Goal: Complete application form

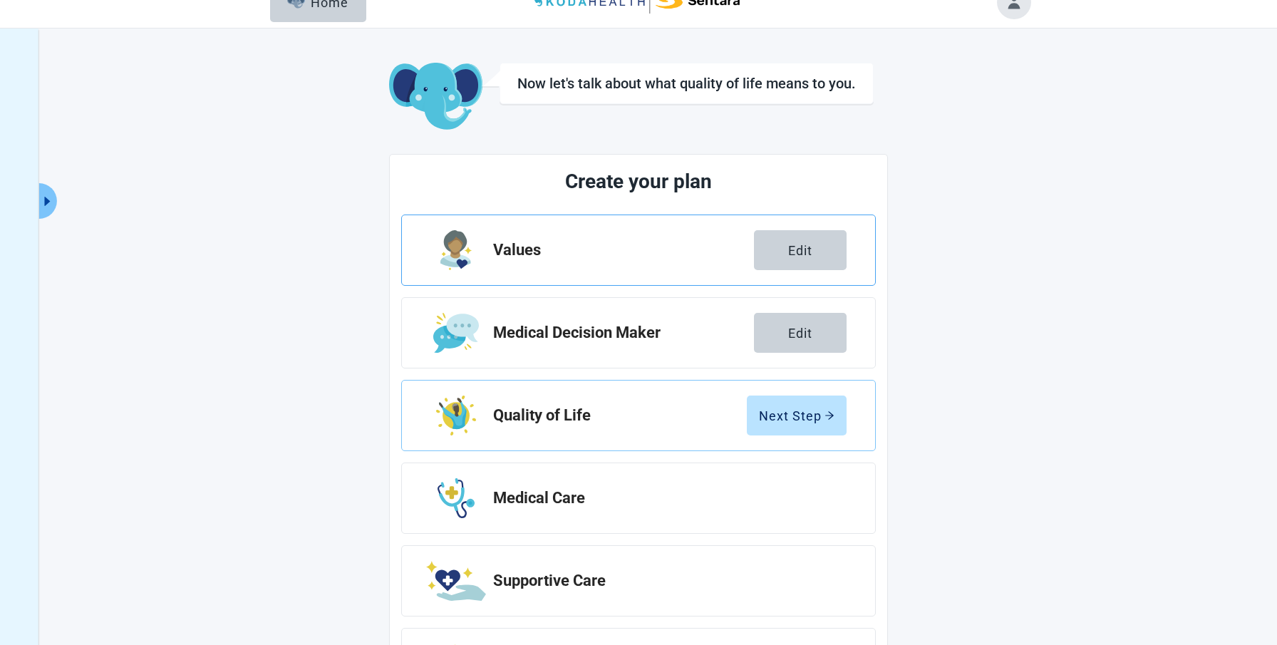
scroll to position [23, 0]
click at [788, 247] on div "Edit" at bounding box center [800, 251] width 24 height 14
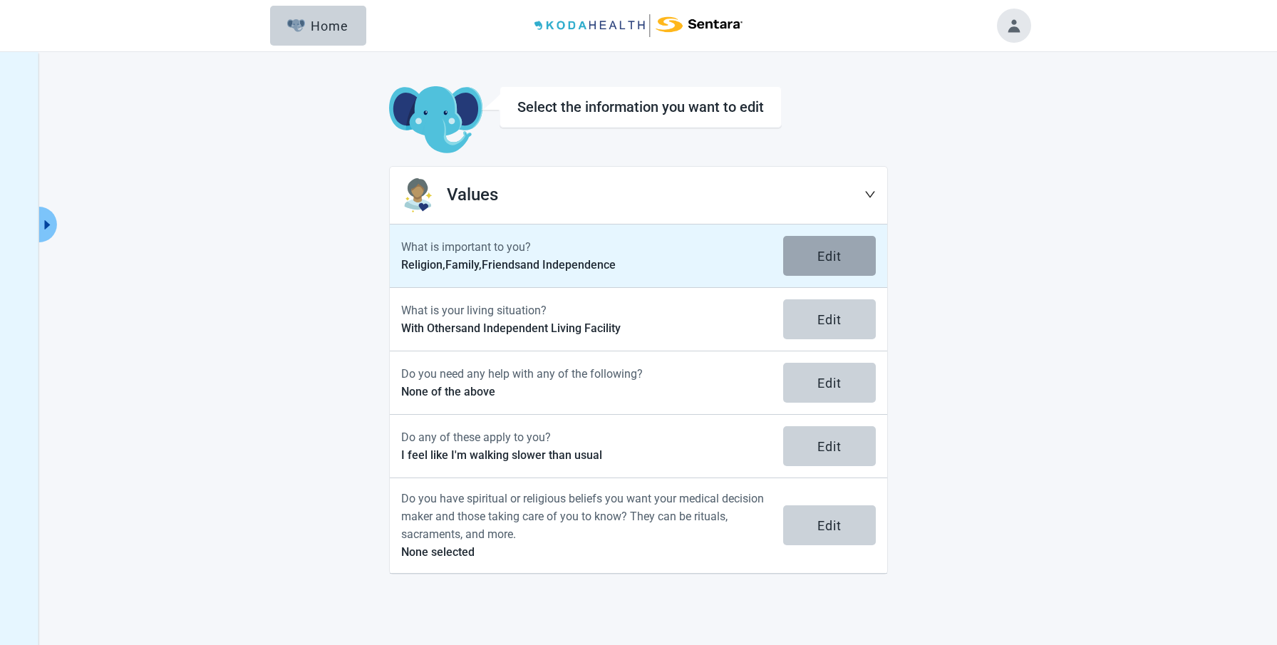
click at [832, 250] on div "Edit" at bounding box center [830, 256] width 24 height 14
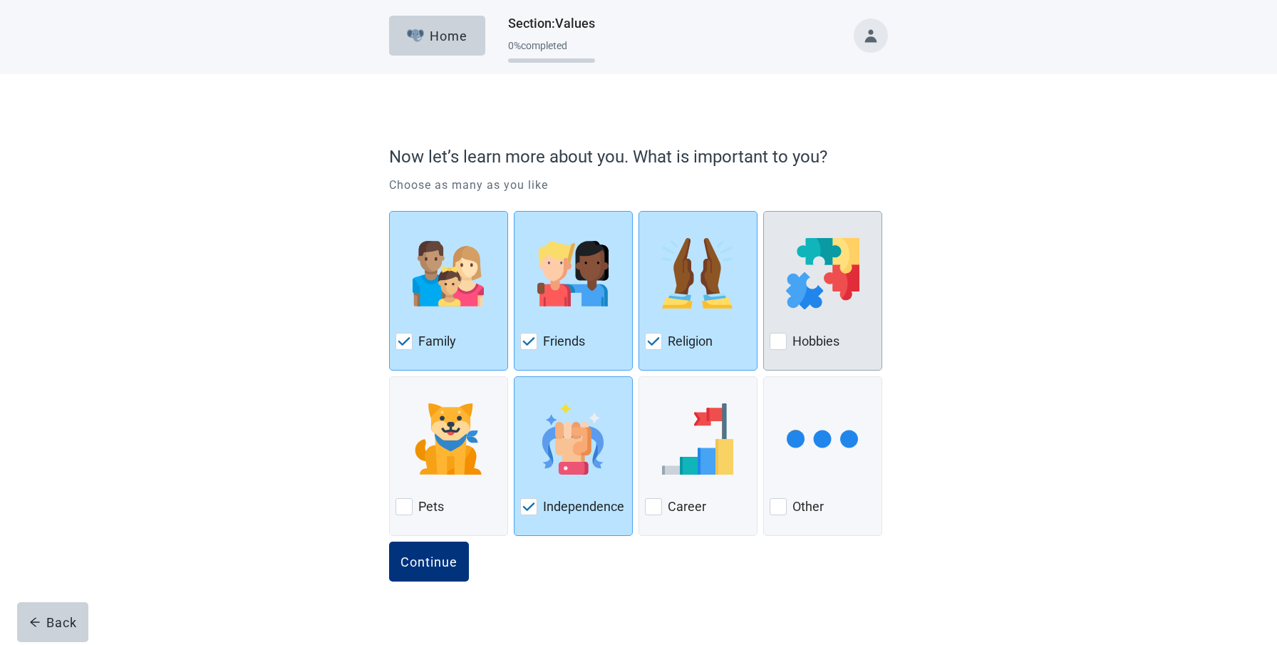
click at [776, 337] on div at bounding box center [778, 341] width 17 height 17
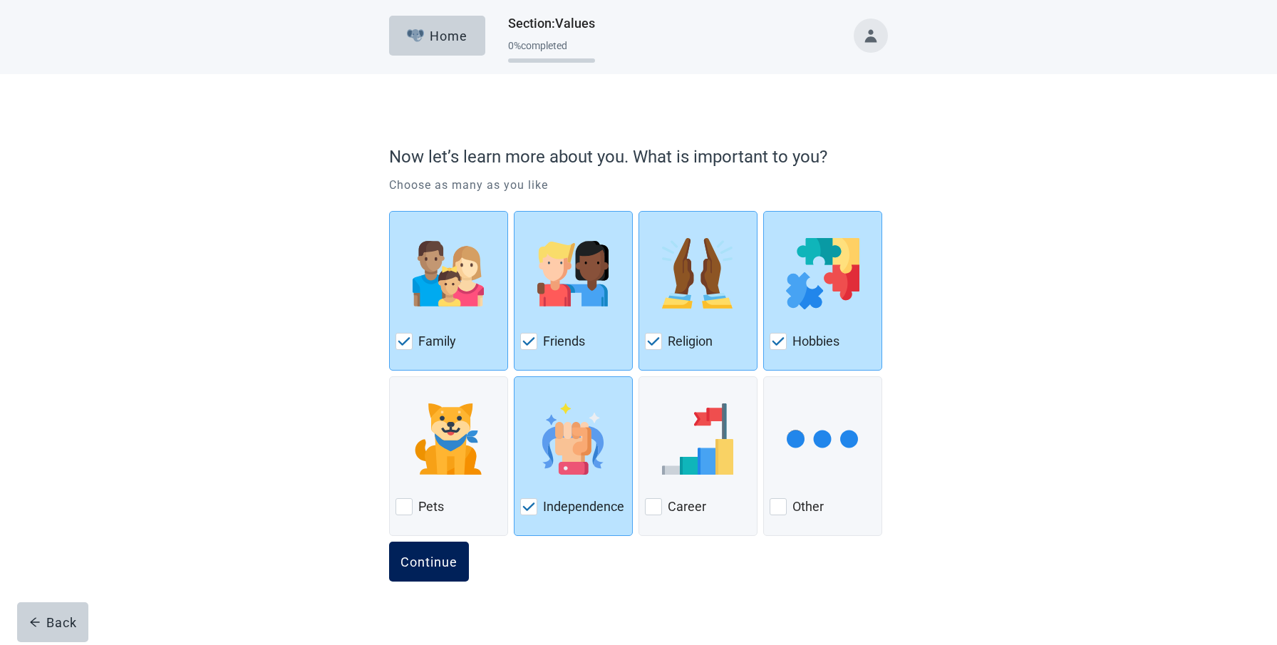
click at [421, 560] on div "Continue" at bounding box center [429, 562] width 57 height 14
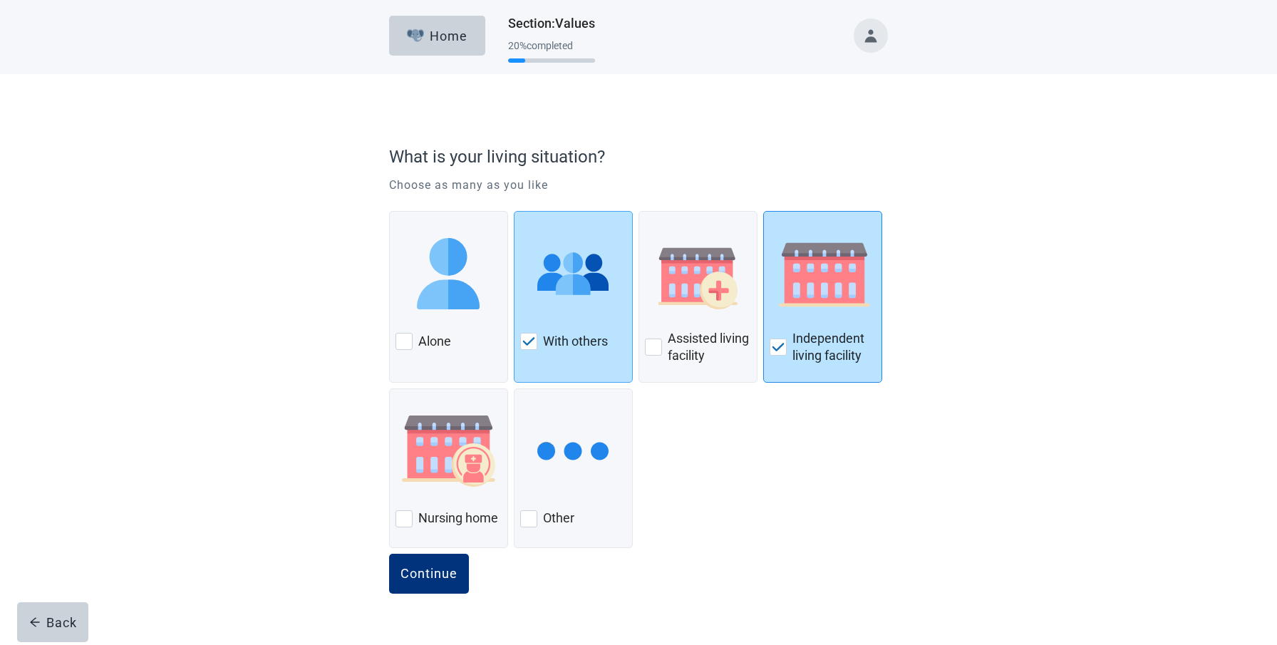
click at [778, 343] on img at bounding box center [778, 347] width 13 height 9
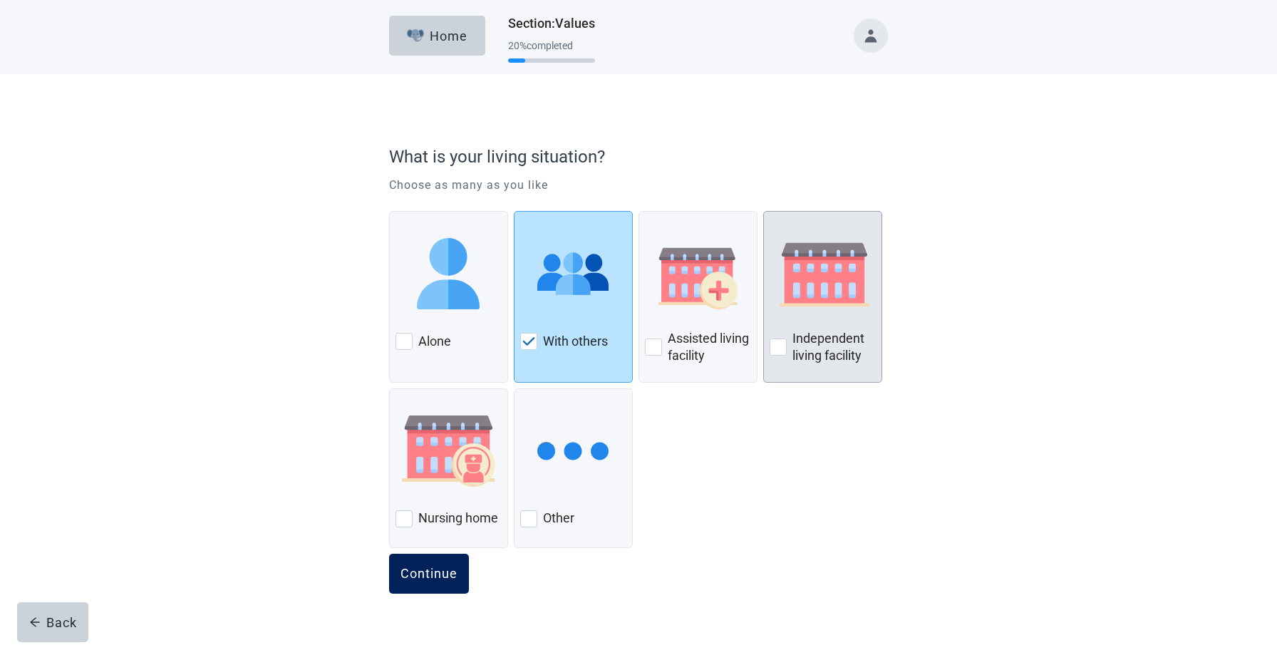
click at [432, 567] on div "Continue" at bounding box center [429, 574] width 57 height 14
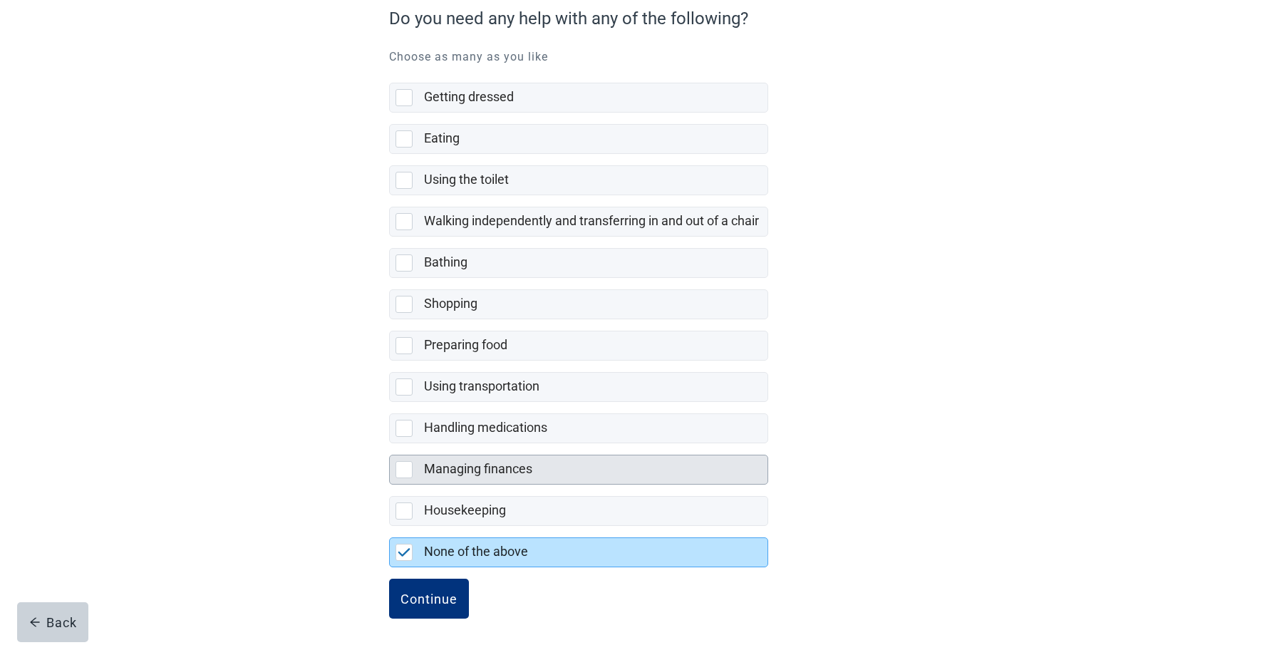
scroll to position [143, 0]
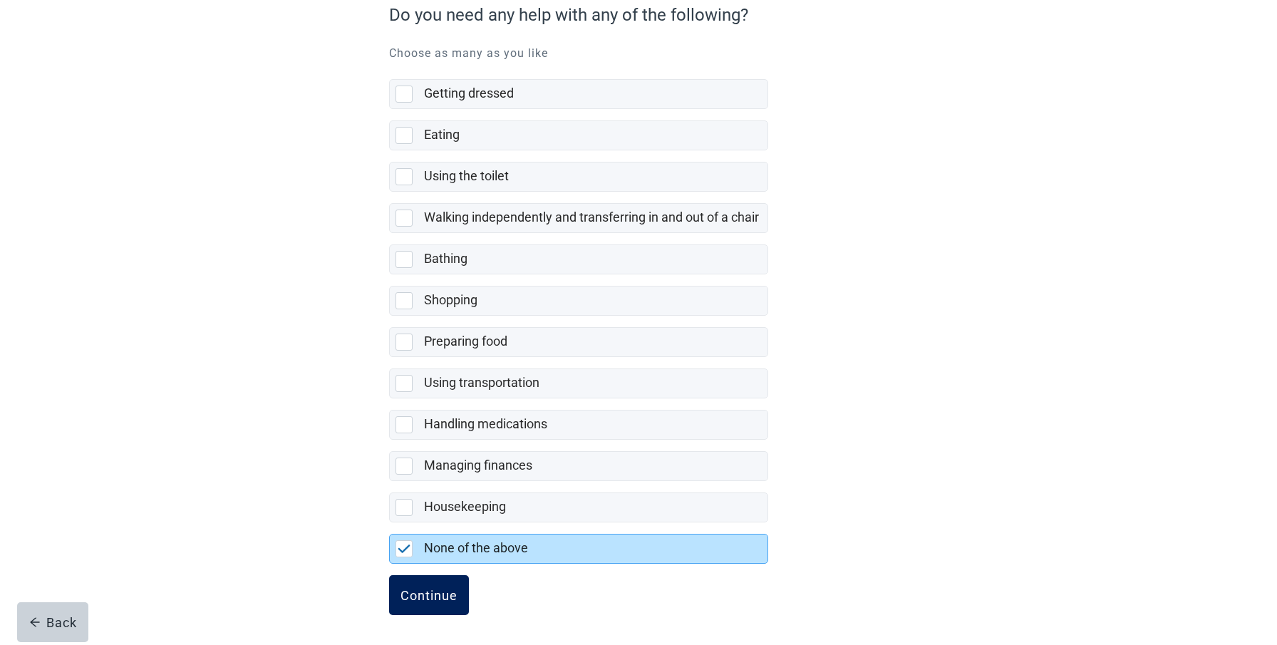
click at [443, 585] on button "Continue" at bounding box center [429, 595] width 80 height 40
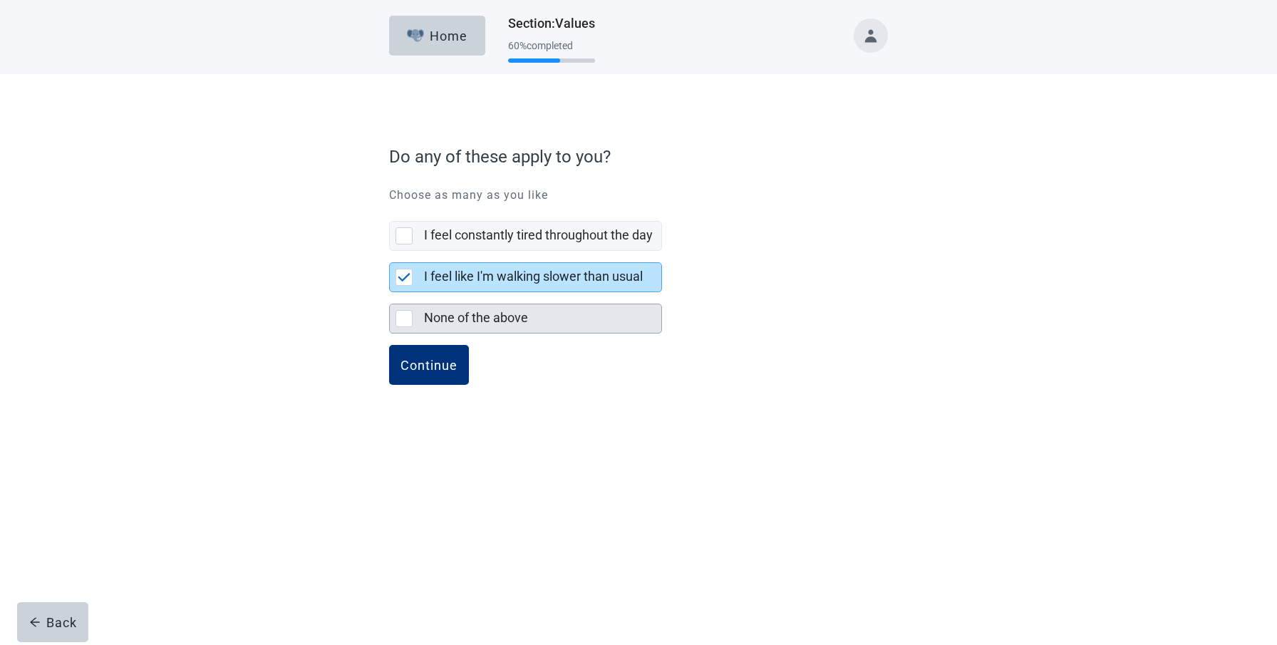
click at [406, 314] on div at bounding box center [404, 318] width 17 height 17
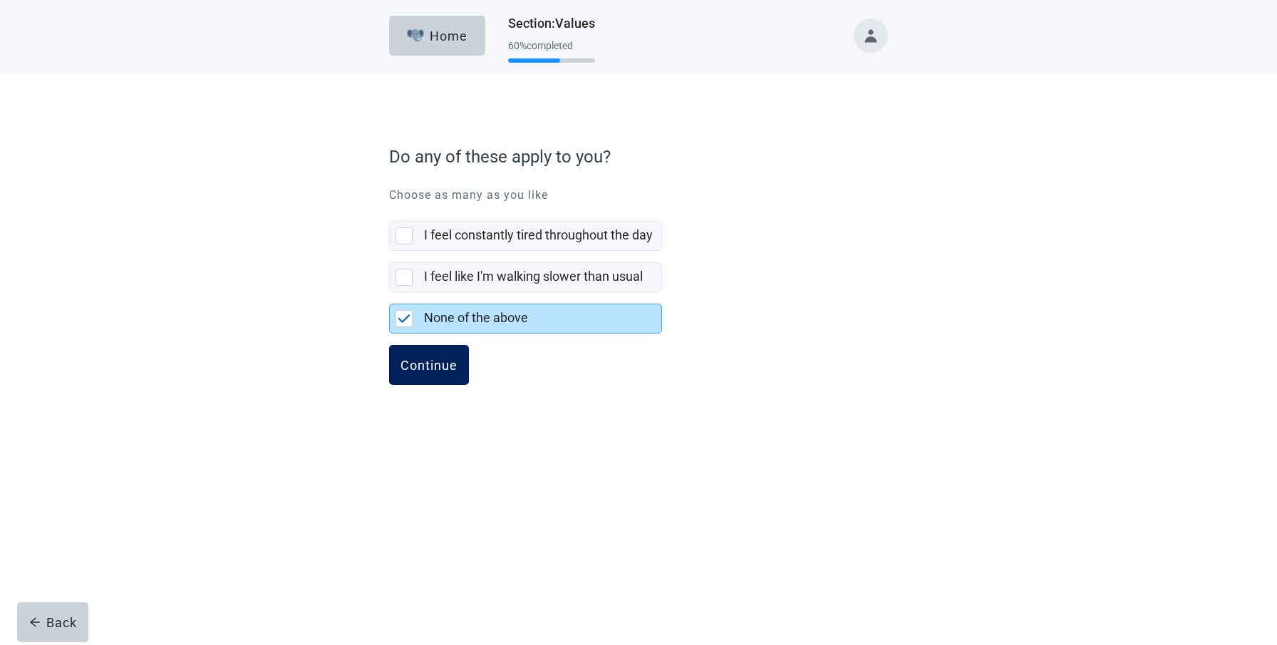
click at [418, 358] on div "Continue" at bounding box center [429, 365] width 57 height 14
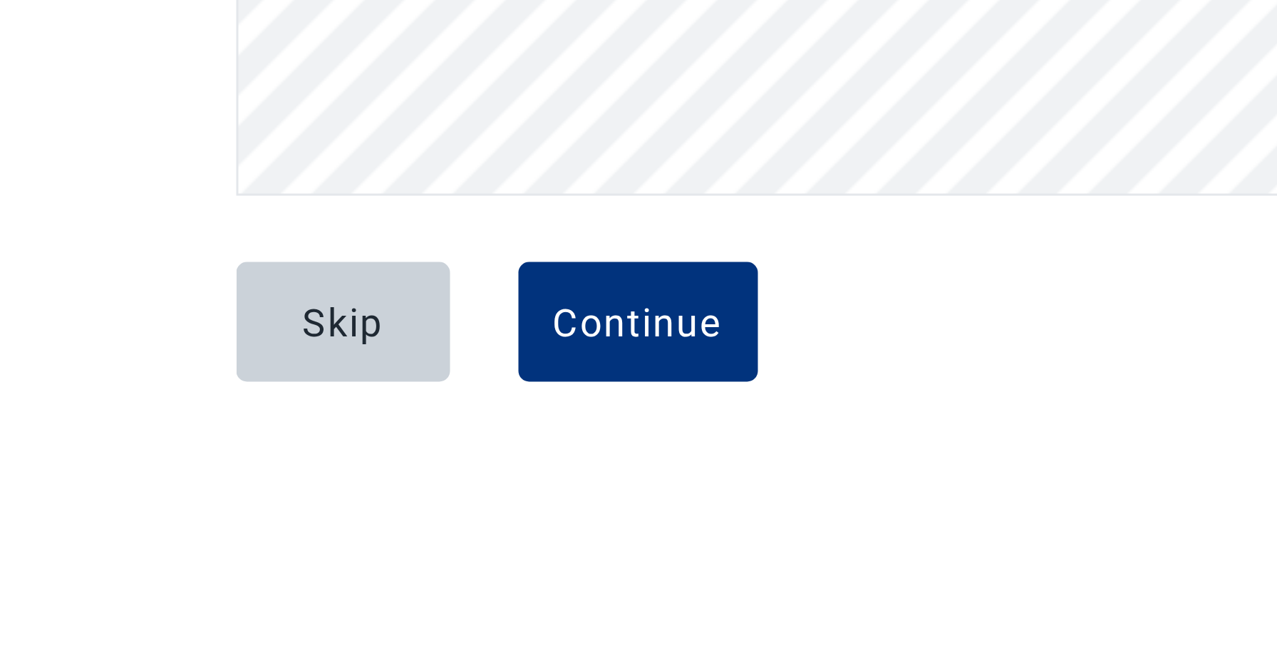
click at [481, 414] on div "Skip Continue" at bounding box center [638, 394] width 499 height 71
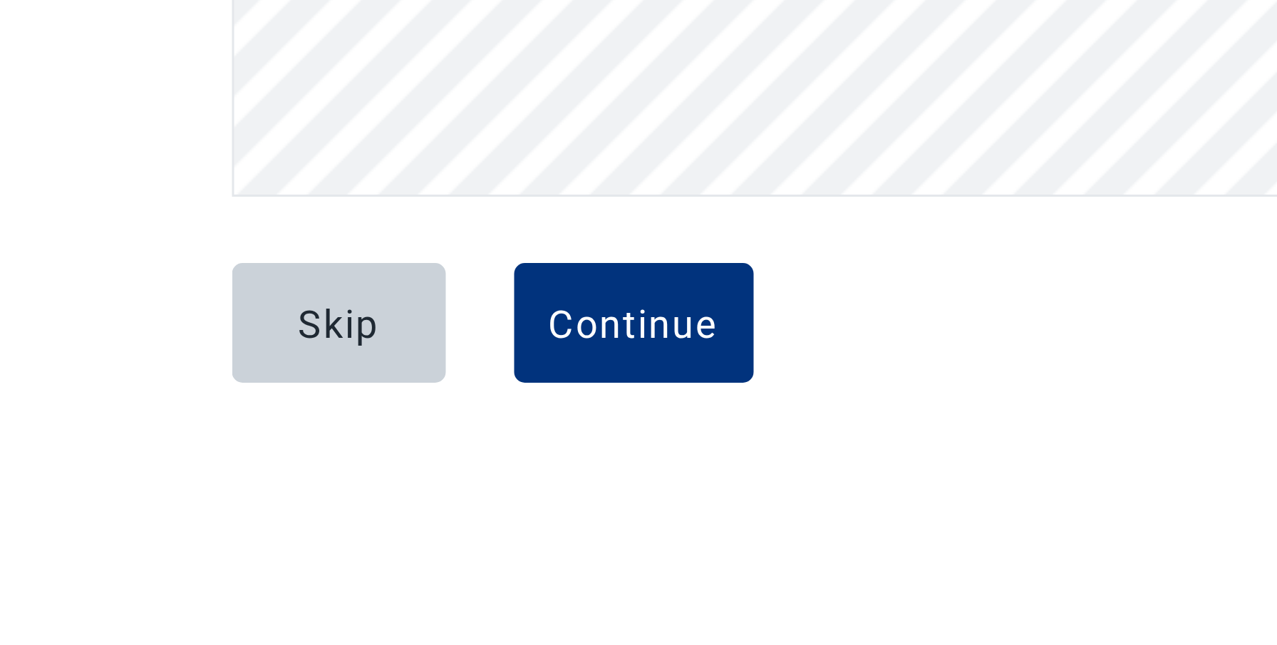
click at [488, 411] on div "Skip Continue" at bounding box center [638, 394] width 499 height 71
click at [485, 412] on div "Skip Continue" at bounding box center [638, 394] width 499 height 71
click at [462, 416] on div "Skip Continue" at bounding box center [638, 394] width 499 height 71
click at [614, 422] on div "Skip Continue" at bounding box center [638, 394] width 499 height 71
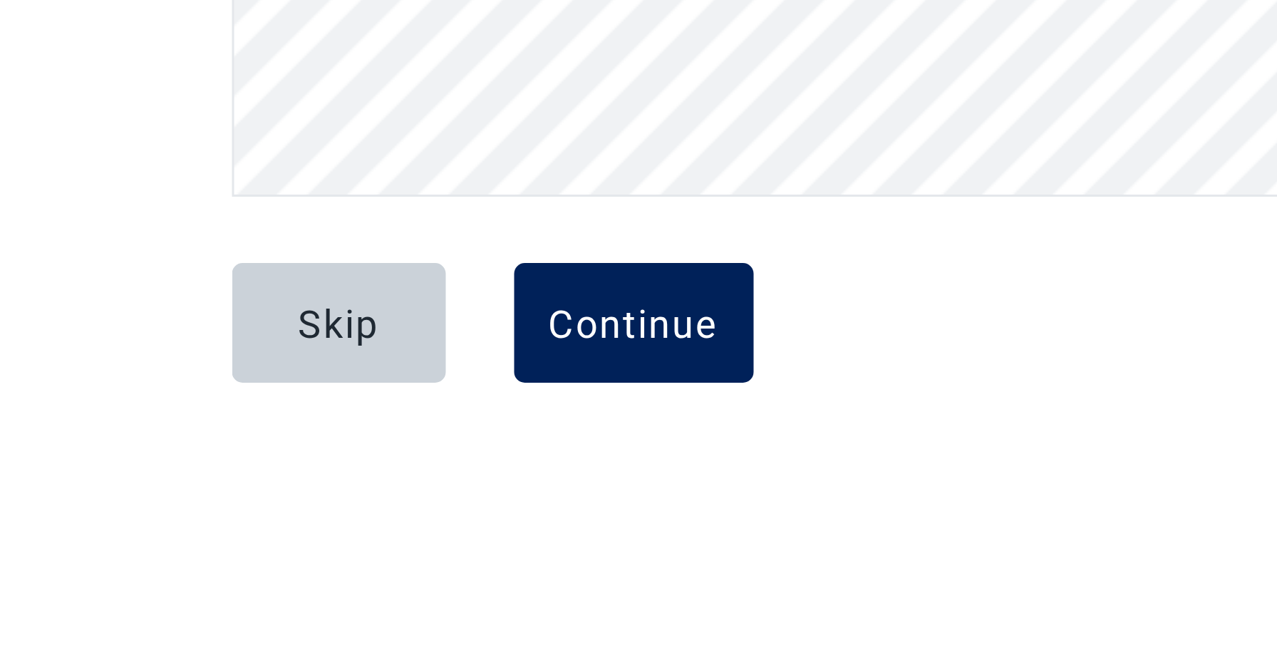
click at [525, 378] on div "Continue" at bounding box center [523, 378] width 57 height 14
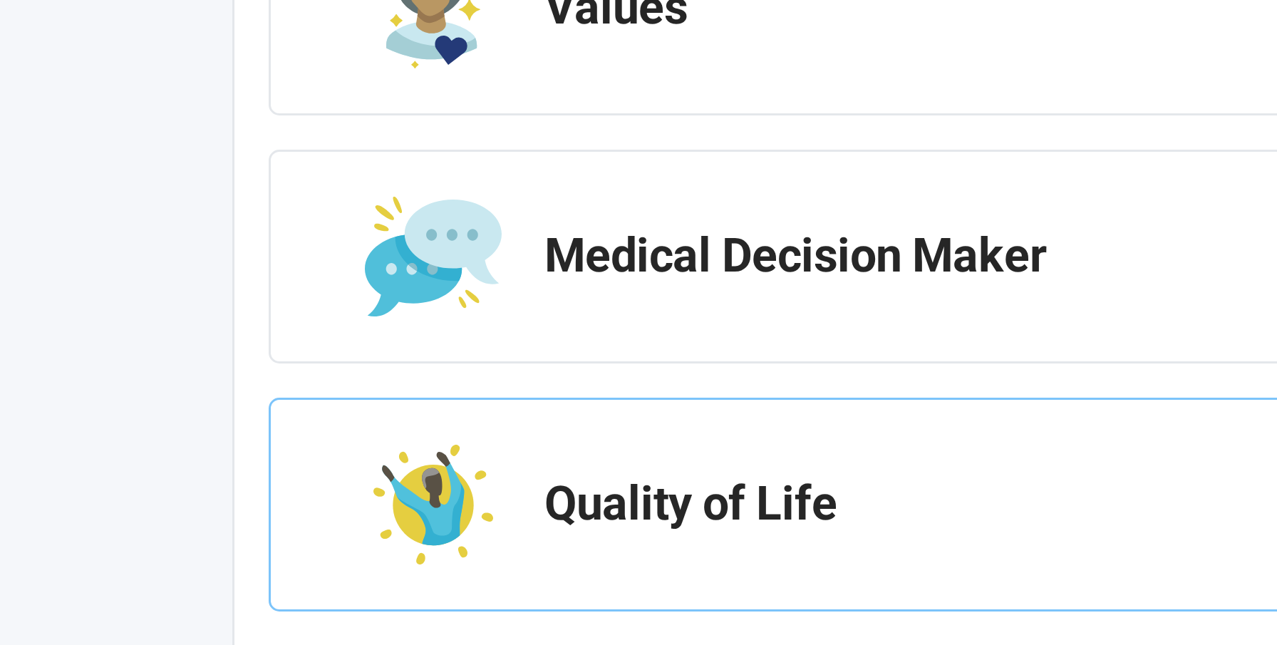
click at [357, 357] on div "Now let's talk about what quality of life means to you. Create your plan Values…" at bounding box center [639, 398] width 784 height 671
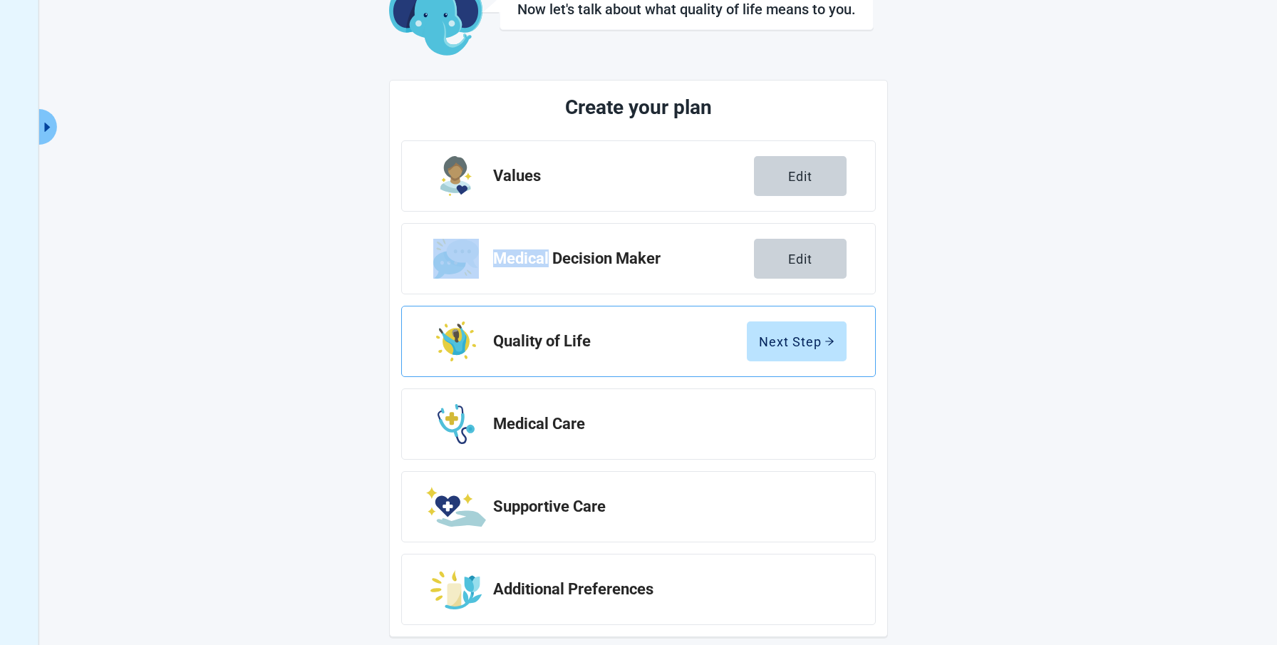
scroll to position [104, 0]
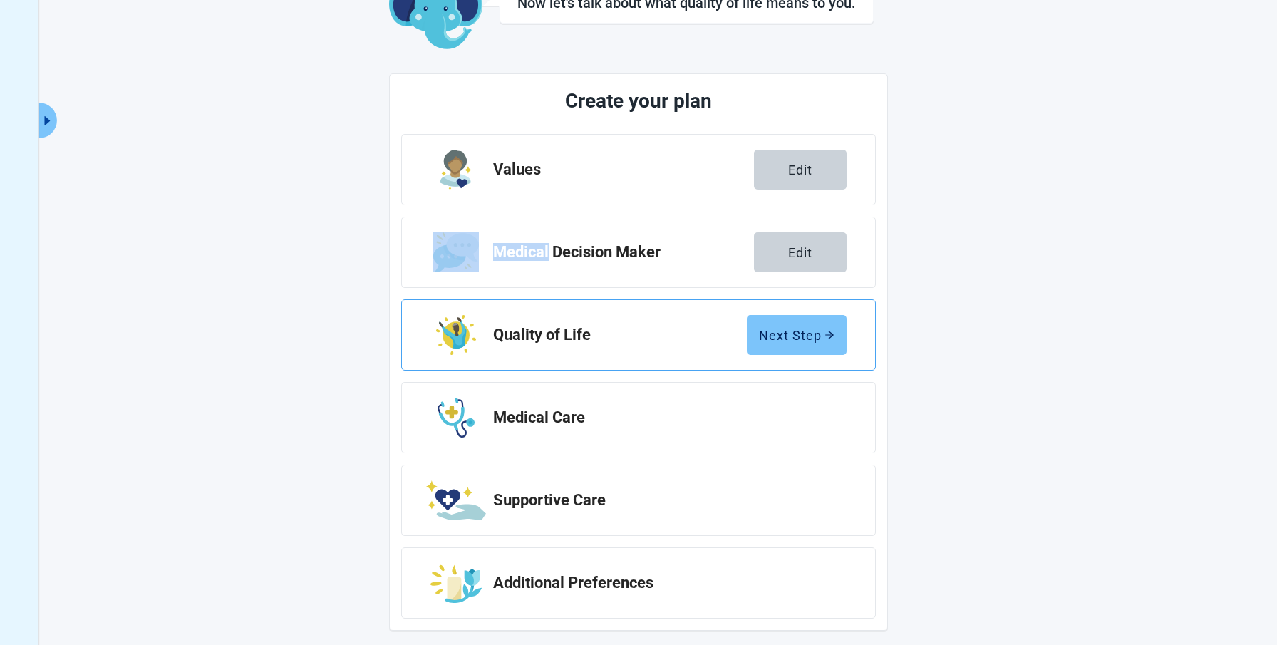
click at [803, 329] on div "Next Step" at bounding box center [797, 335] width 76 height 14
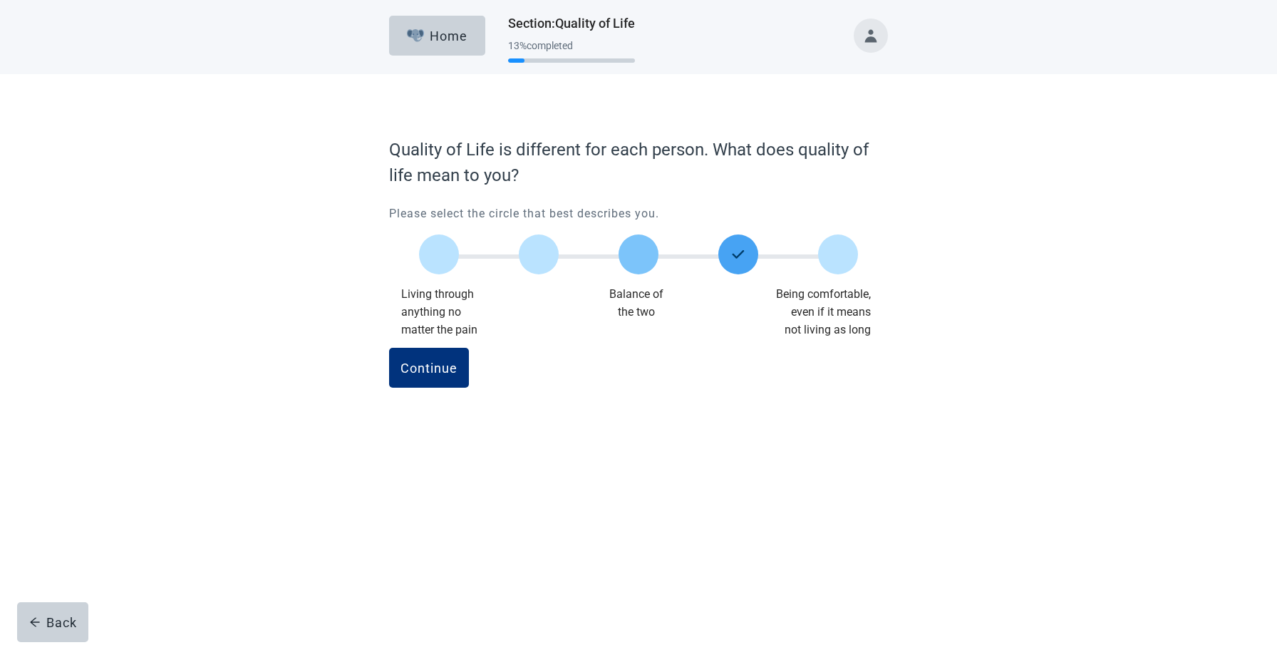
click at [635, 247] on div at bounding box center [639, 255] width 40 height 40
click at [422, 362] on div "Continue" at bounding box center [429, 368] width 57 height 14
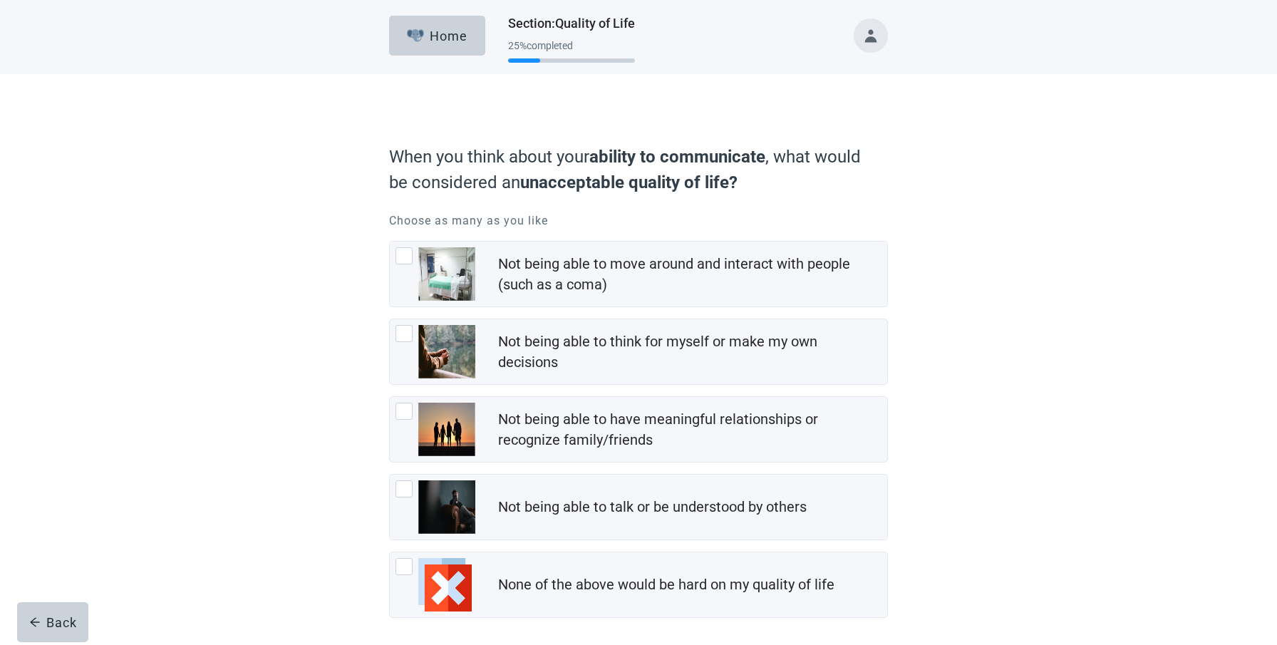
scroll to position [4, 0]
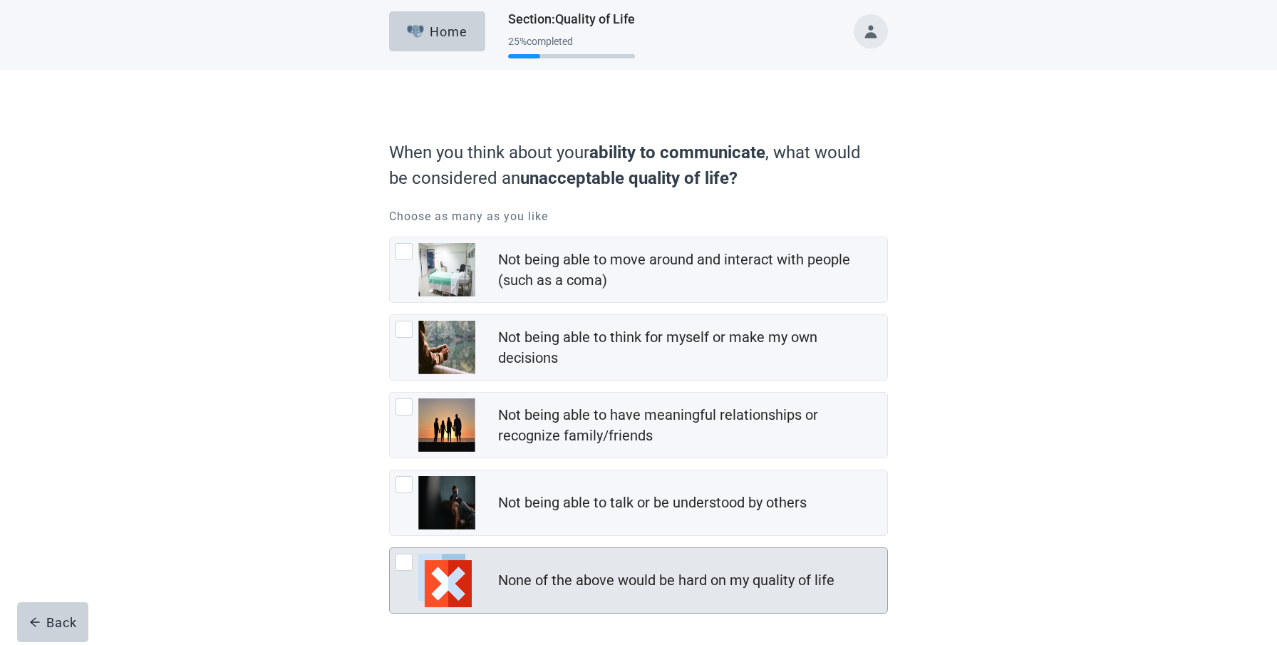
click at [455, 582] on img at bounding box center [444, 580] width 53 height 53
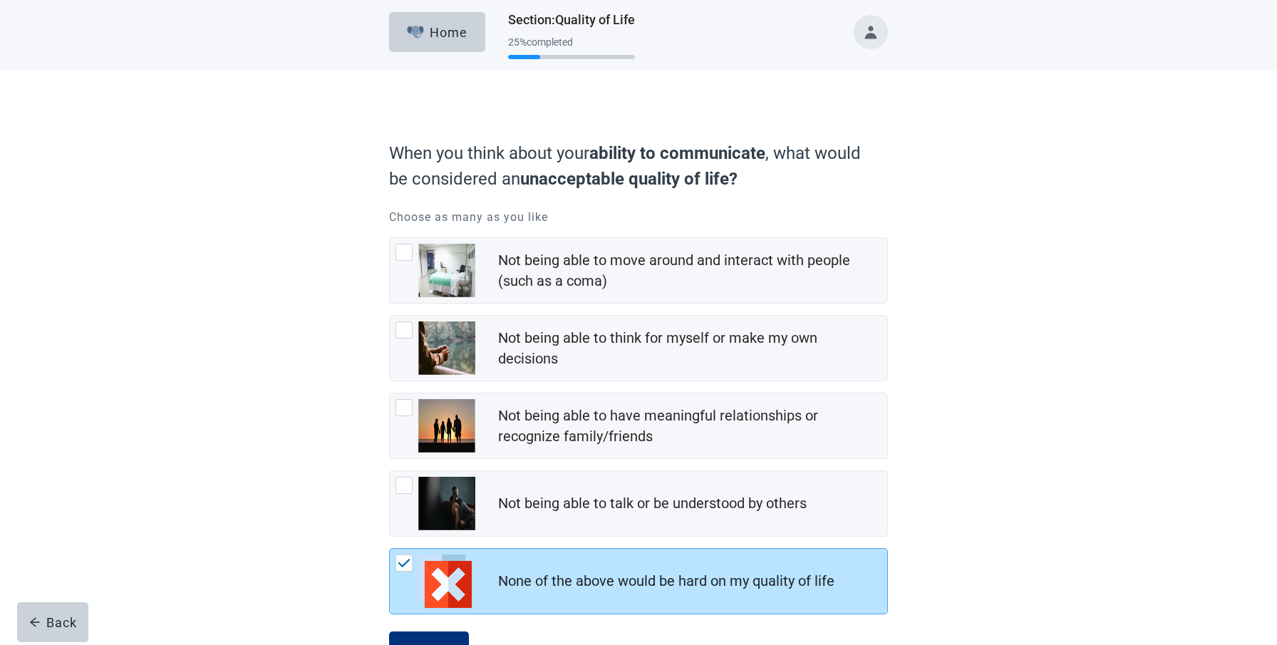
scroll to position [61, 0]
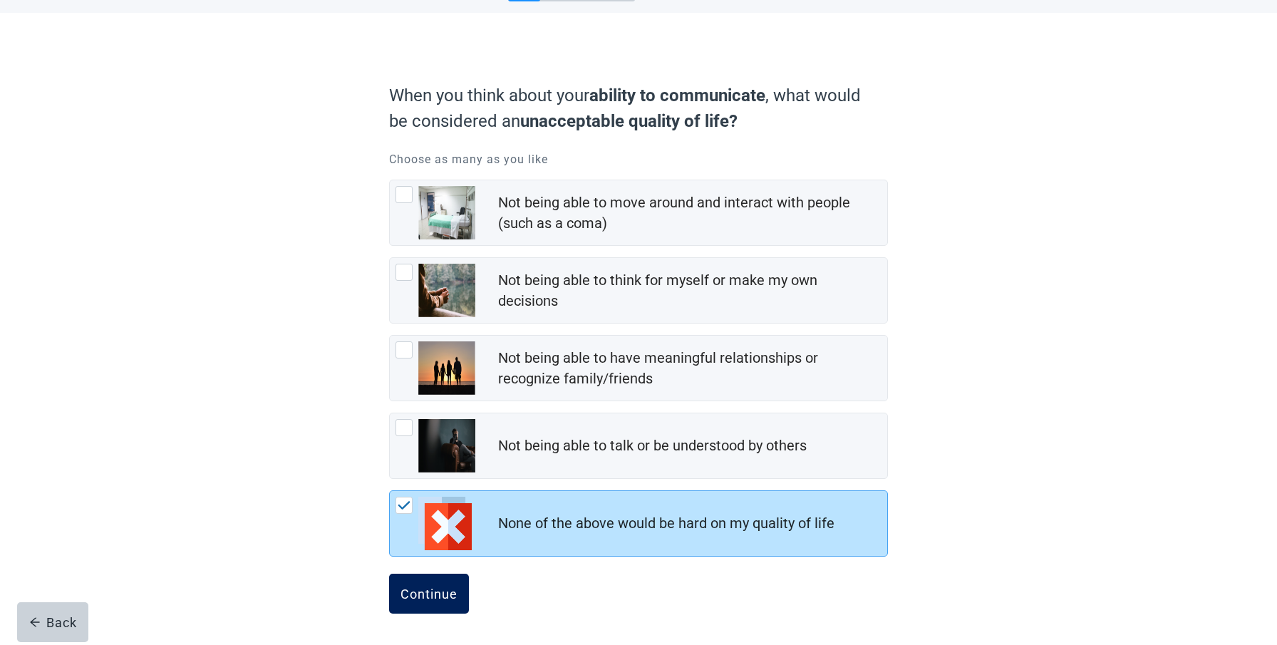
click at [418, 592] on div "Continue" at bounding box center [429, 594] width 57 height 14
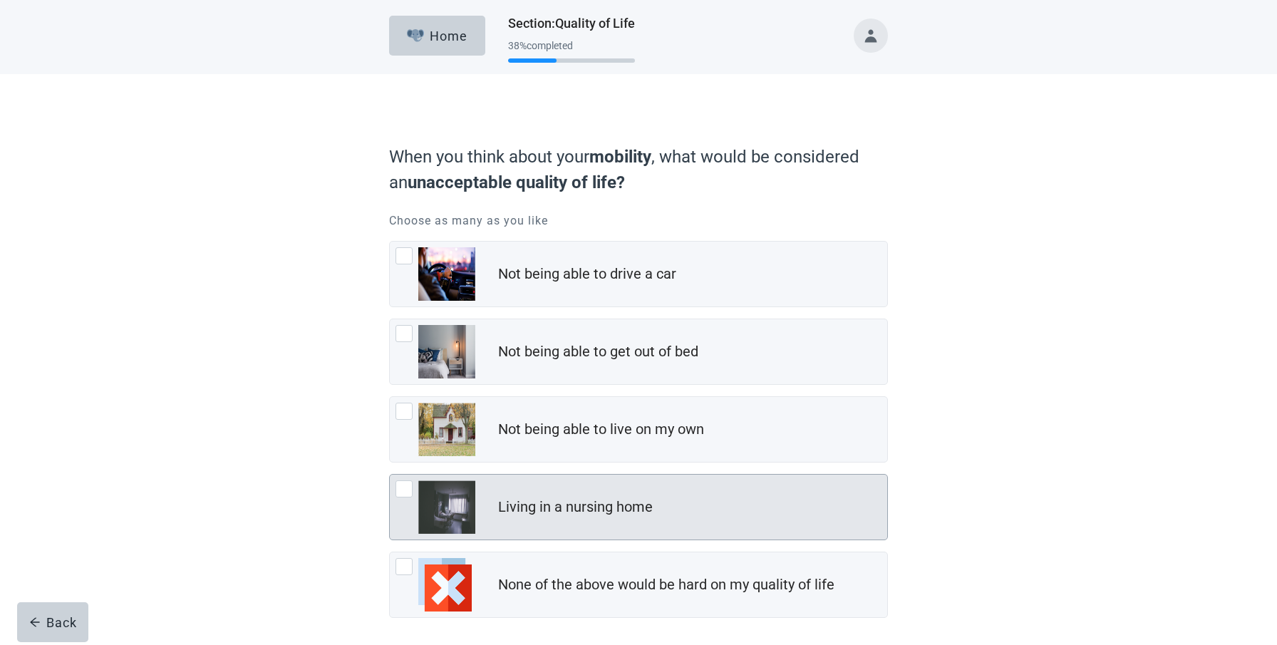
click at [409, 487] on div at bounding box center [404, 488] width 17 height 17
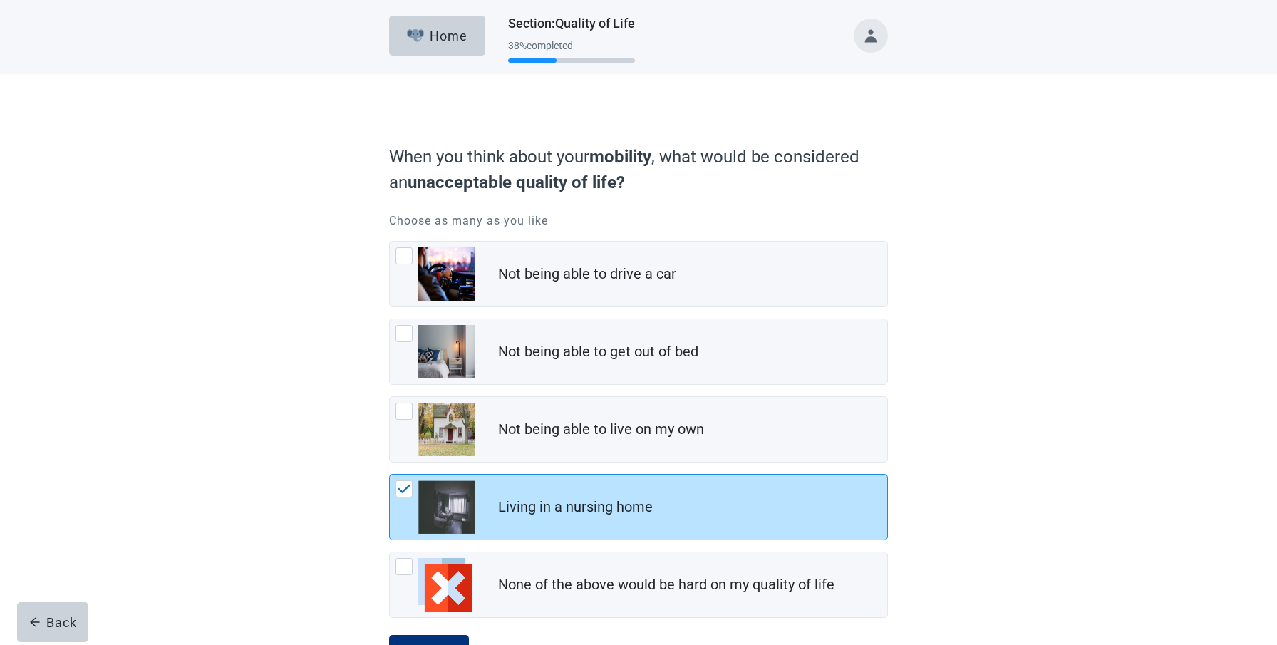
click at [401, 490] on img at bounding box center [404, 489] width 13 height 9
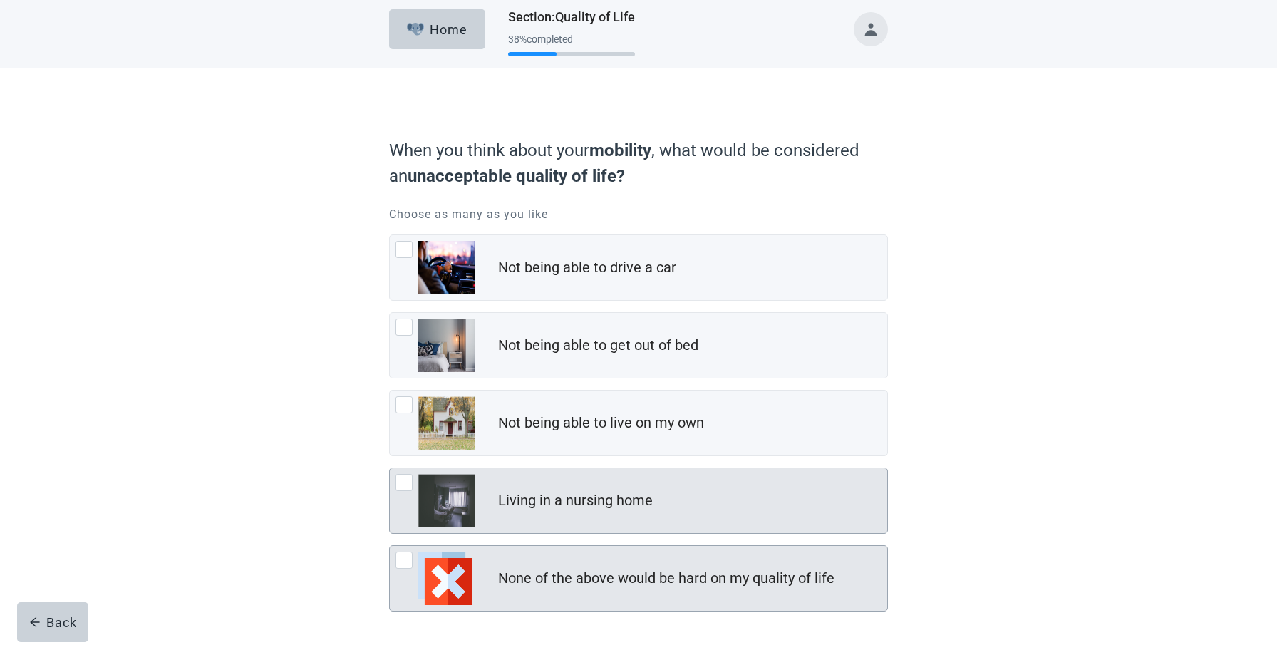
scroll to position [4, 0]
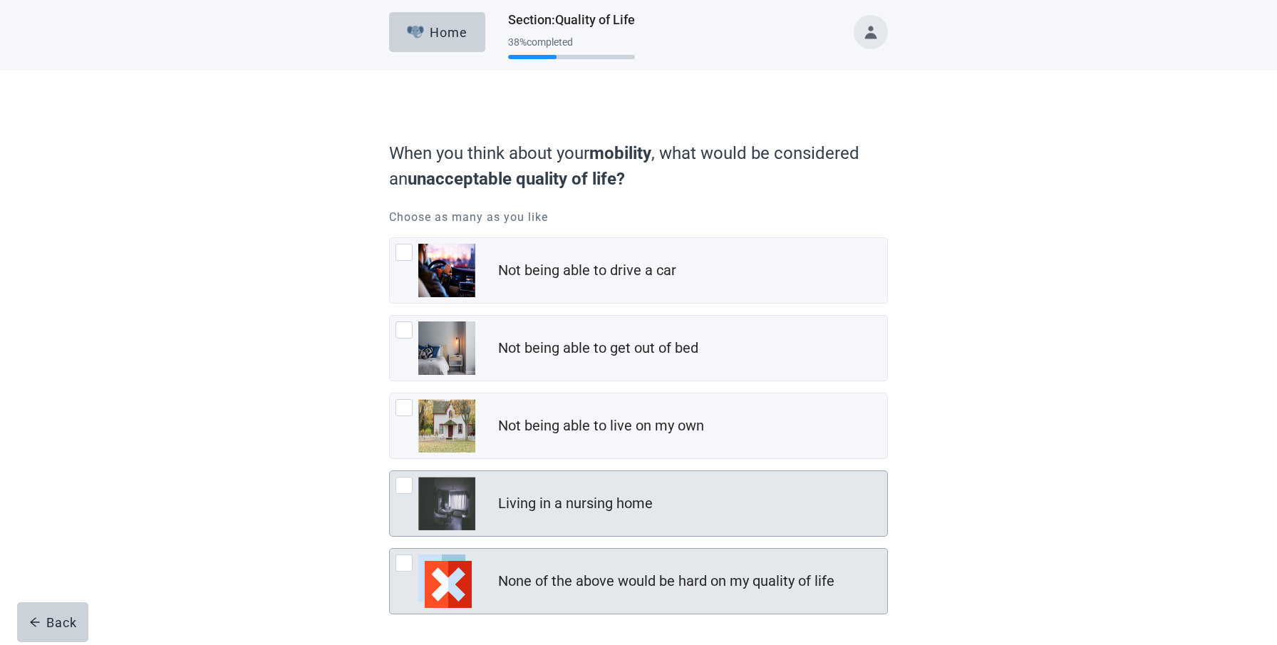
click at [401, 558] on div at bounding box center [404, 563] width 17 height 17
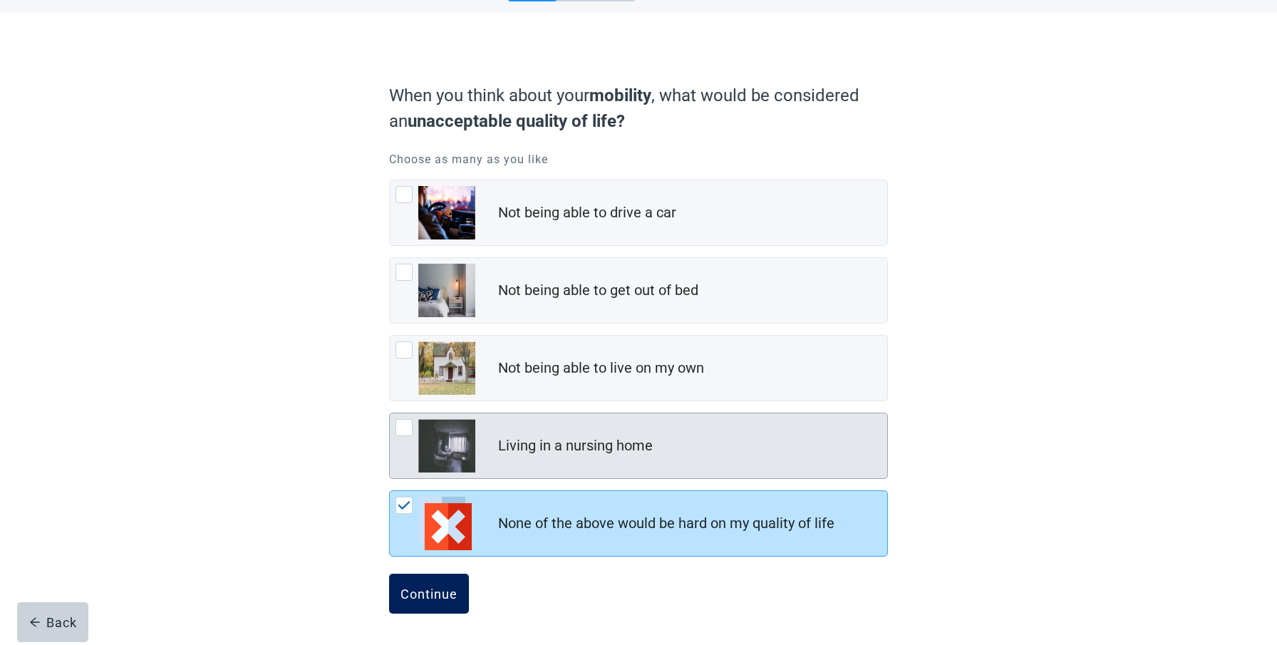
scroll to position [61, 0]
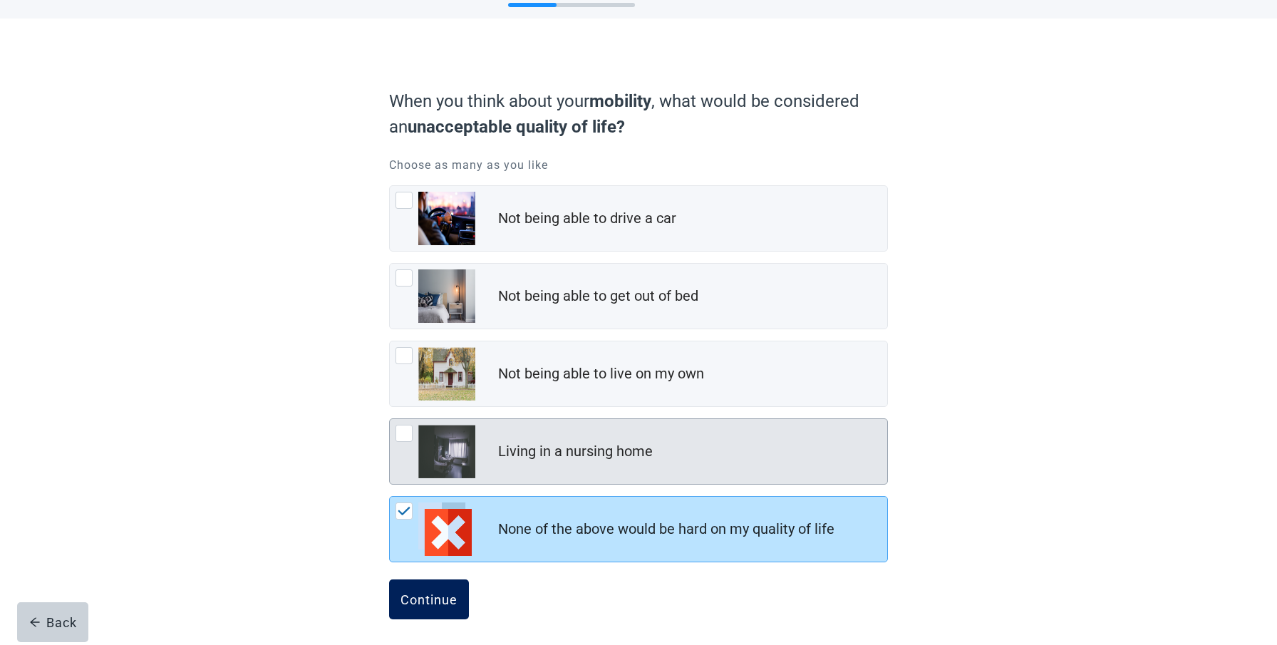
click at [423, 589] on button "Continue" at bounding box center [429, 600] width 80 height 40
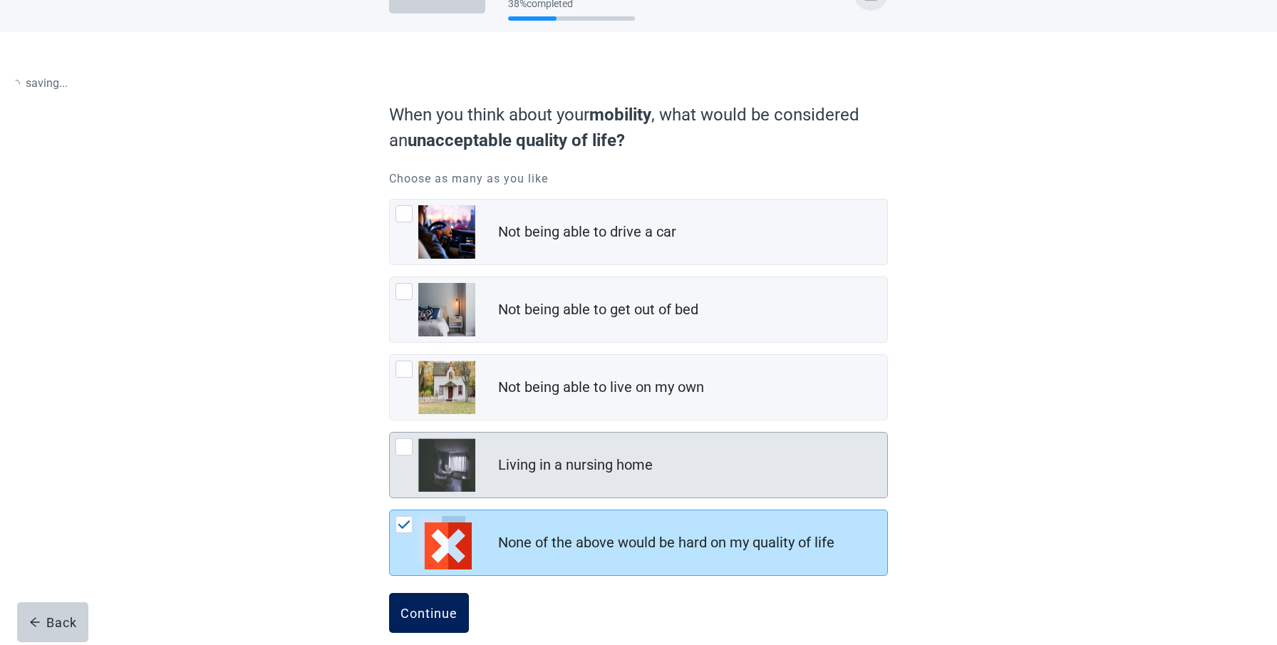
scroll to position [41, 0]
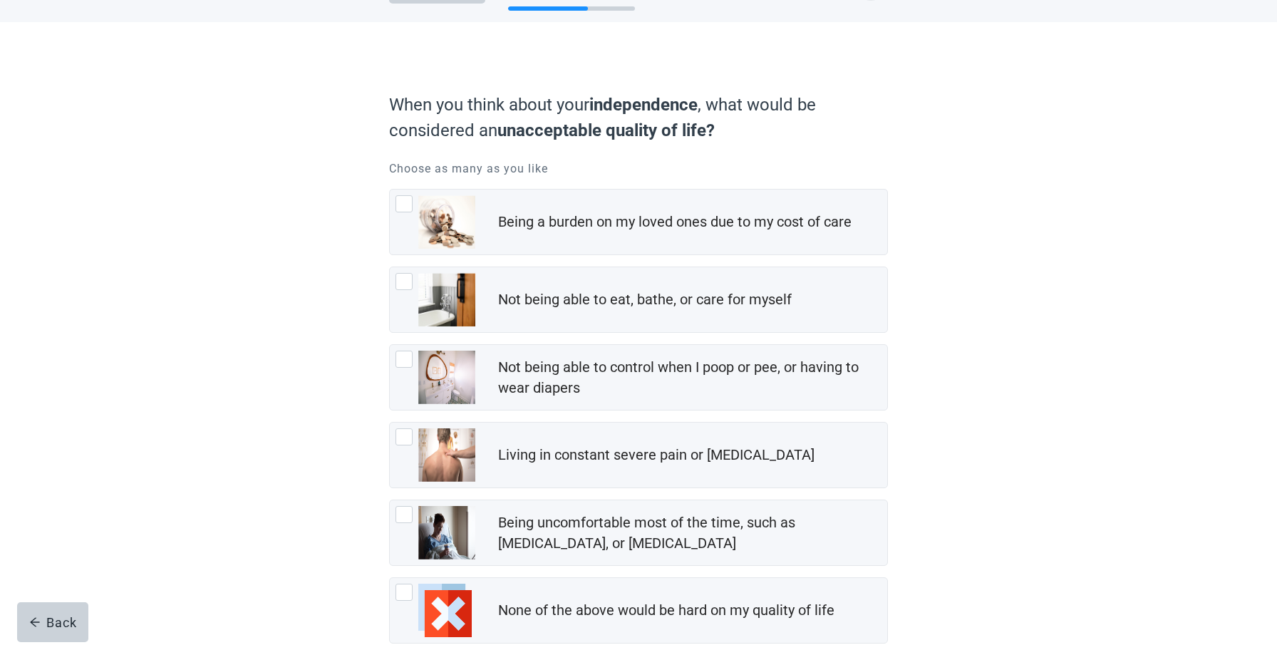
scroll to position [46, 0]
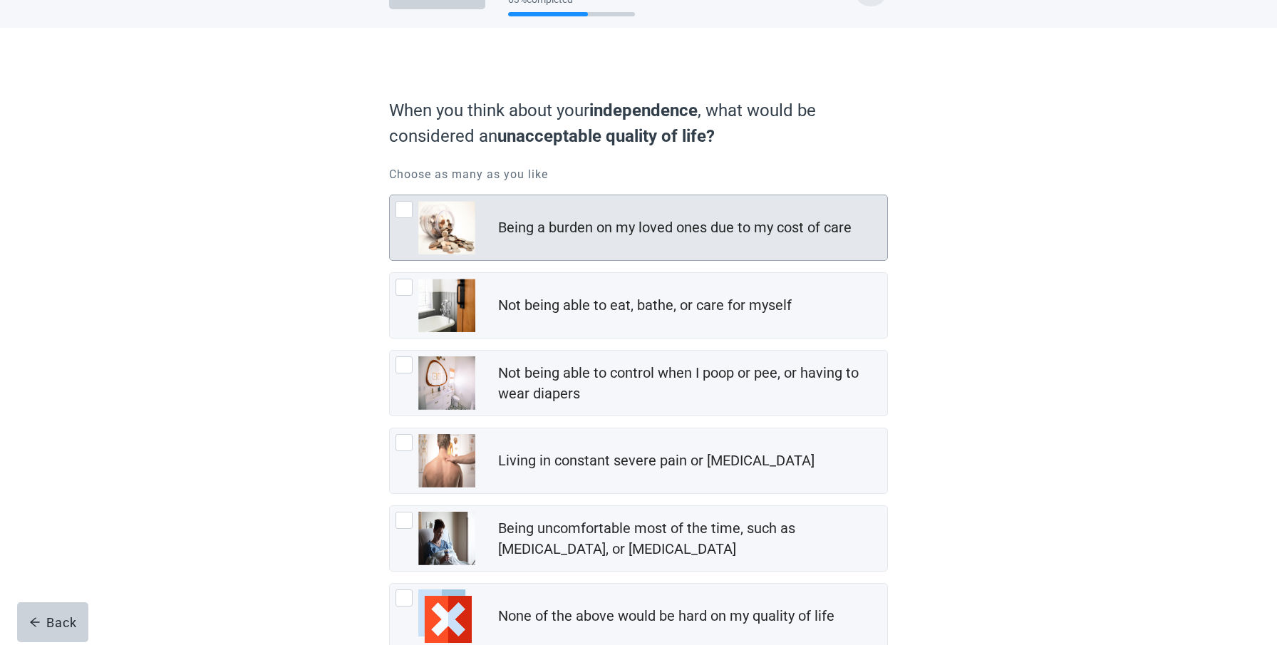
click at [403, 208] on div at bounding box center [404, 209] width 17 height 17
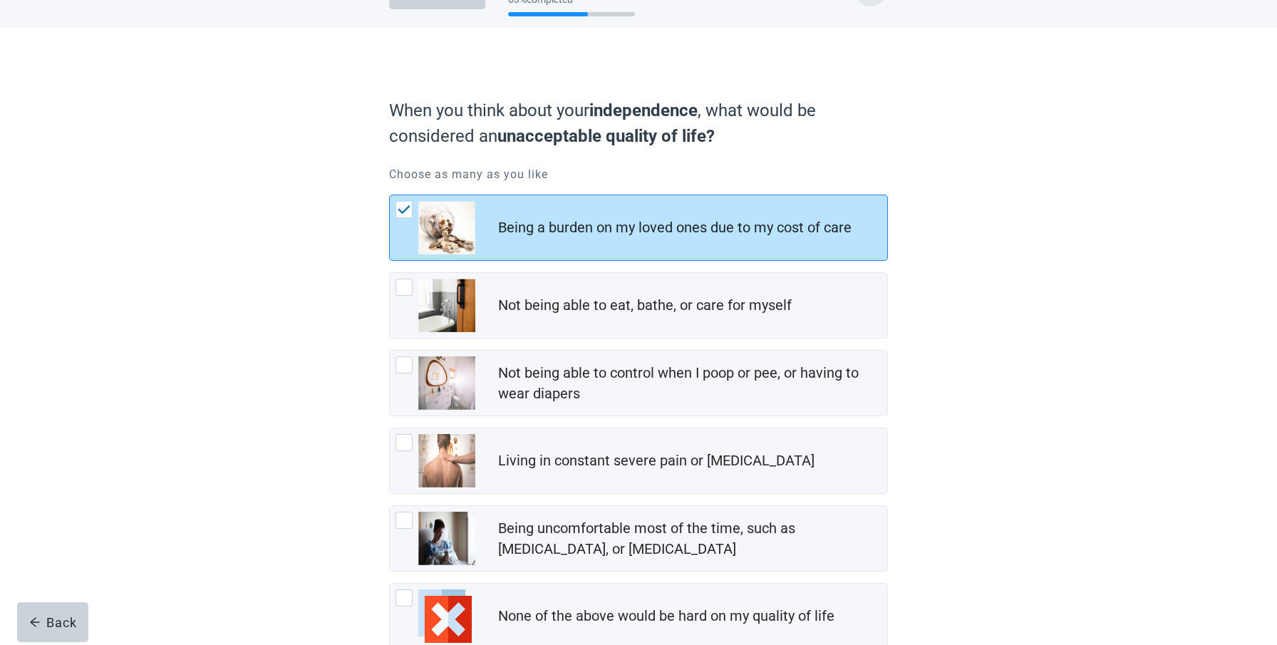
click at [403, 207] on img at bounding box center [404, 209] width 13 height 9
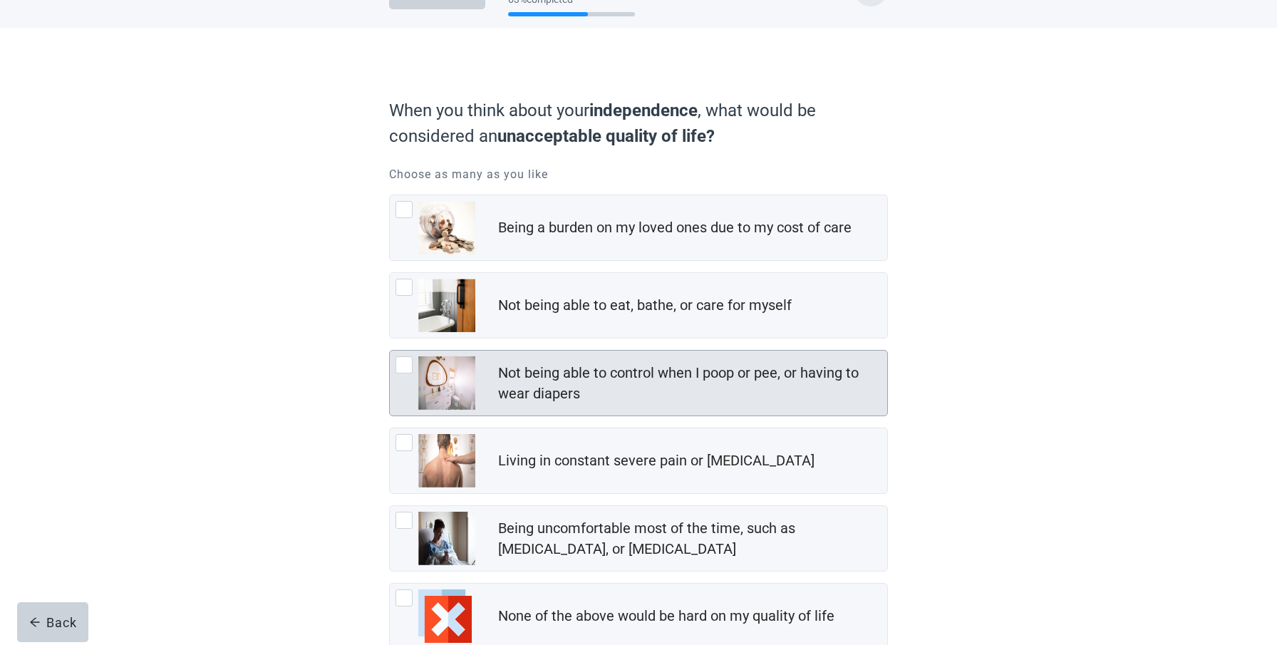
click at [402, 364] on div at bounding box center [404, 364] width 17 height 17
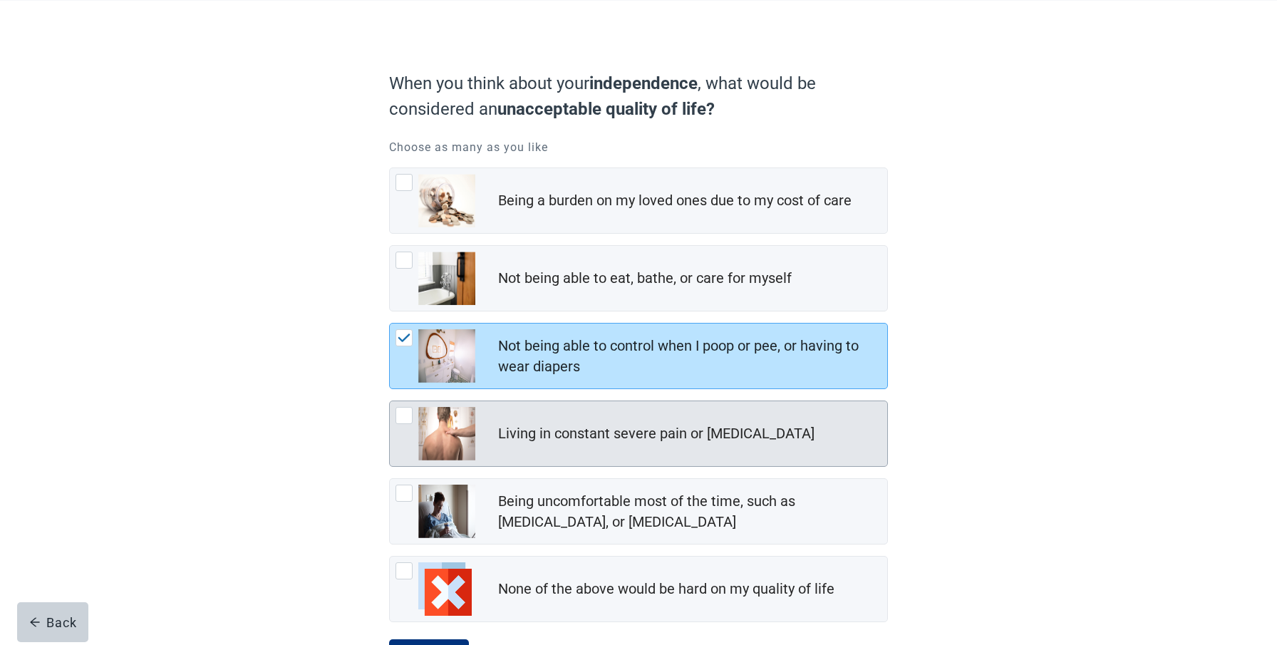
scroll to position [73, 0]
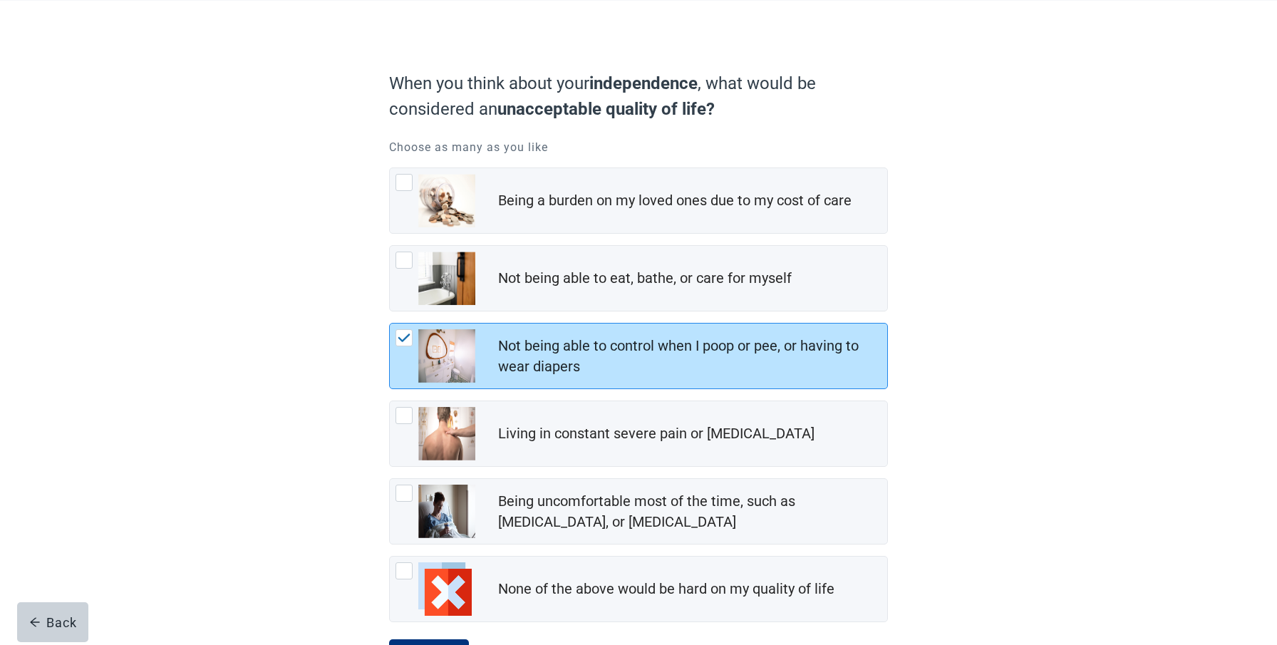
click at [406, 337] on img at bounding box center [404, 338] width 13 height 9
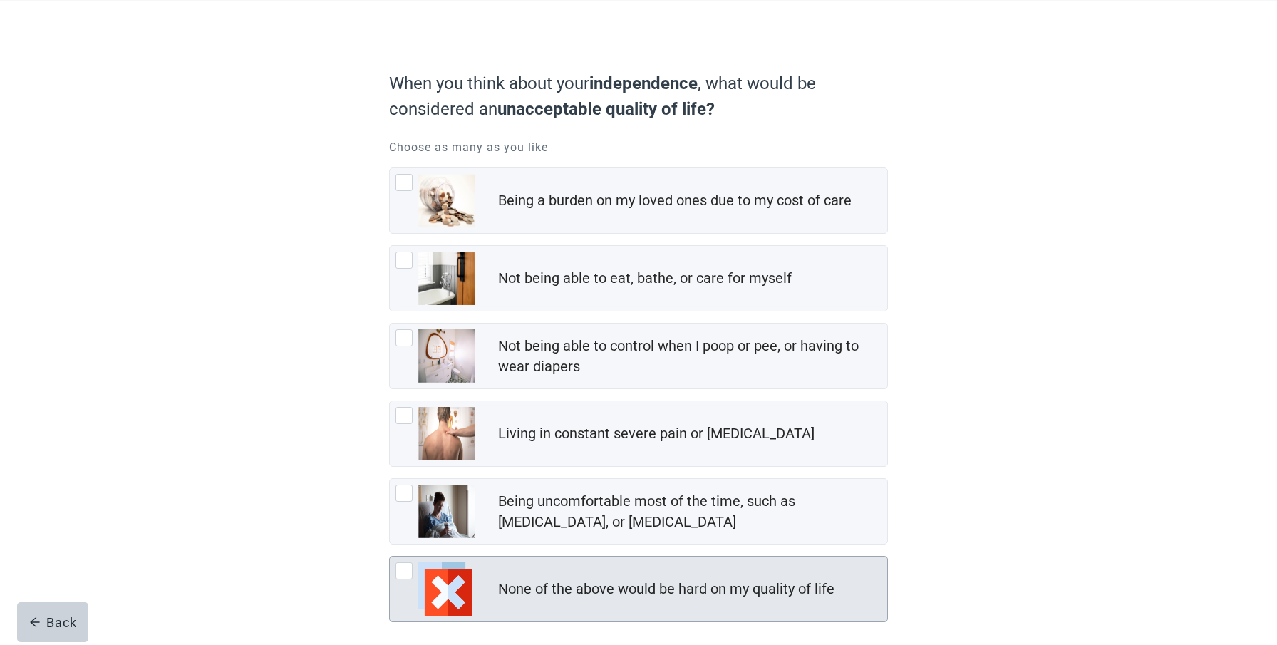
click at [403, 566] on div at bounding box center [404, 570] width 17 height 17
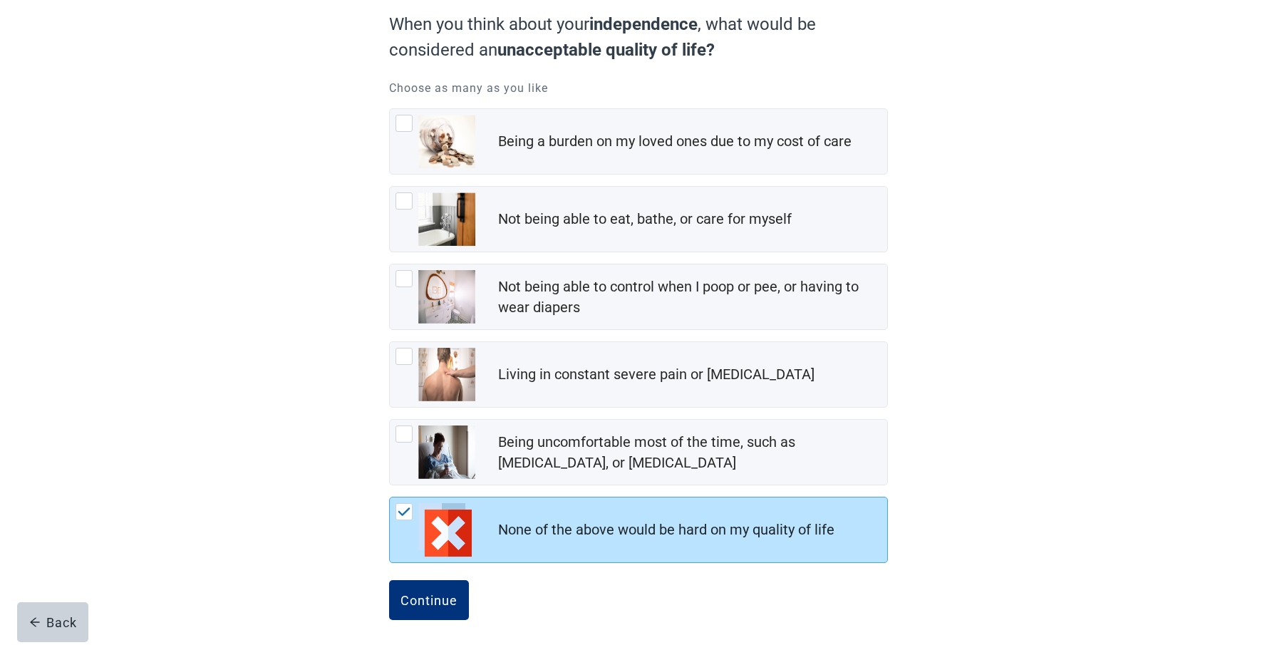
scroll to position [139, 0]
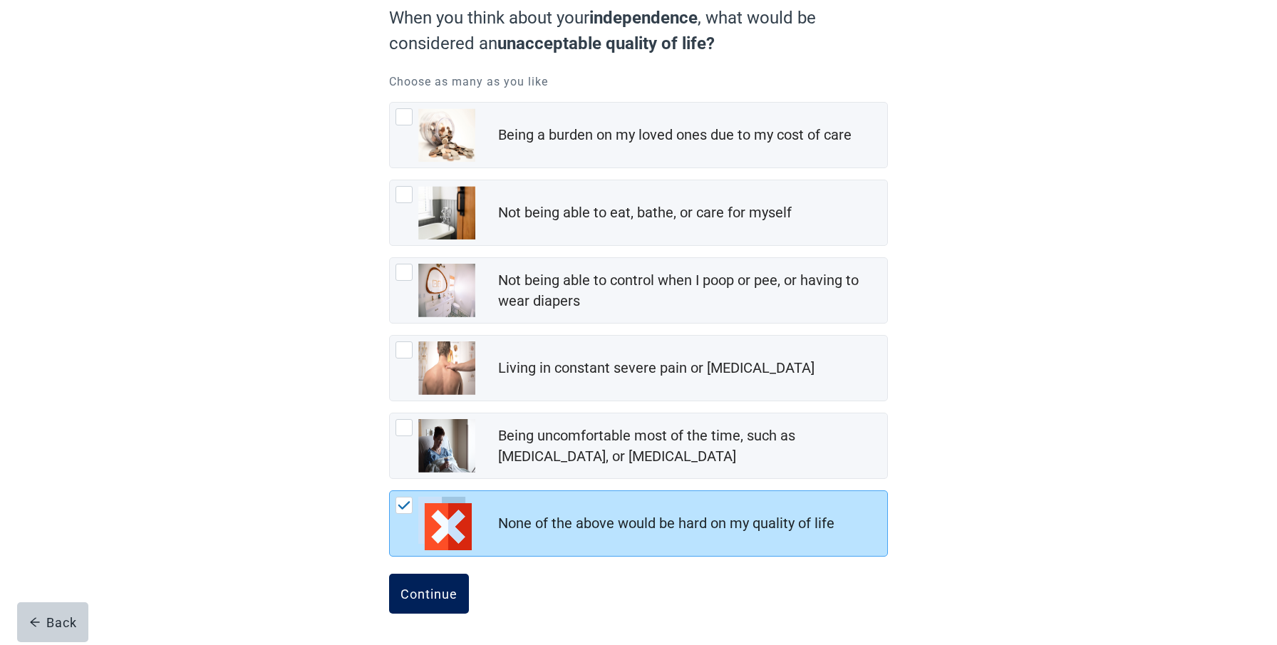
click at [427, 590] on div "Continue" at bounding box center [429, 594] width 57 height 14
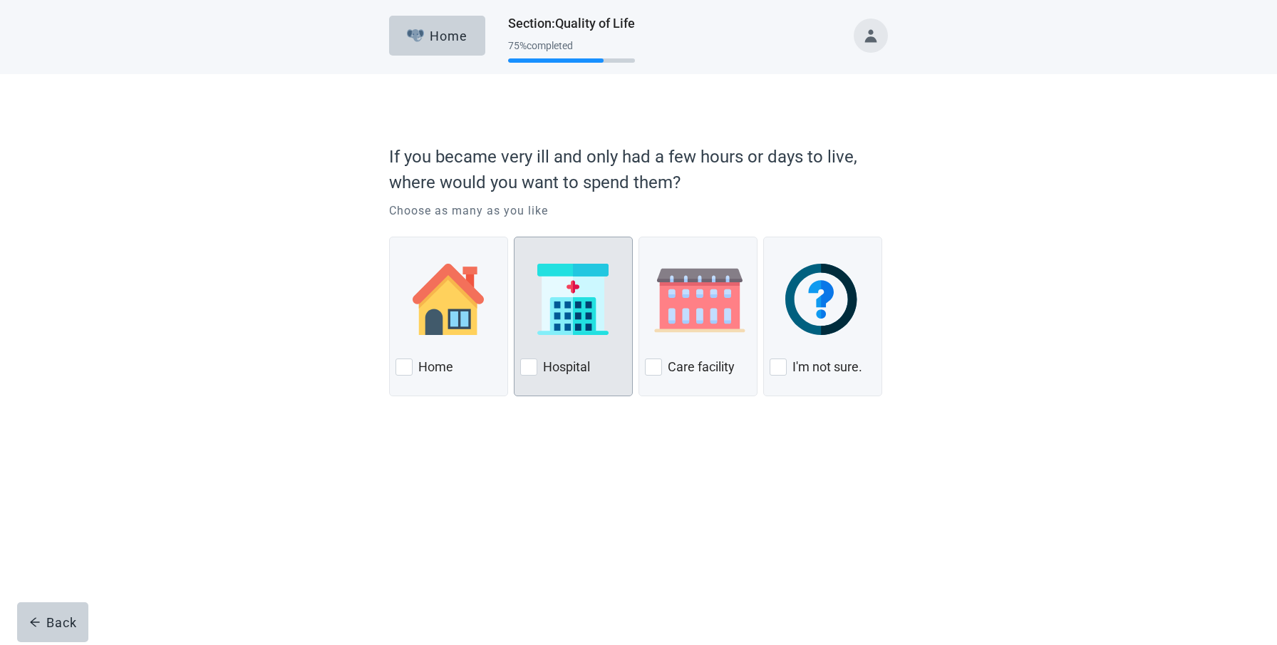
click at [530, 364] on div at bounding box center [528, 367] width 17 height 17
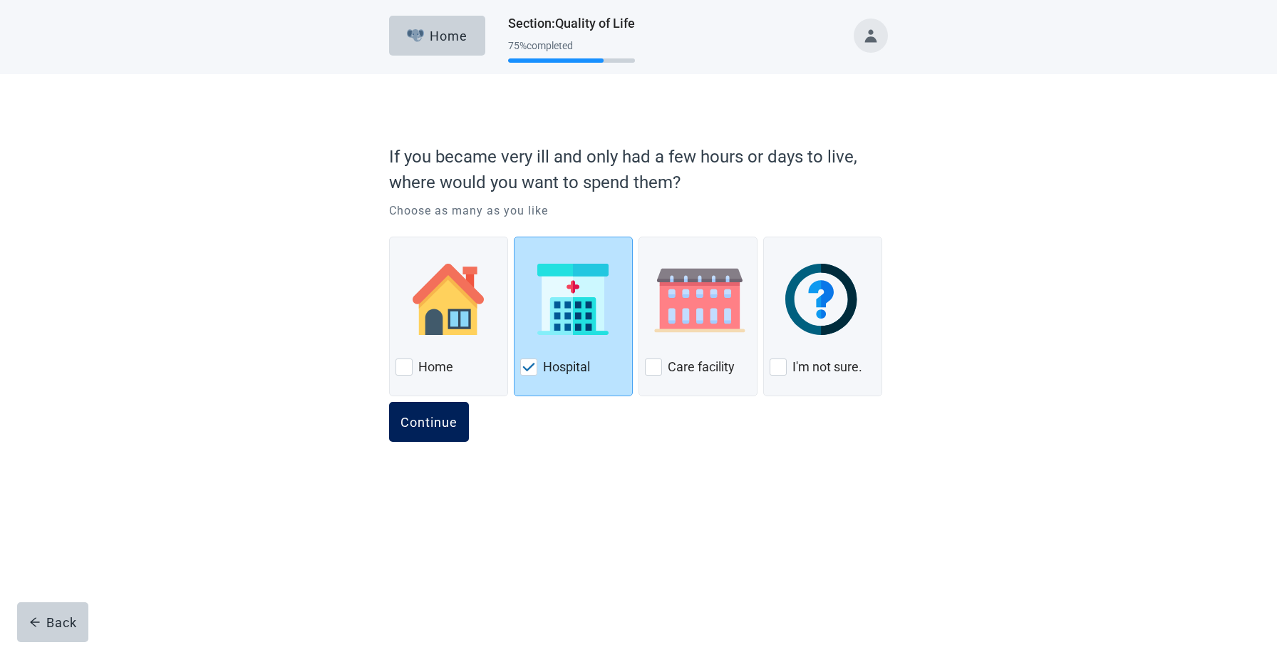
click at [428, 420] on div "Continue" at bounding box center [429, 422] width 57 height 14
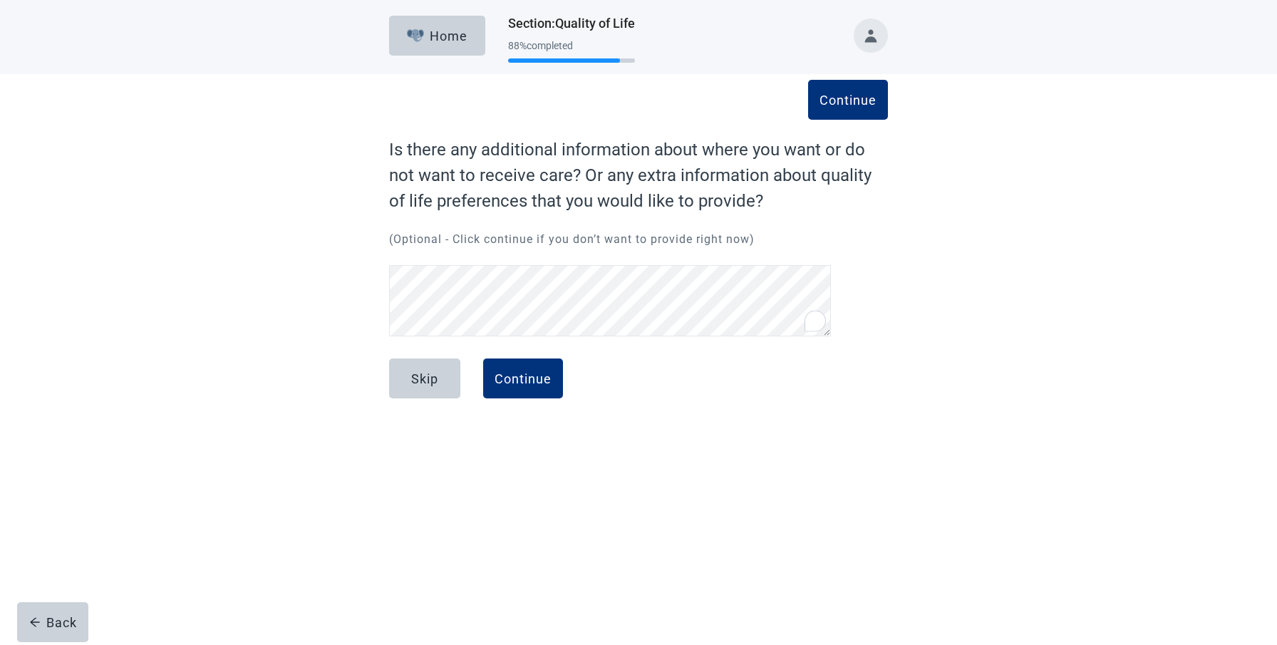
click at [1257, 365] on div "Home Section : Quality of Life 88 % completed Continue Is there any additional …" at bounding box center [638, 215] width 1277 height 430
click at [581, 256] on div "Continue Is there any additional information about where you want or do not wan…" at bounding box center [638, 239] width 499 height 205
click at [529, 376] on div "Continue" at bounding box center [523, 378] width 57 height 14
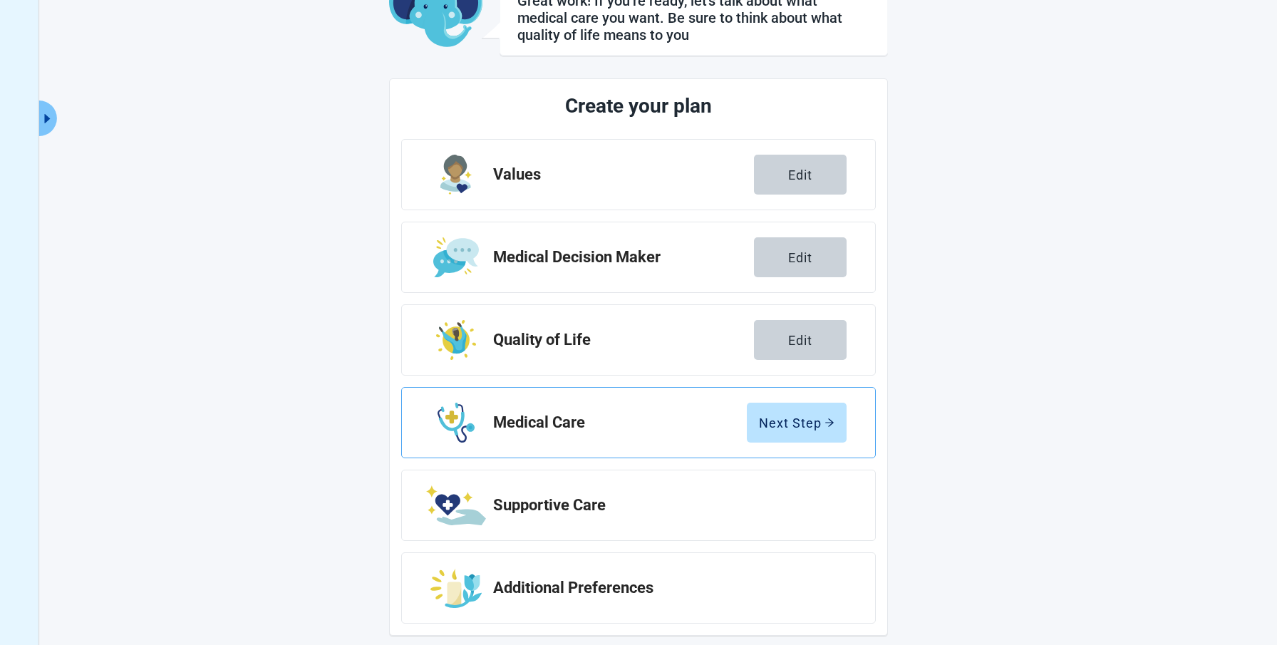
scroll to position [120, 0]
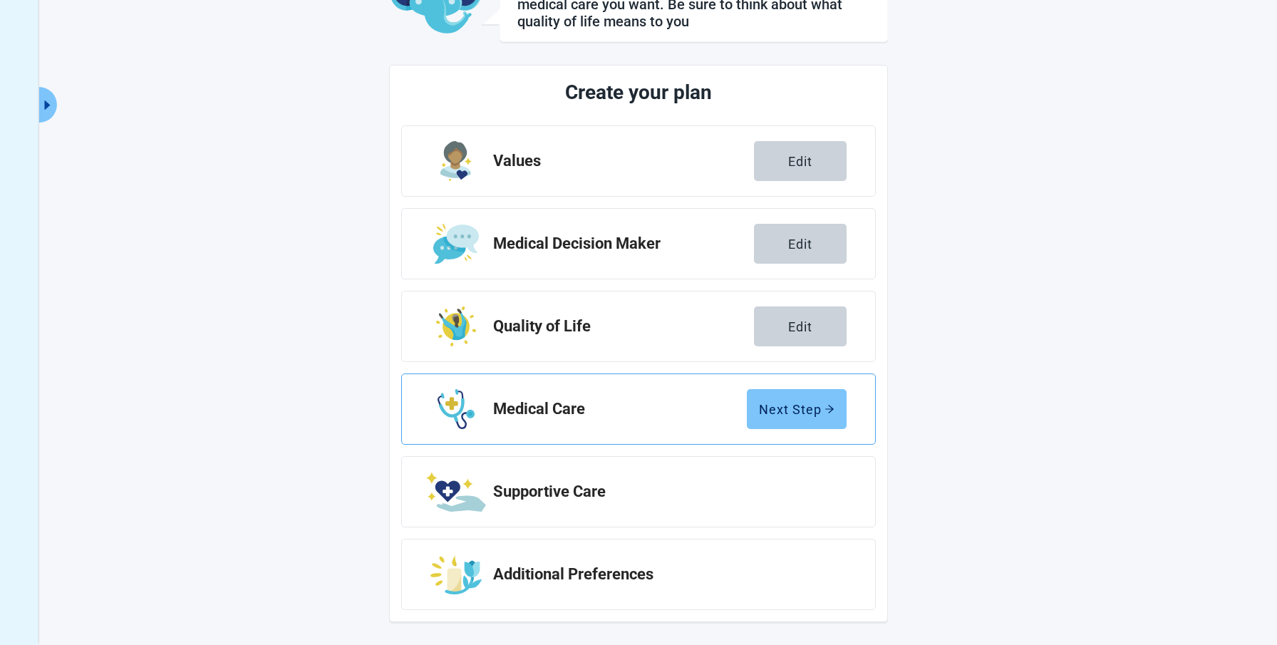
click at [780, 402] on div "Next Step" at bounding box center [797, 409] width 76 height 14
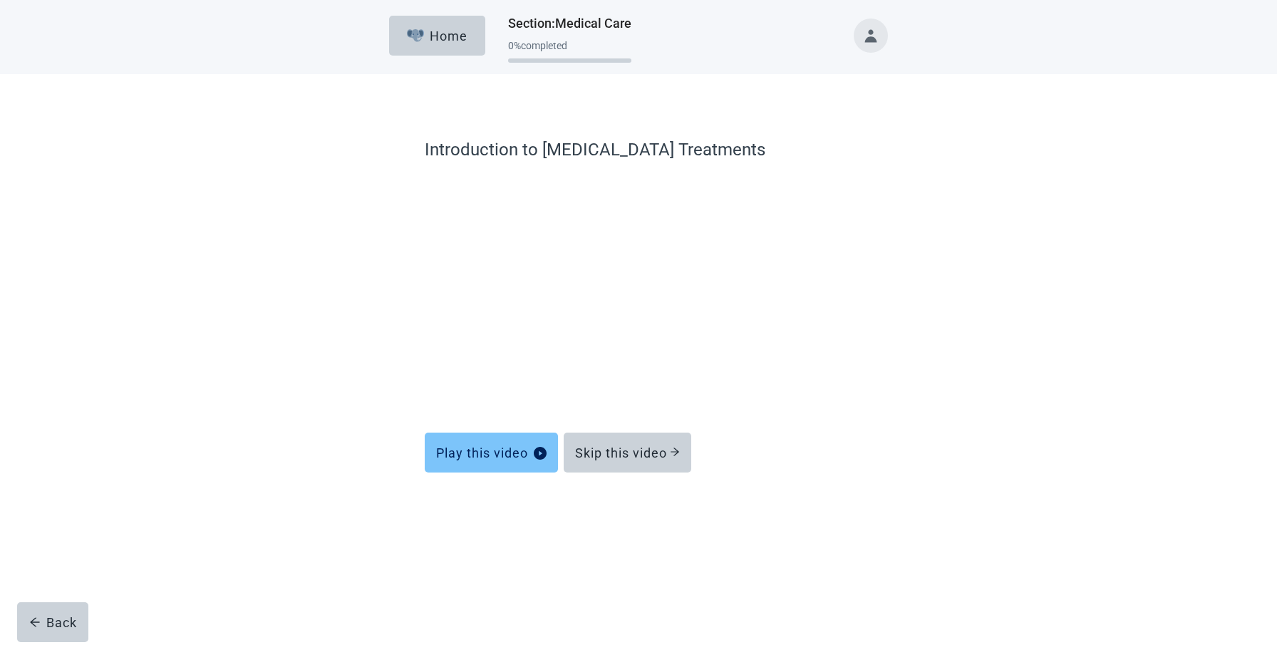
click at [472, 449] on div "Play this video" at bounding box center [491, 453] width 110 height 14
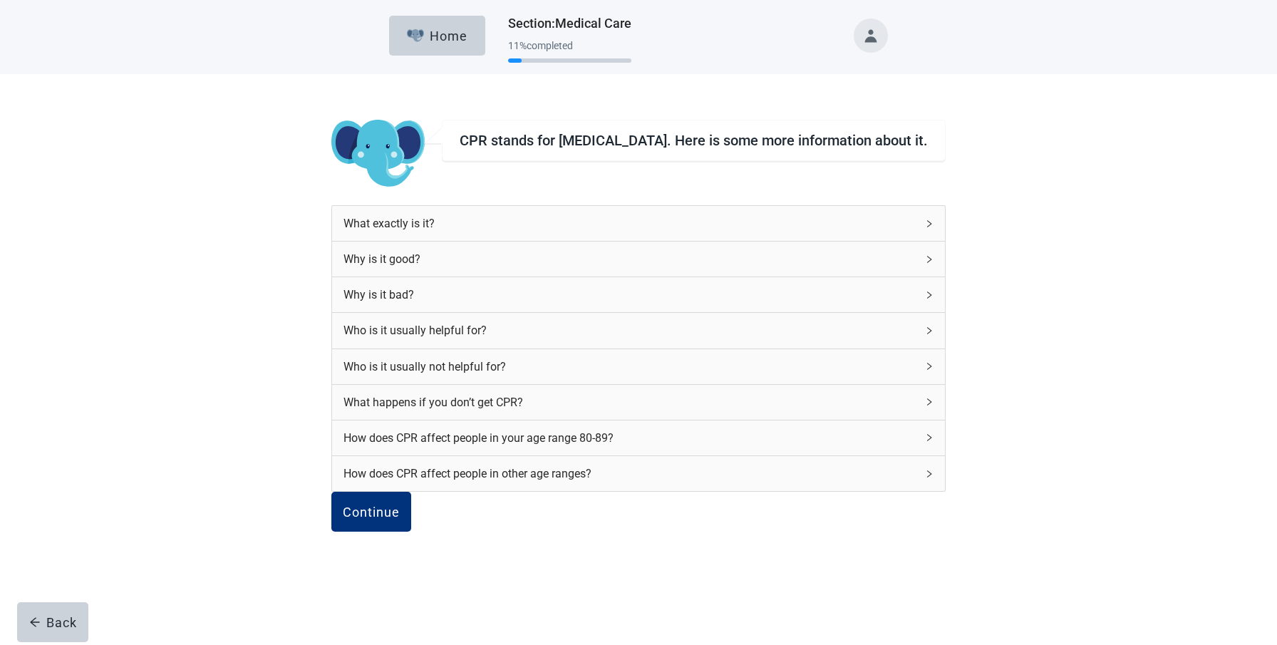
click at [925, 226] on icon "right" at bounding box center [929, 224] width 9 height 9
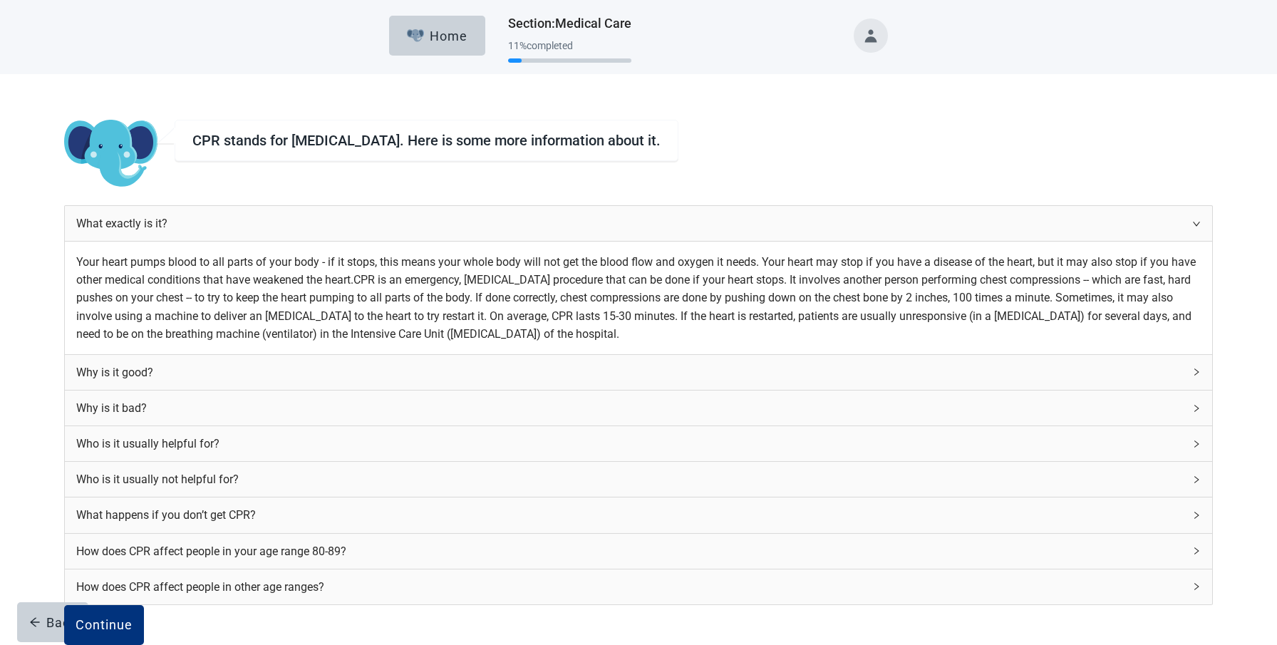
click at [1193, 226] on icon "right" at bounding box center [1197, 224] width 9 height 9
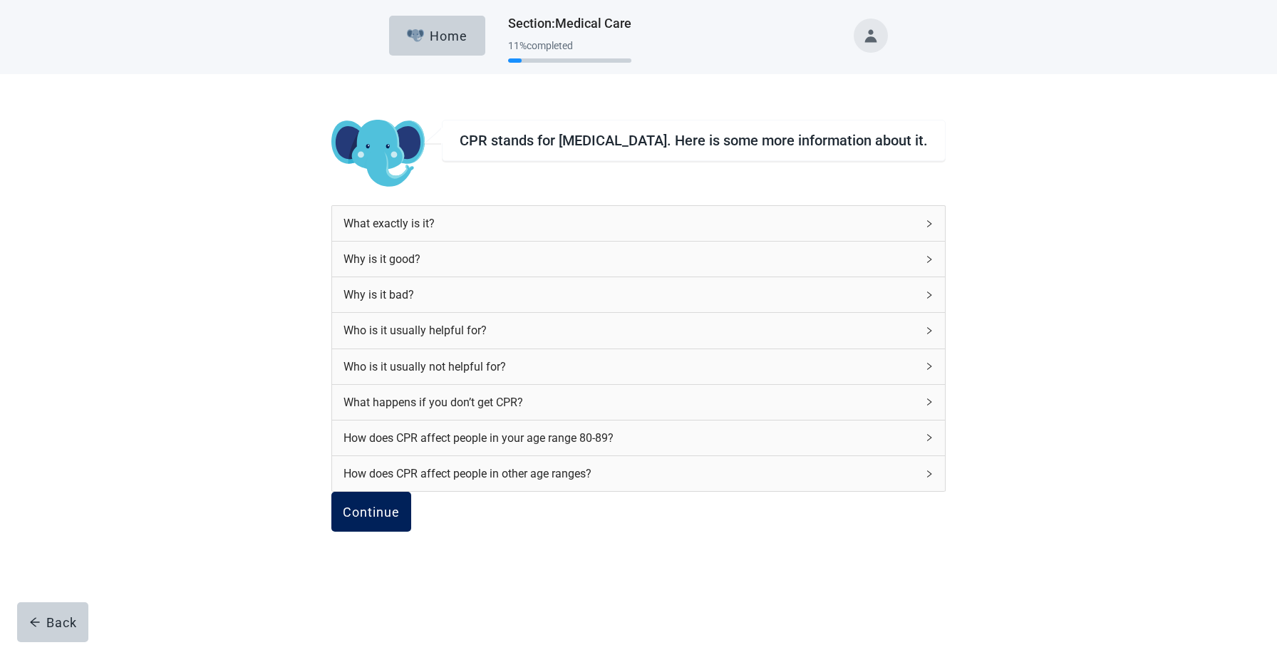
click at [400, 519] on div "Continue" at bounding box center [371, 512] width 57 height 14
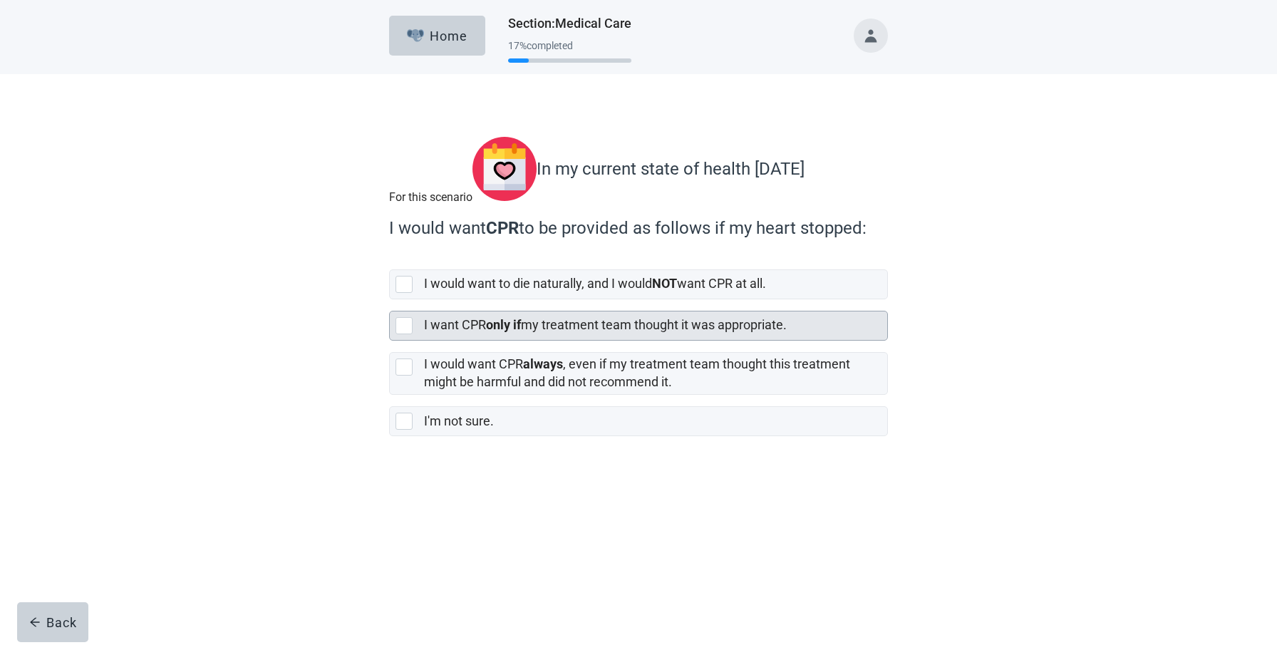
click at [406, 334] on div at bounding box center [404, 325] width 17 height 17
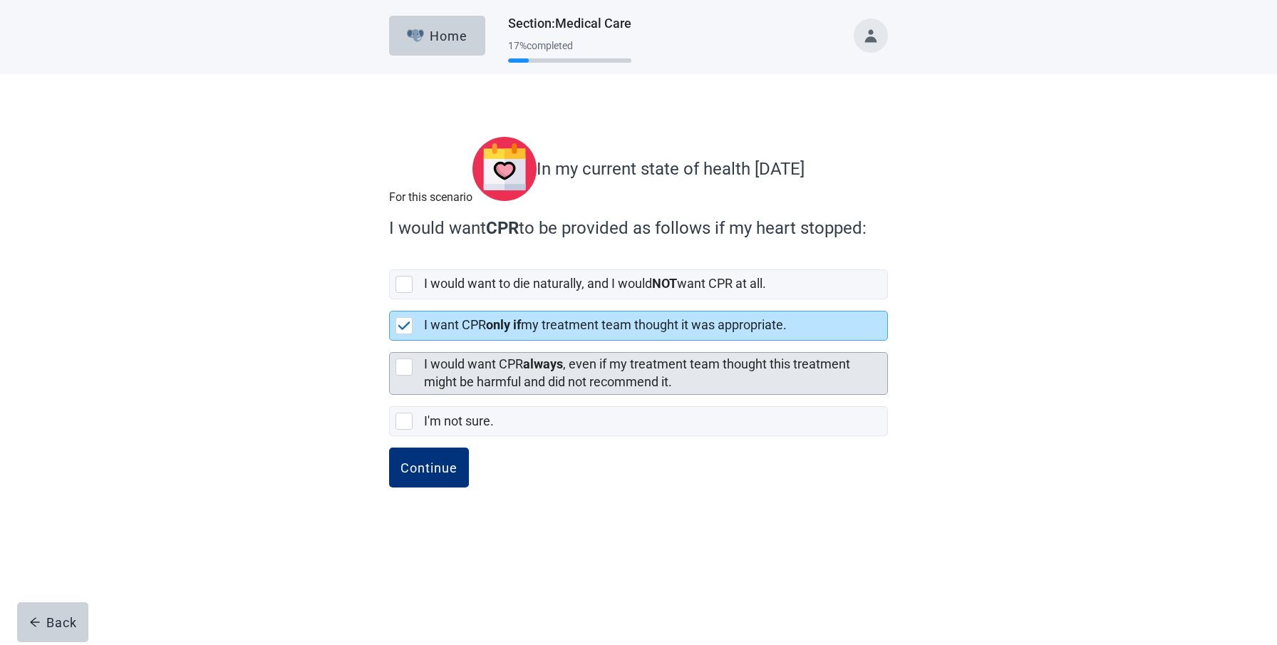
click at [408, 376] on div at bounding box center [404, 367] width 17 height 17
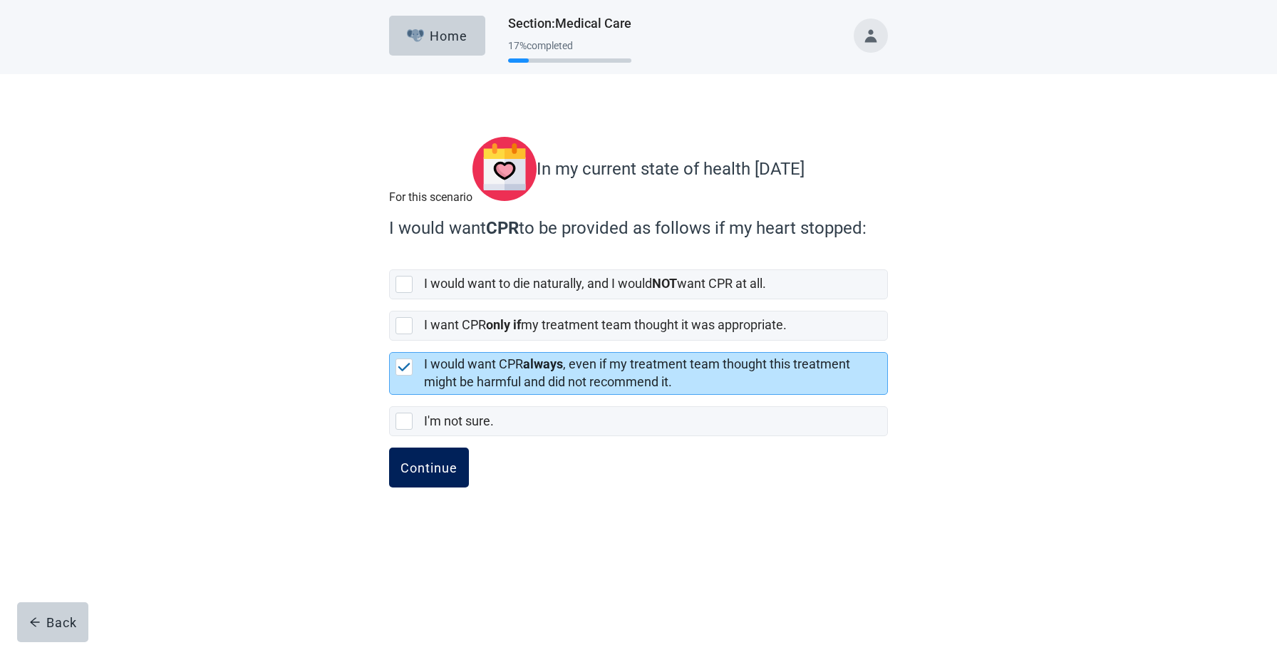
click at [427, 475] on div "Continue" at bounding box center [429, 467] width 57 height 14
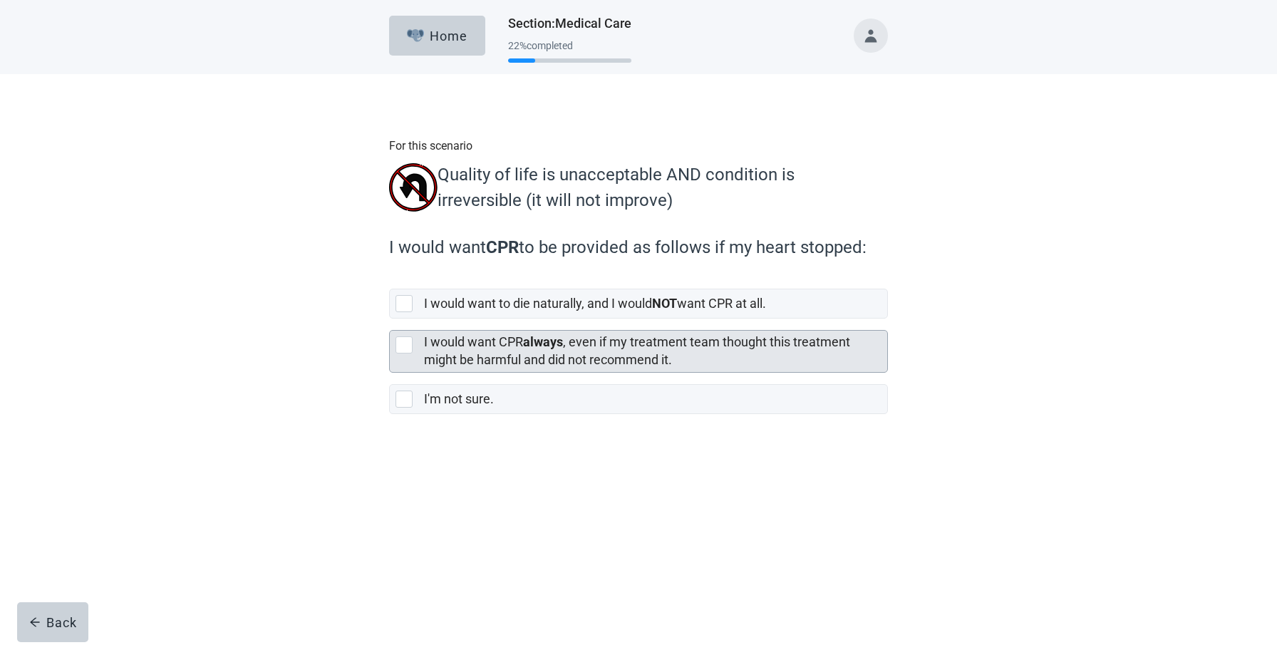
click at [407, 354] on div at bounding box center [404, 344] width 17 height 17
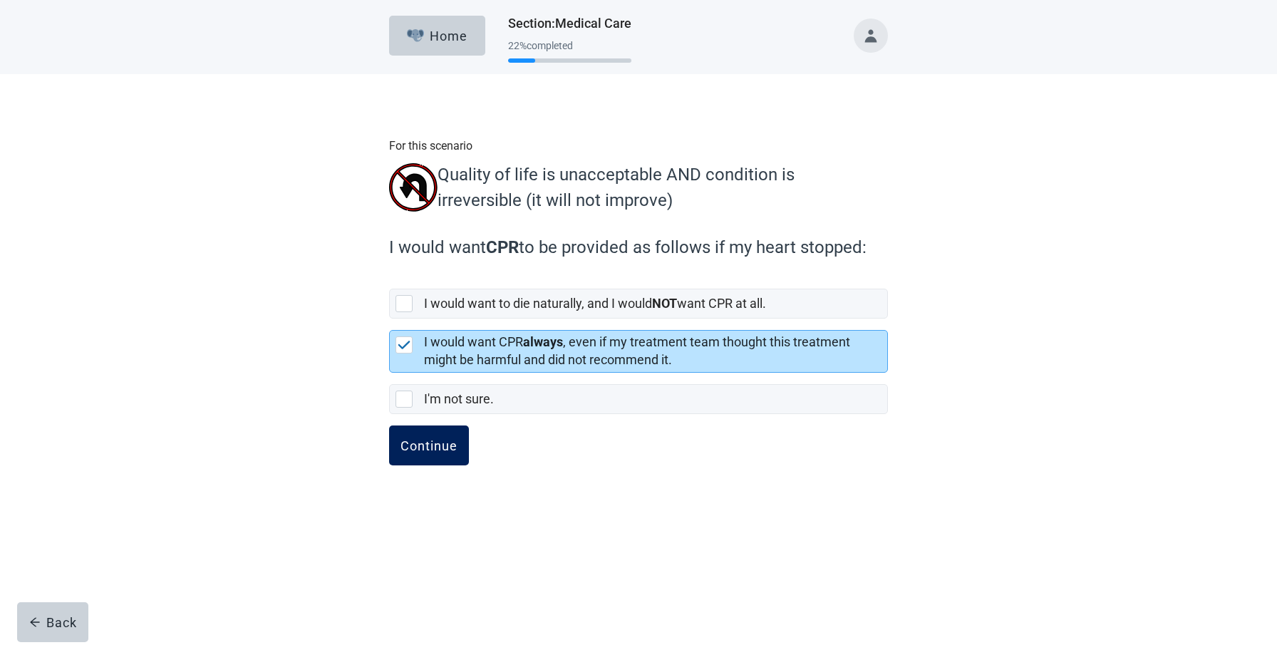
click at [432, 453] on div "Continue" at bounding box center [429, 445] width 57 height 14
click at [426, 453] on div "Continue" at bounding box center [429, 445] width 57 height 14
click at [431, 453] on div "Continue" at bounding box center [429, 445] width 57 height 14
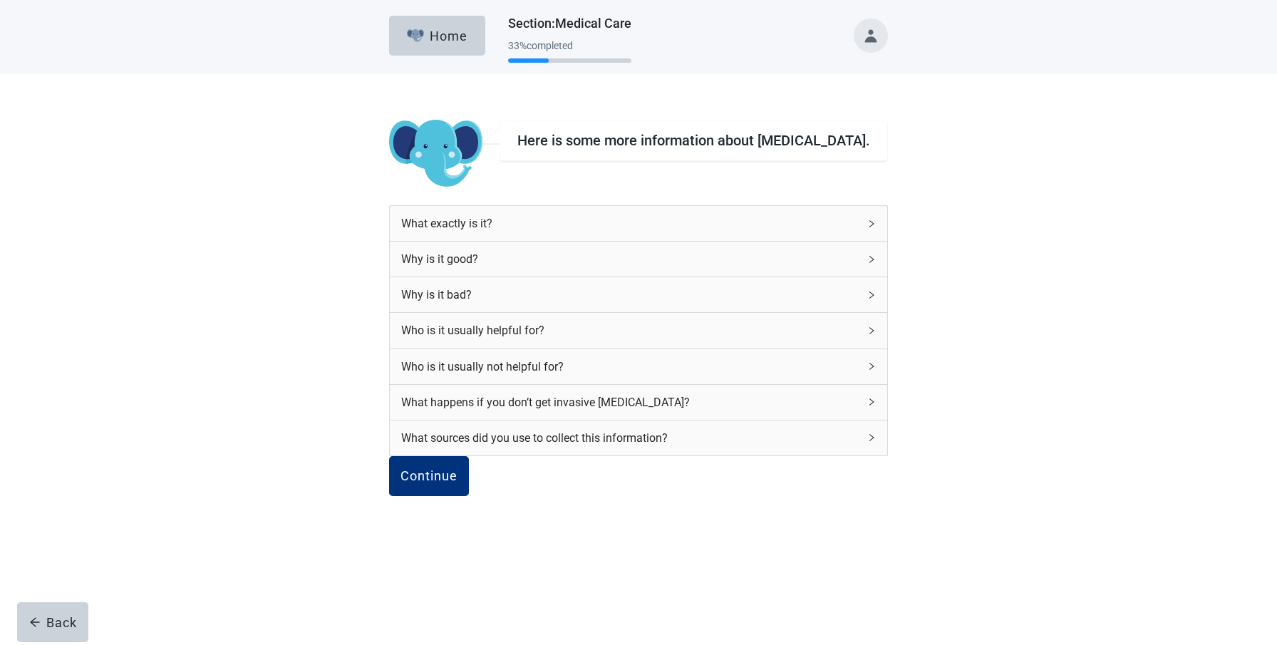
click at [496, 291] on div "Why is it bad?" at bounding box center [630, 295] width 458 height 18
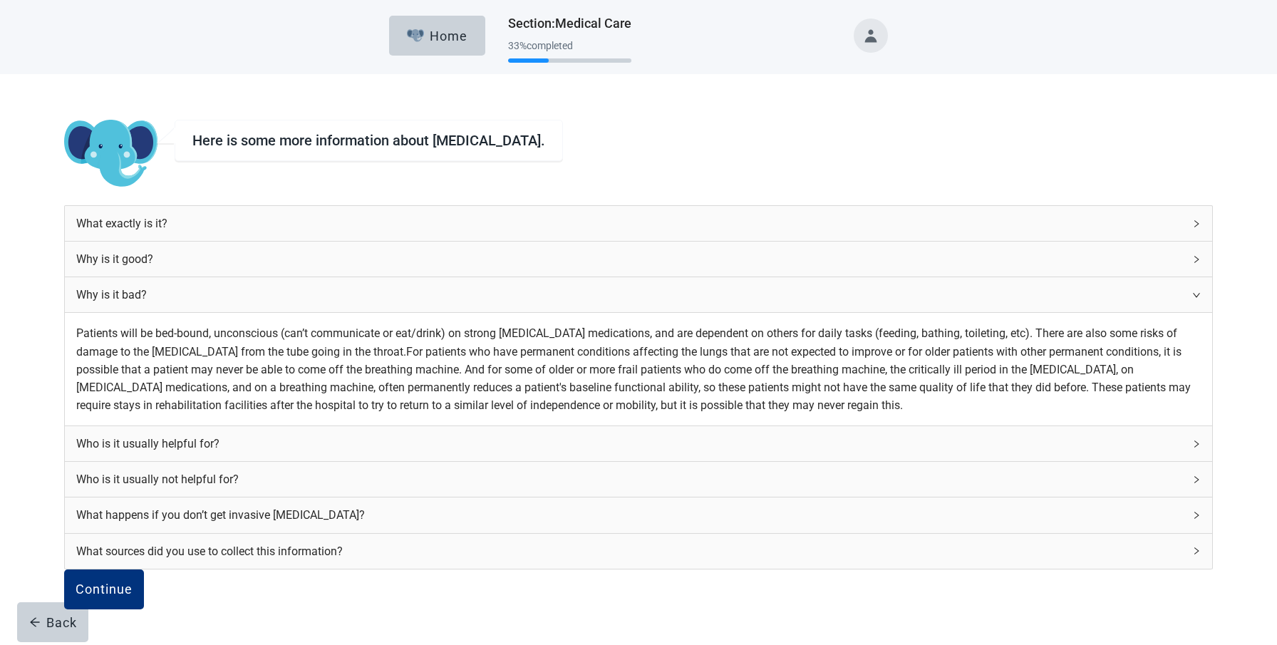
scroll to position [302, 0]
click at [133, 582] on div "Continue" at bounding box center [104, 589] width 57 height 14
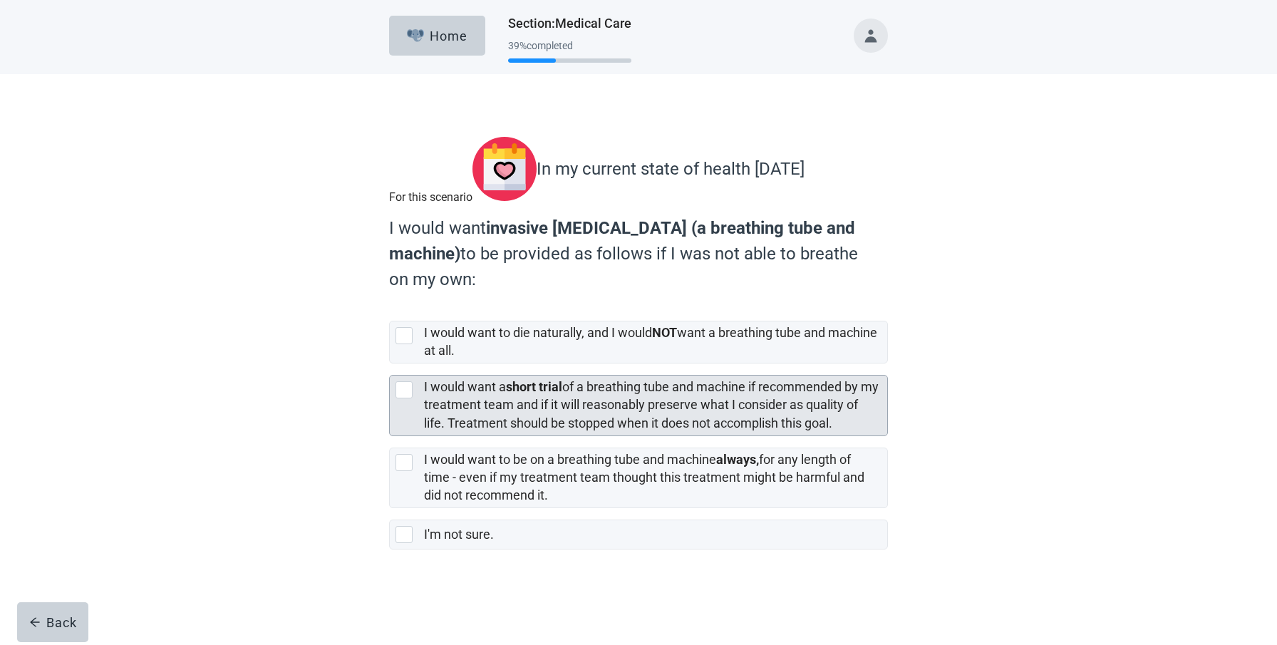
click at [402, 398] on div at bounding box center [404, 389] width 17 height 17
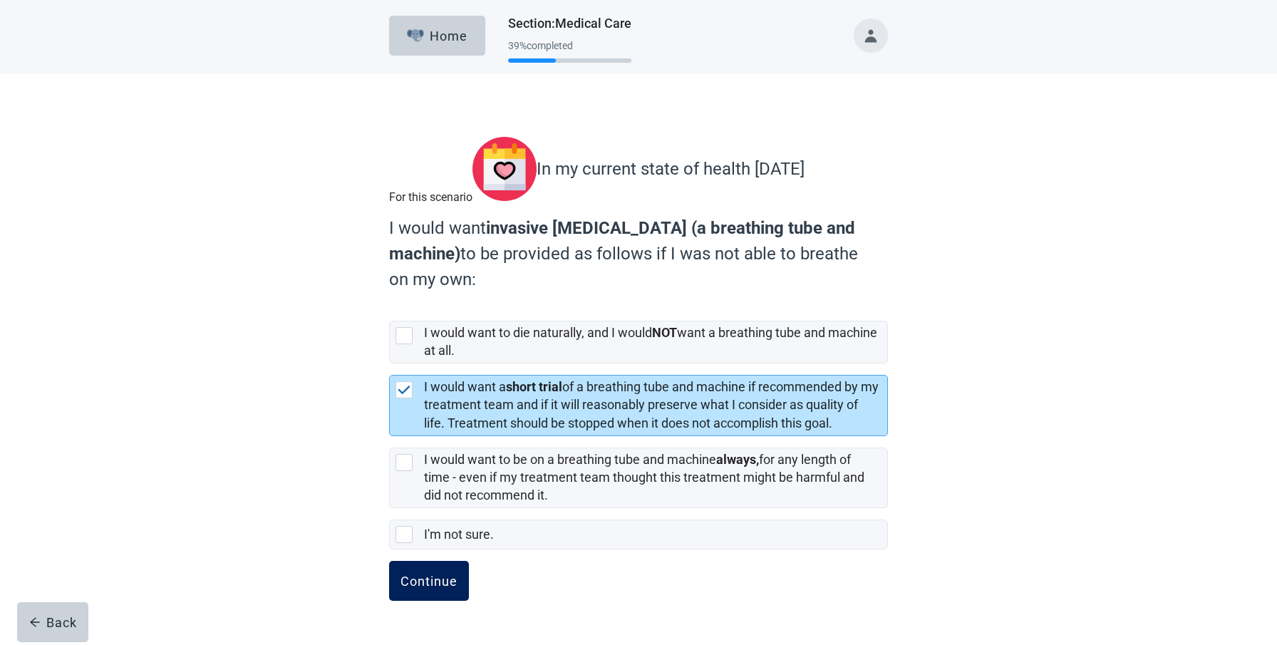
click at [421, 588] on div "Continue" at bounding box center [429, 581] width 57 height 14
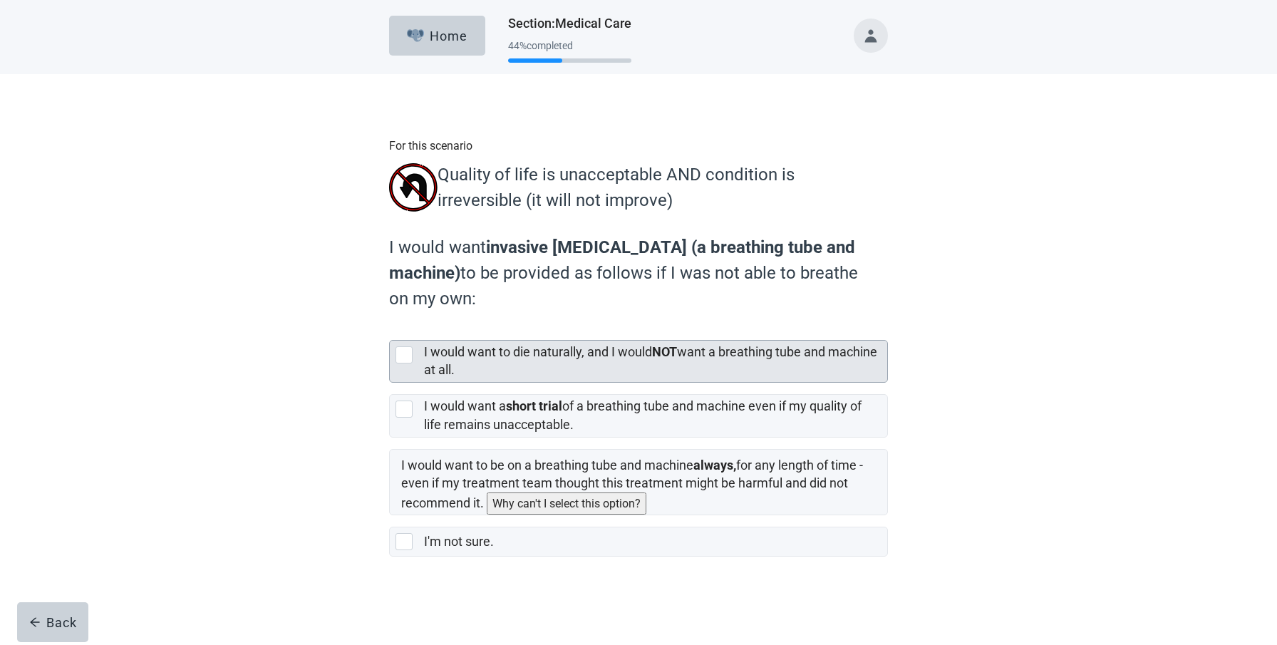
click at [401, 364] on div at bounding box center [404, 354] width 17 height 17
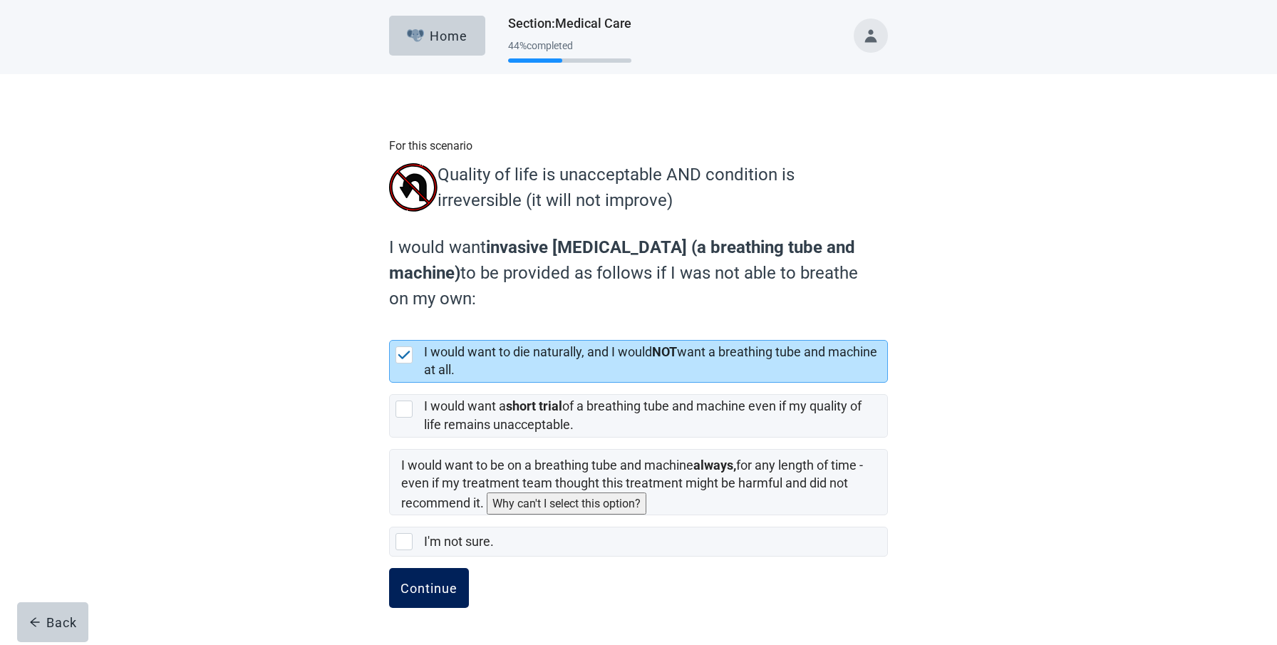
click at [420, 595] on div "Continue" at bounding box center [429, 588] width 57 height 14
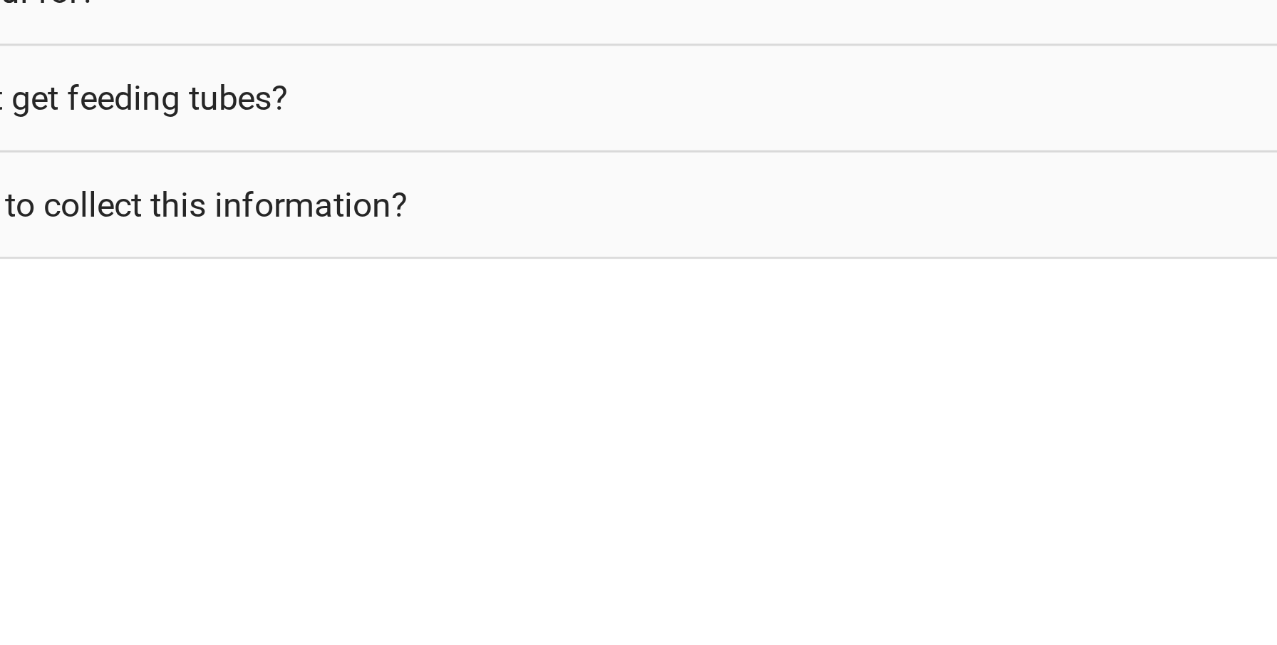
click at [555, 436] on div "What sources did you use to collect this information?" at bounding box center [629, 438] width 669 height 18
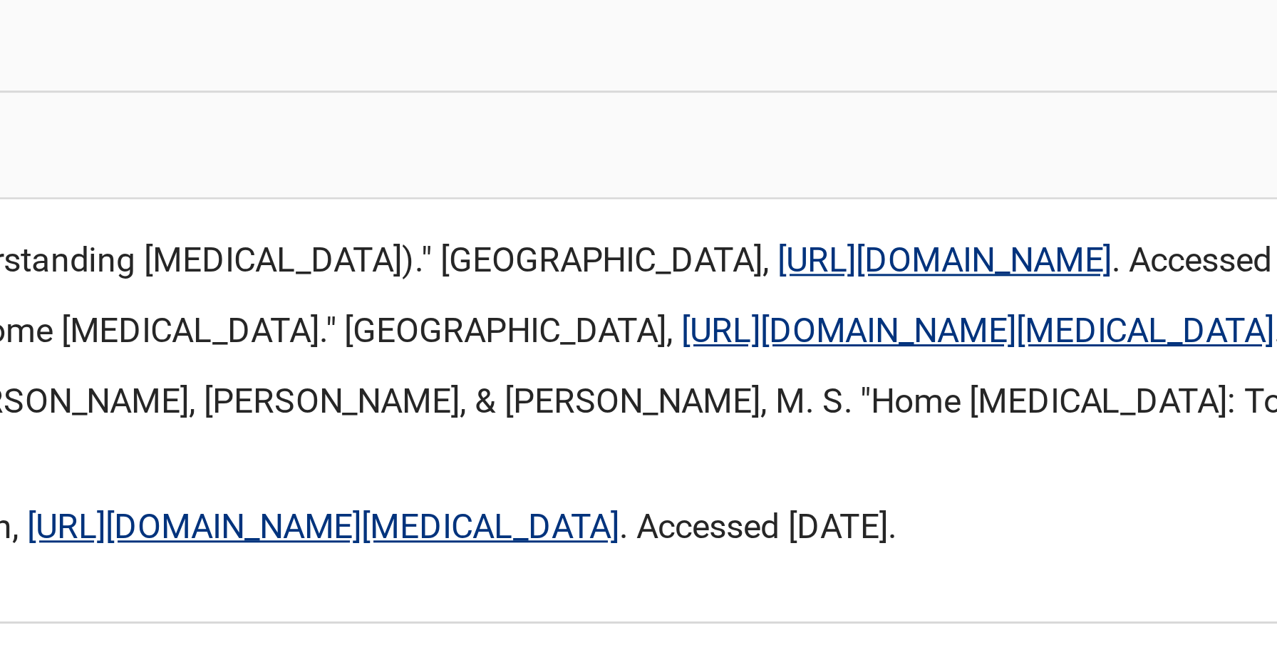
scroll to position [223, 0]
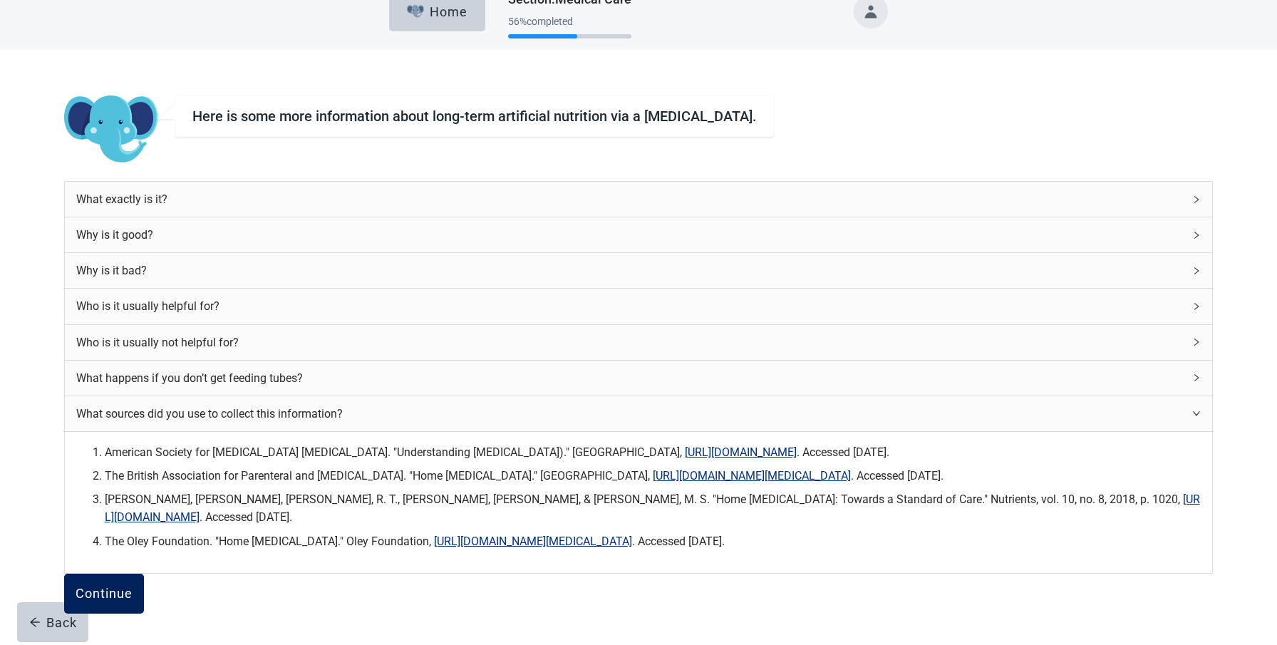
click at [133, 587] on div "Continue" at bounding box center [104, 594] width 57 height 14
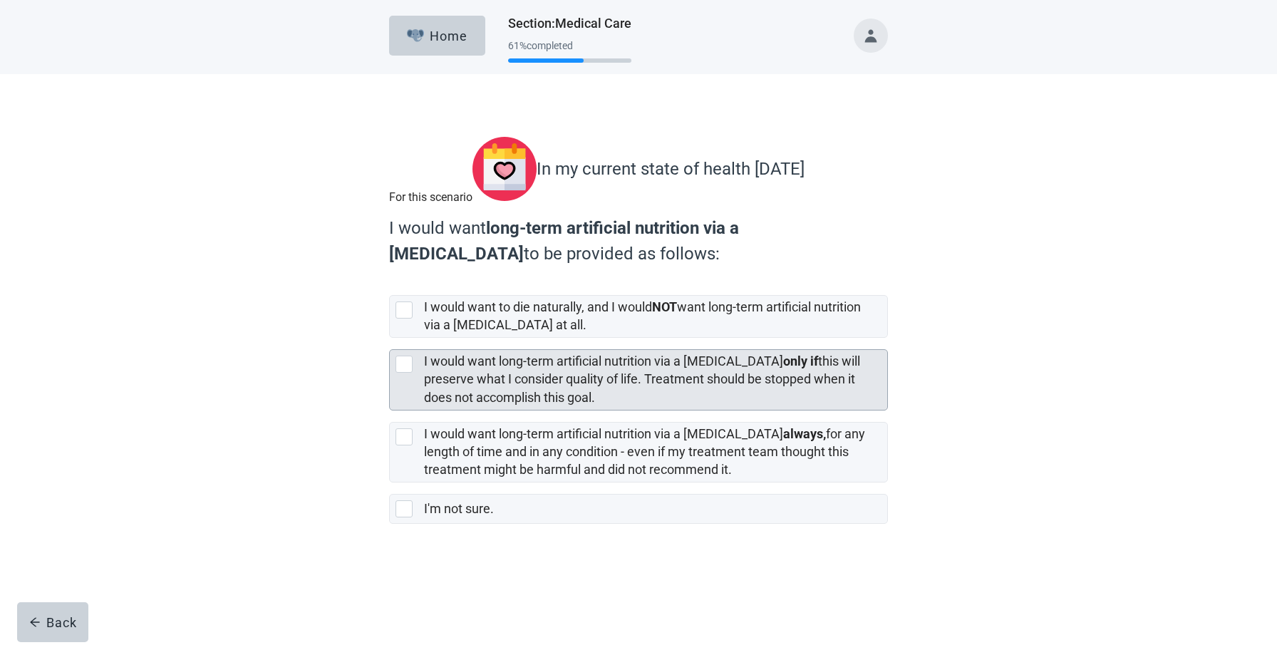
click at [402, 373] on div at bounding box center [404, 364] width 17 height 17
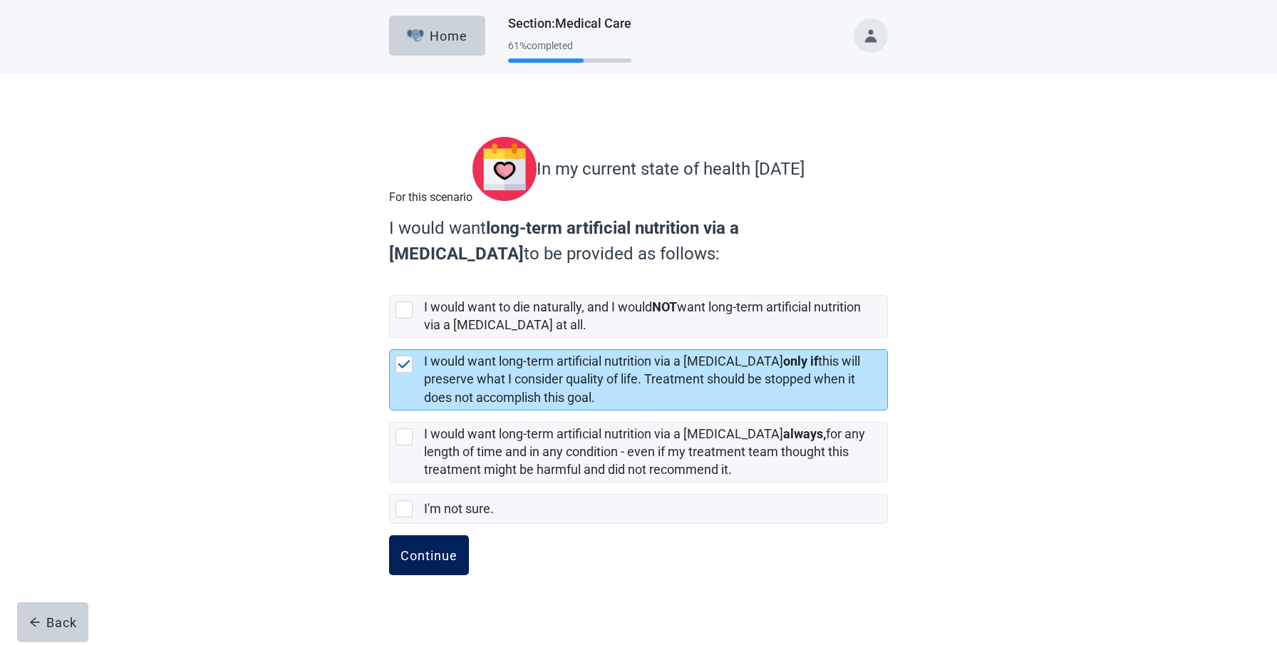
click at [429, 569] on button "Continue" at bounding box center [429, 555] width 80 height 40
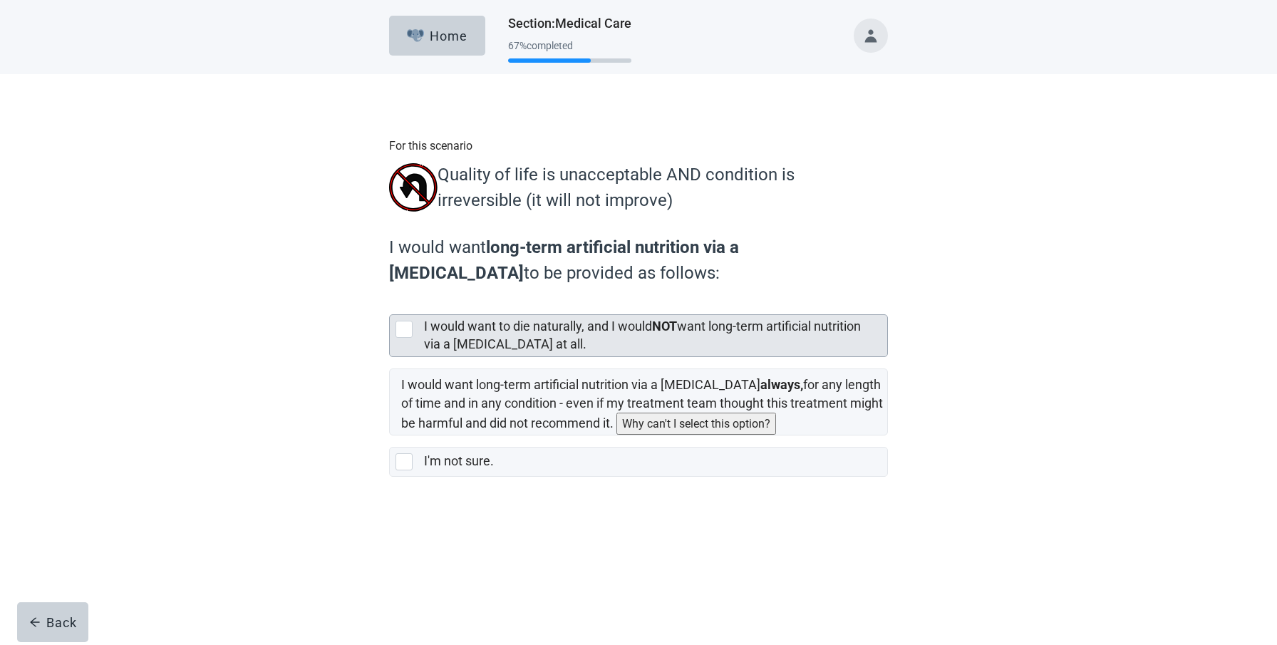
click at [404, 338] on div at bounding box center [404, 329] width 17 height 17
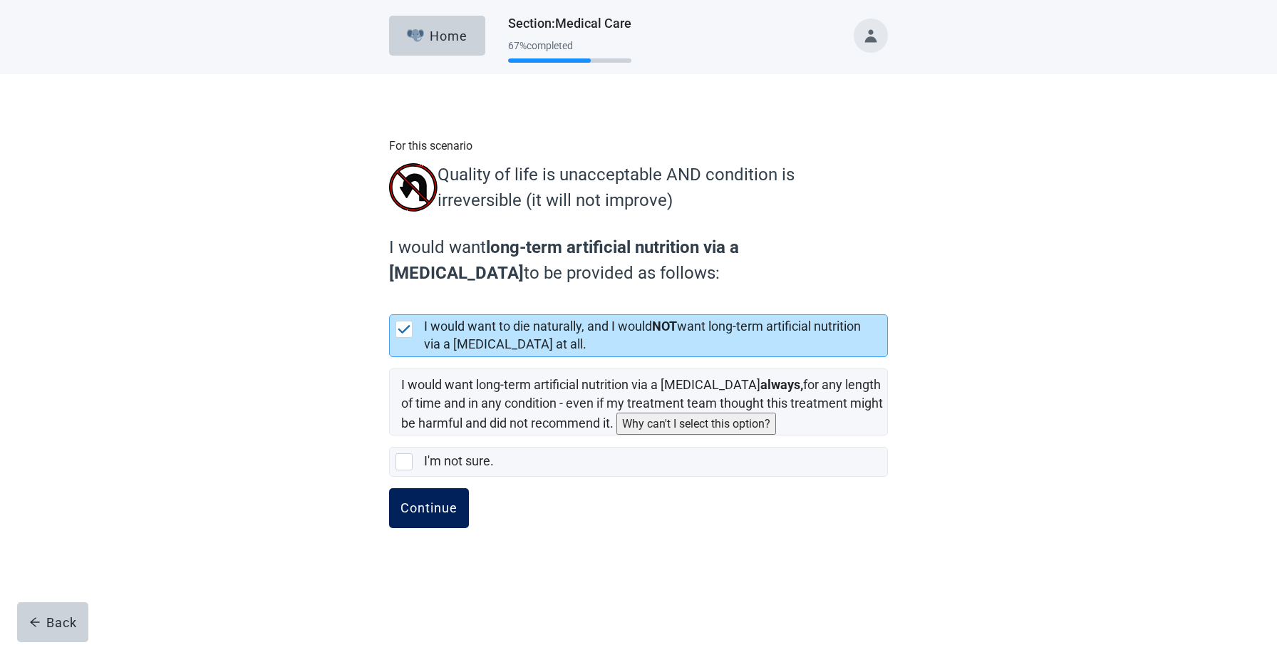
click at [436, 528] on button "Continue" at bounding box center [429, 508] width 80 height 40
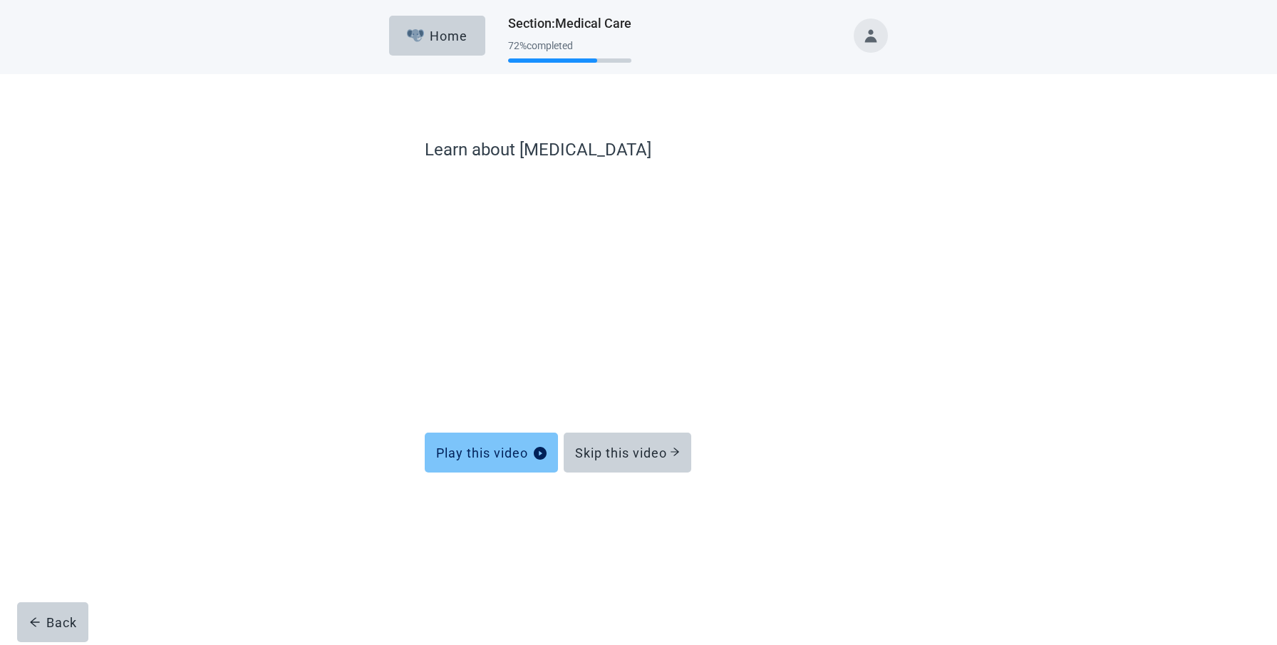
click at [488, 451] on div "Play this video" at bounding box center [491, 453] width 110 height 14
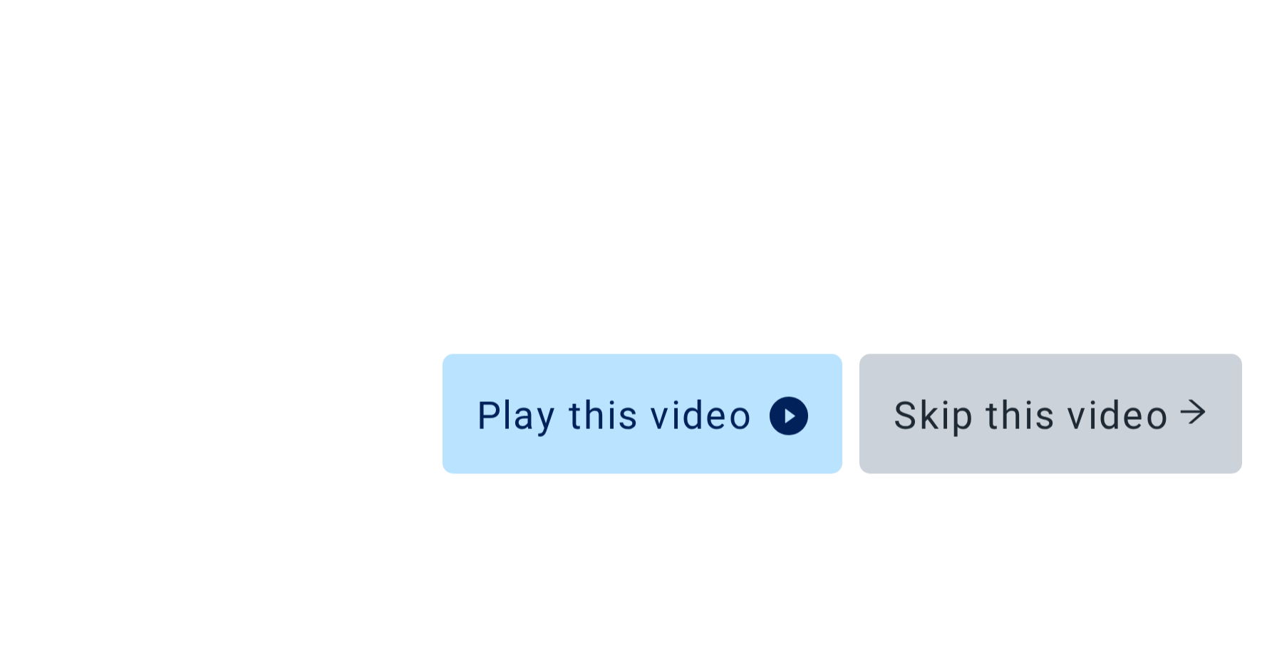
click at [374, 459] on div "Learn about [MEDICAL_DATA] Play this video Skip this video Back" at bounding box center [638, 326] width 599 height 447
click at [357, 425] on div "Learn about [MEDICAL_DATA] Play this video Skip this video Back" at bounding box center [638, 326] width 599 height 447
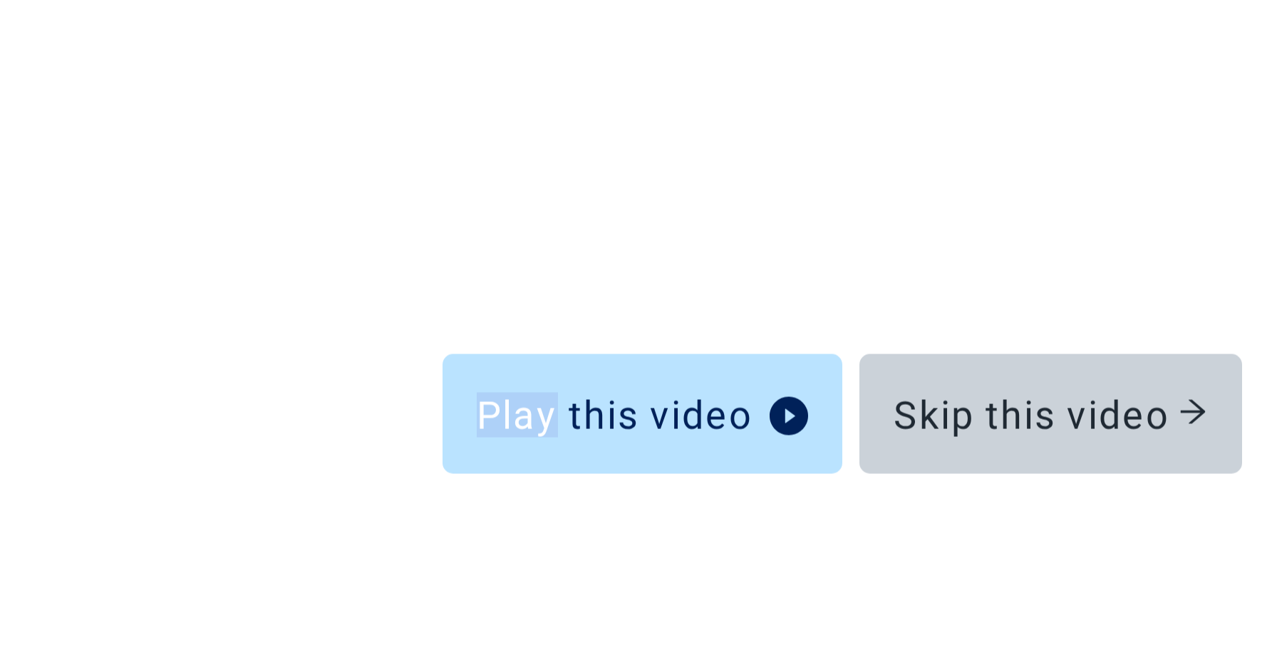
click at [357, 425] on div "Learn about [MEDICAL_DATA] Play this video Skip this video Back" at bounding box center [638, 326] width 599 height 447
click at [339, 418] on div "Learn about [MEDICAL_DATA] Play this video Skip this video Back" at bounding box center [638, 326] width 599 height 447
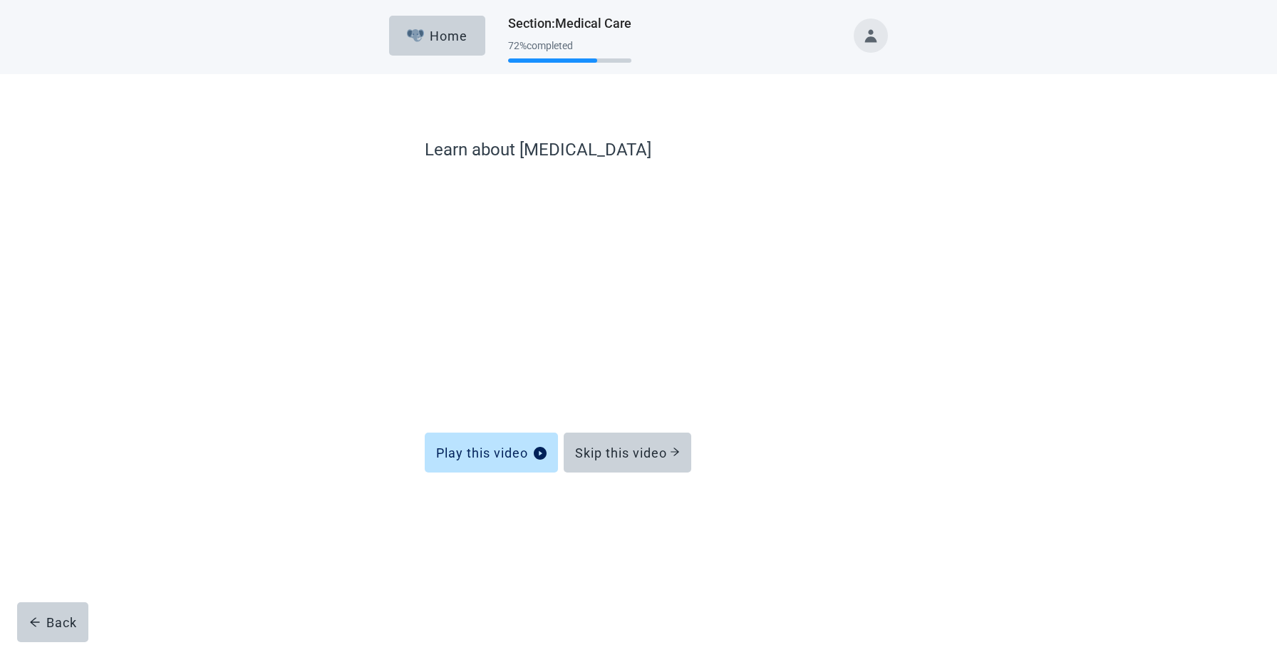
click at [187, 316] on div "Learn about [MEDICAL_DATA] Play this video Skip this video Back" at bounding box center [639, 311] width 1150 height 475
click at [208, 317] on div "Learn about [MEDICAL_DATA] Play this video Skip this video Back" at bounding box center [639, 311] width 1150 height 475
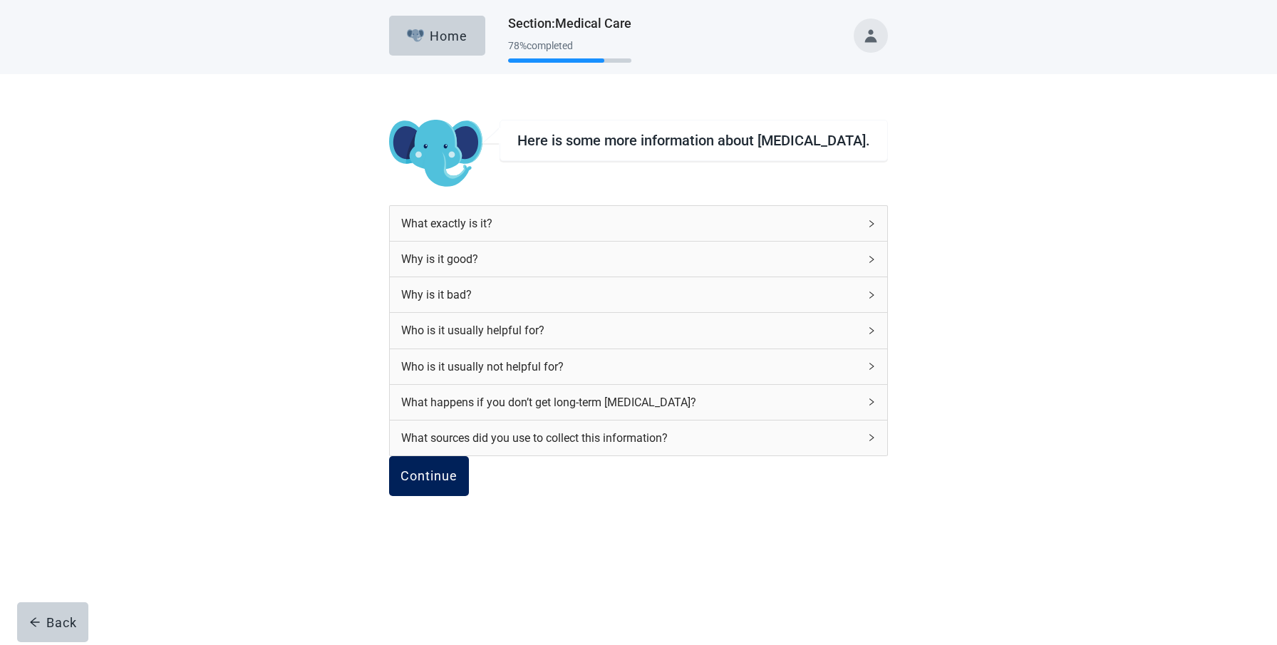
click at [458, 483] on div "Continue" at bounding box center [429, 476] width 57 height 14
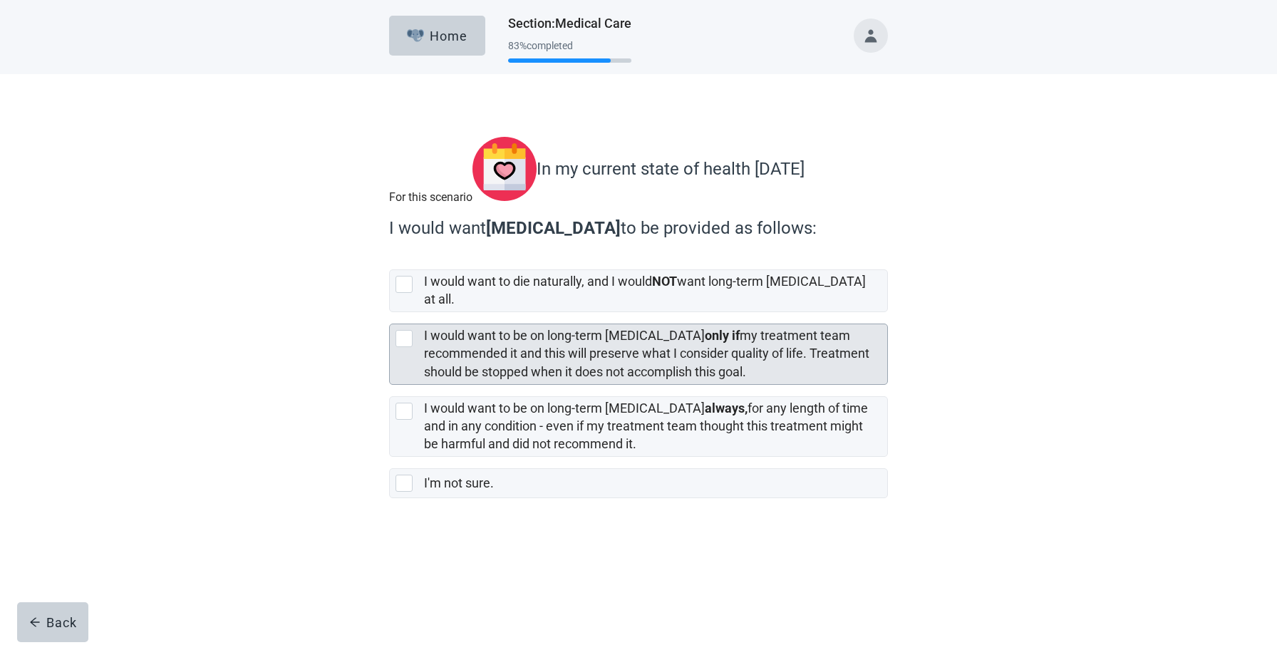
click at [406, 344] on div at bounding box center [404, 338] width 17 height 17
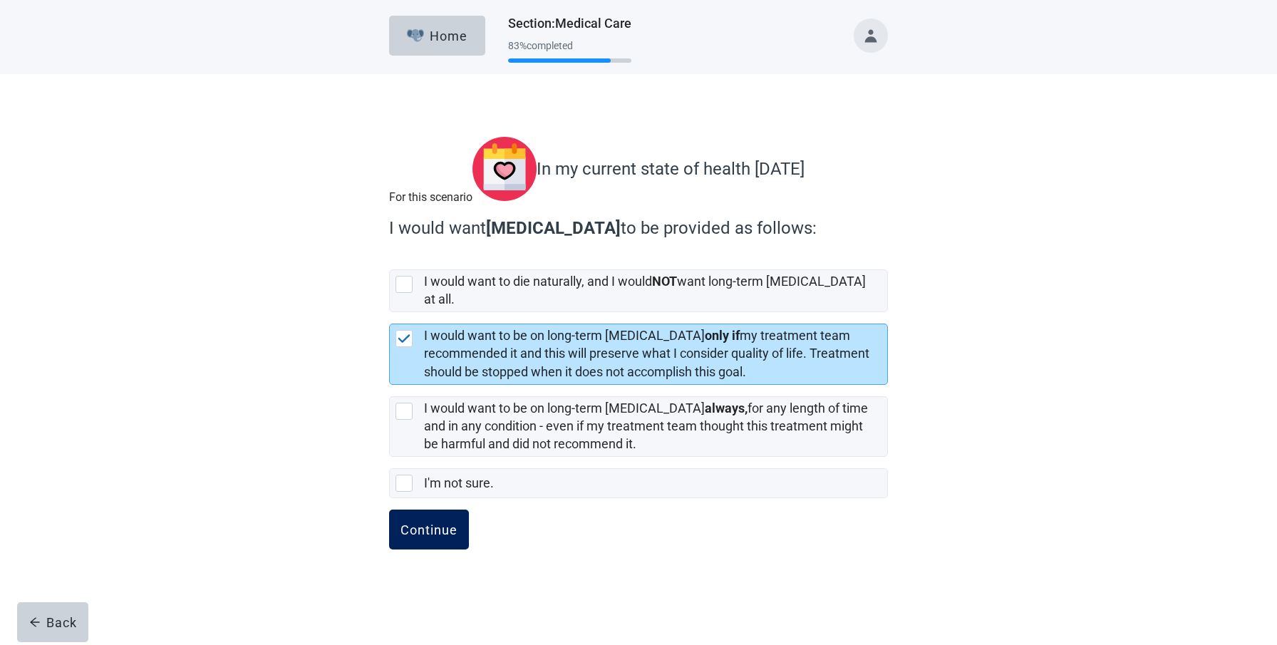
click at [426, 535] on div "Continue" at bounding box center [429, 530] width 57 height 14
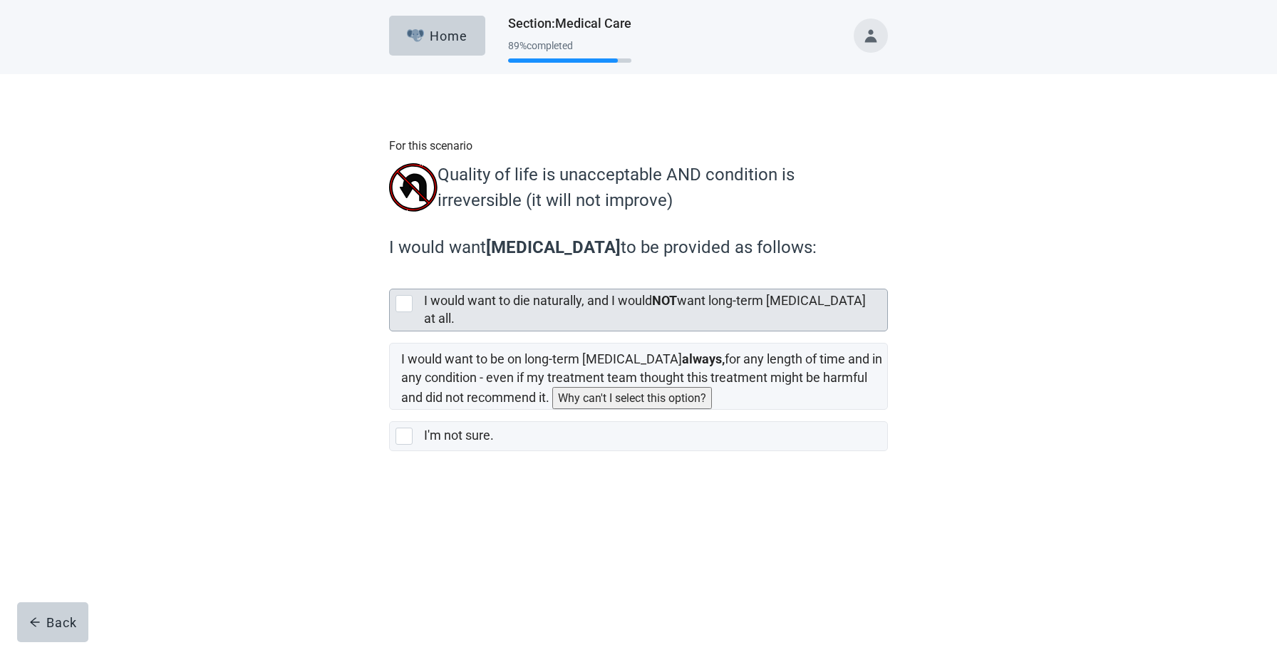
click at [403, 312] on div at bounding box center [404, 303] width 17 height 17
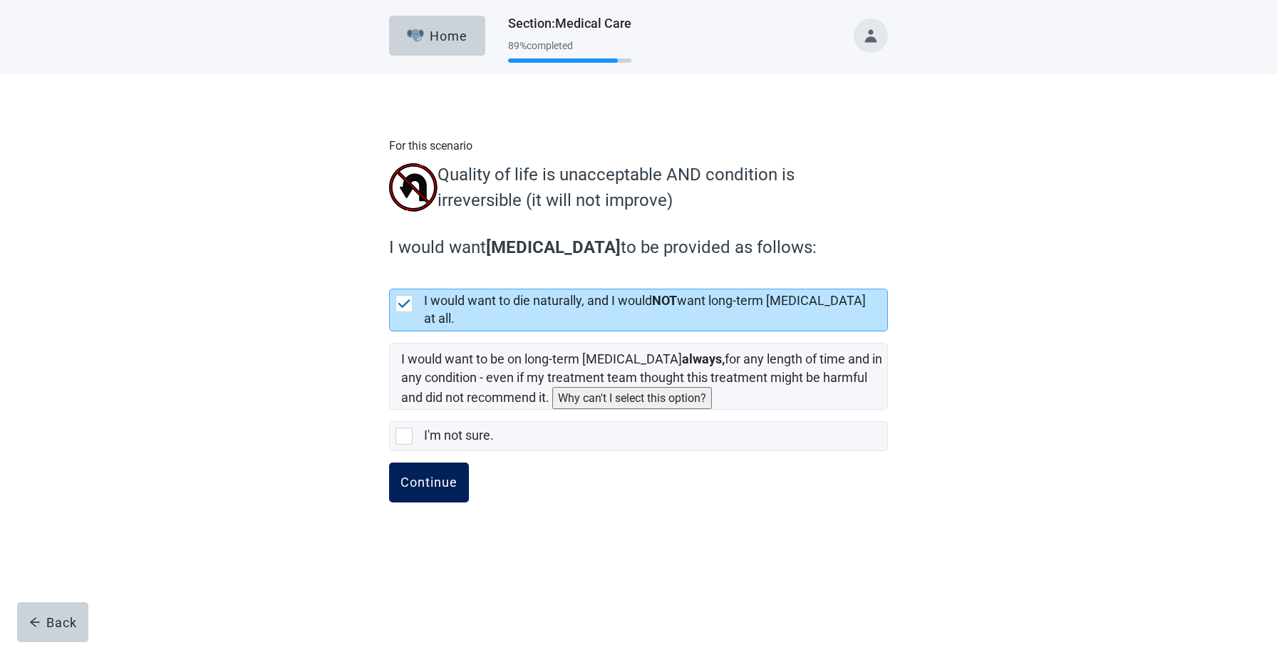
click at [422, 478] on div "Continue" at bounding box center [429, 482] width 57 height 14
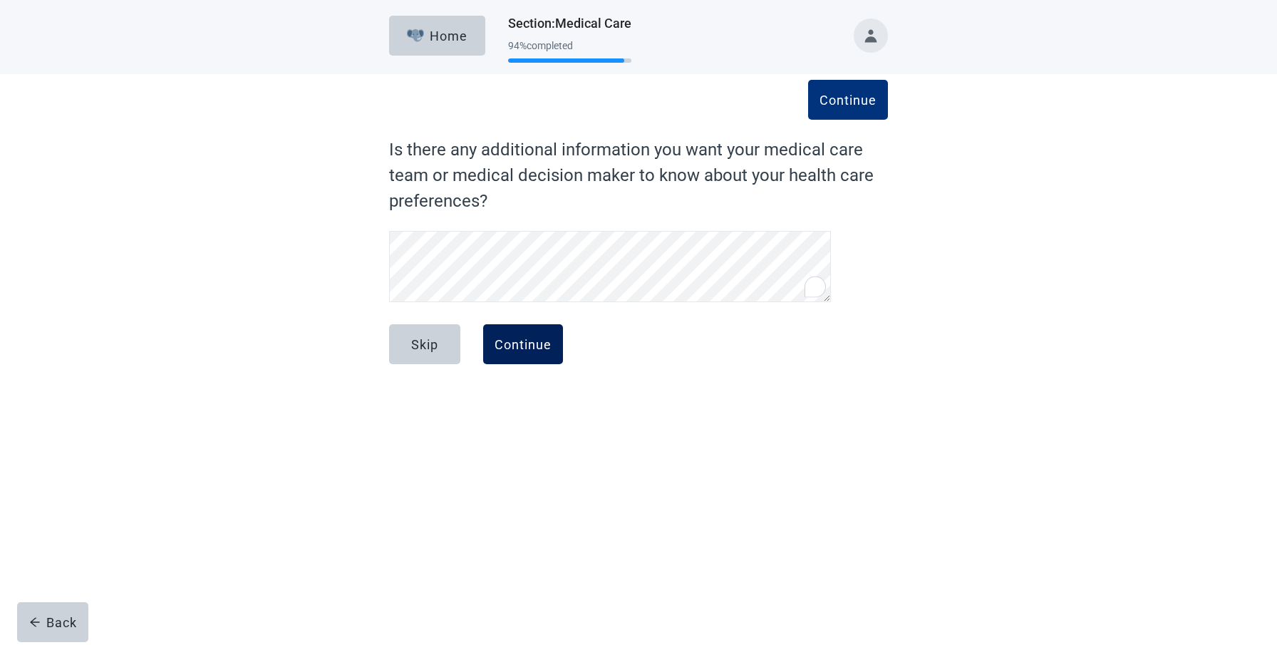
click at [524, 340] on div "Continue" at bounding box center [523, 344] width 57 height 14
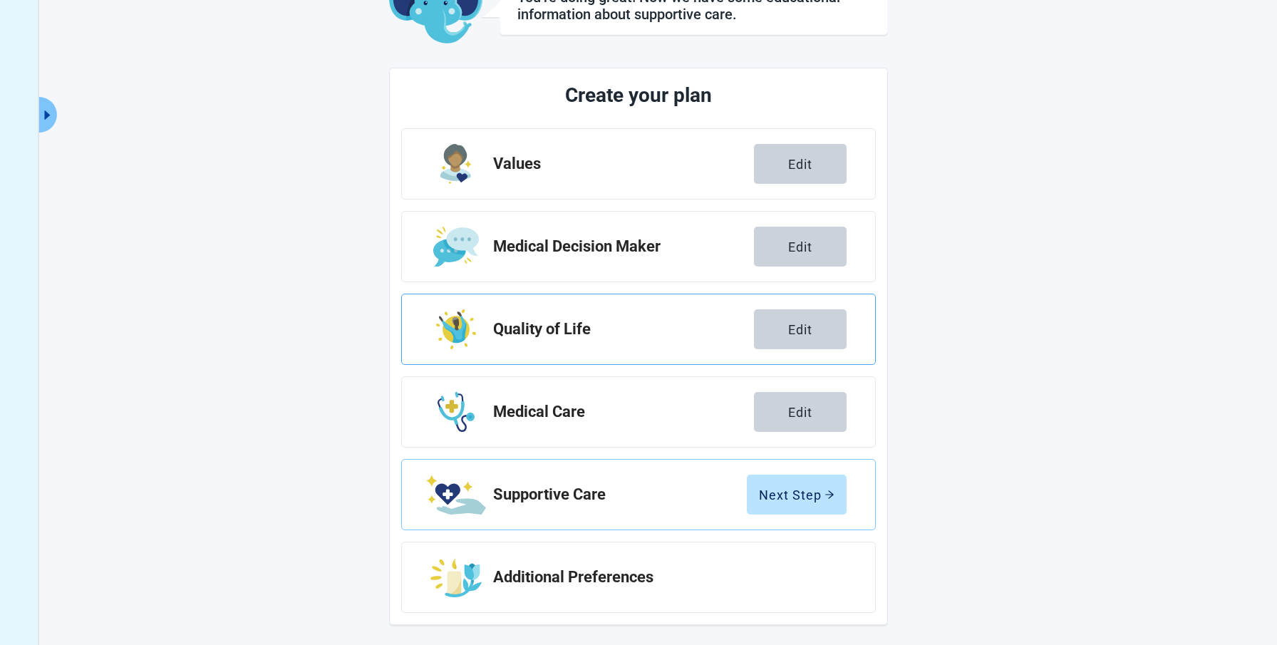
scroll to position [113, 0]
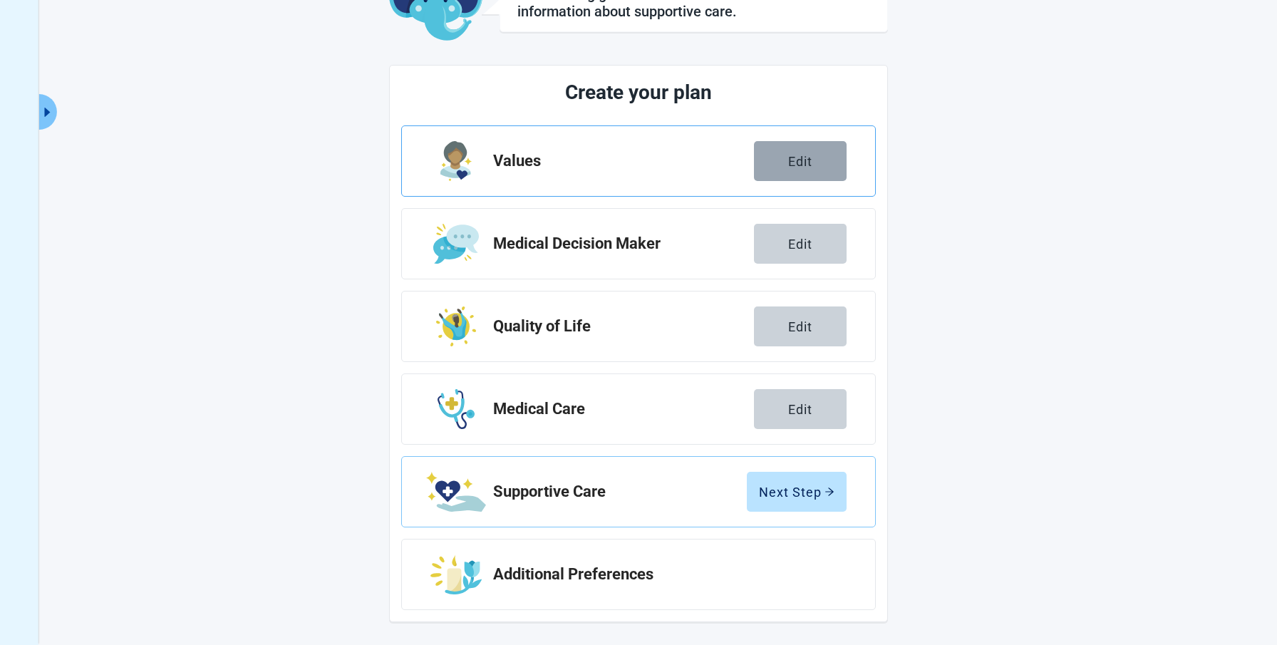
click at [803, 157] on div "Edit" at bounding box center [800, 161] width 24 height 14
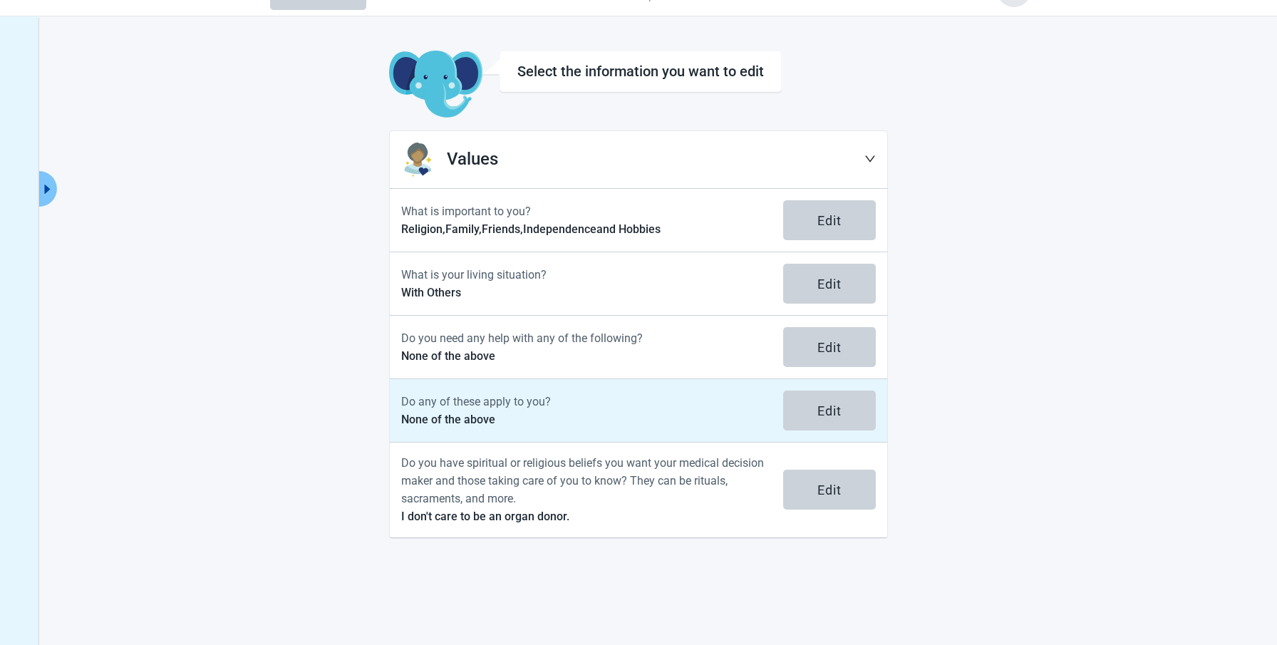
scroll to position [34, 0]
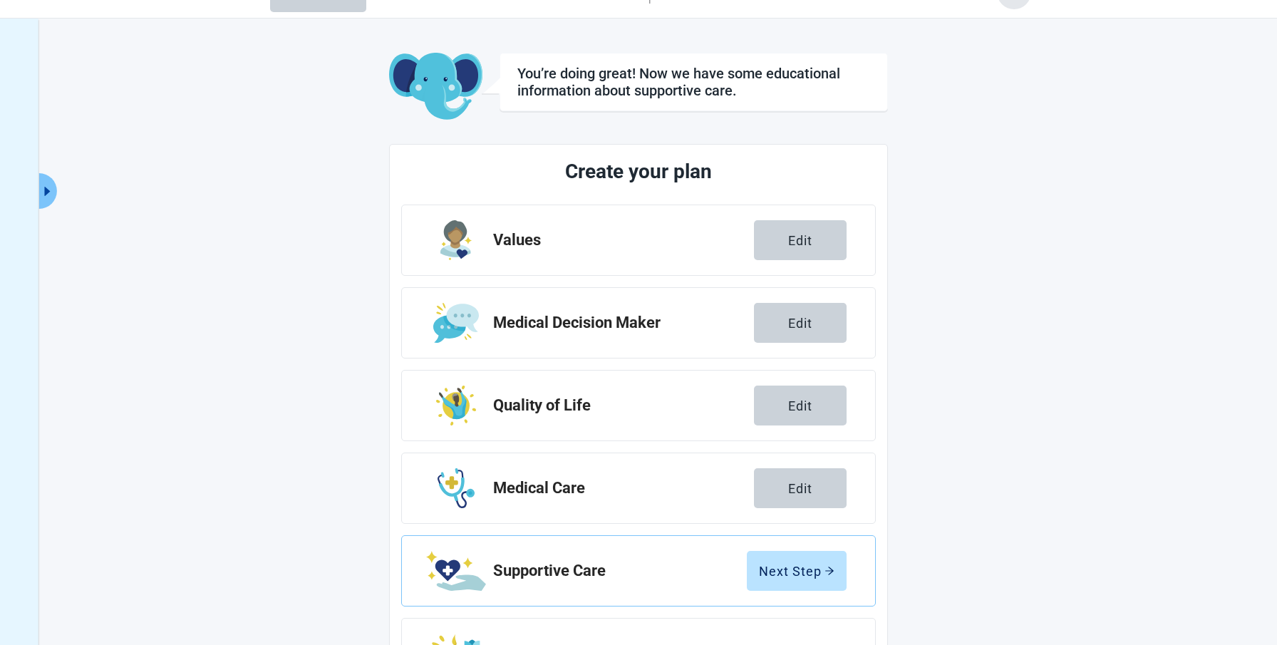
scroll to position [113, 0]
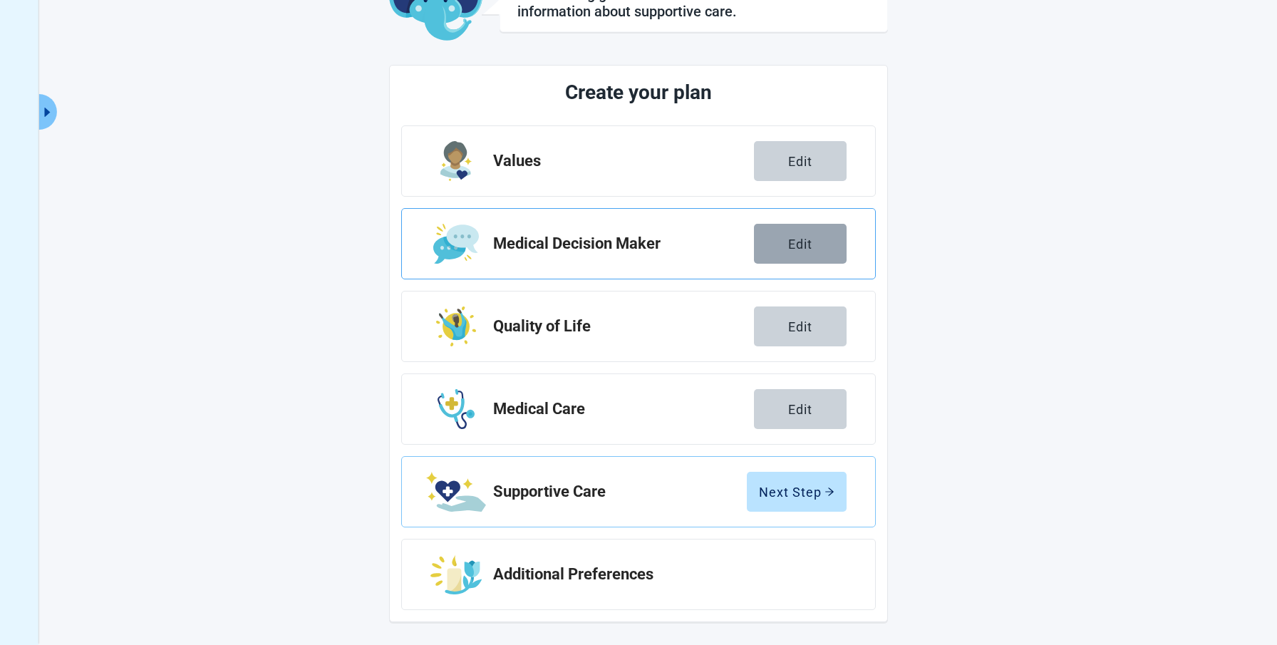
click at [801, 242] on div "Edit" at bounding box center [800, 244] width 24 height 14
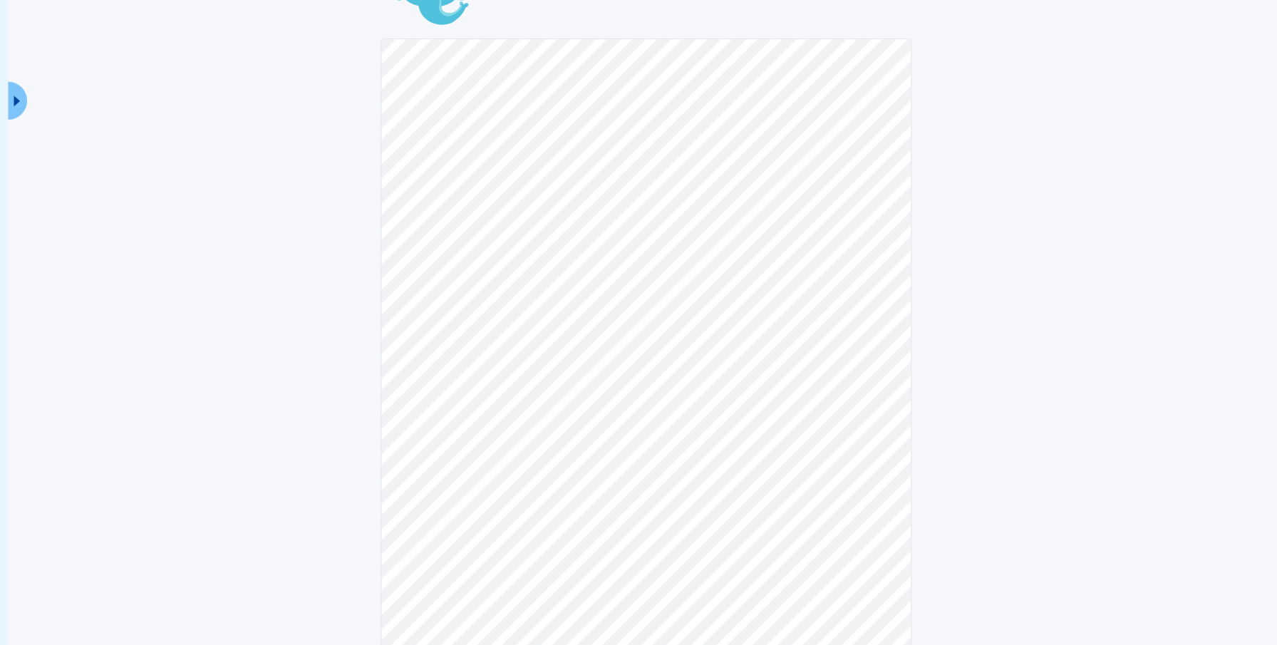
scroll to position [126, 0]
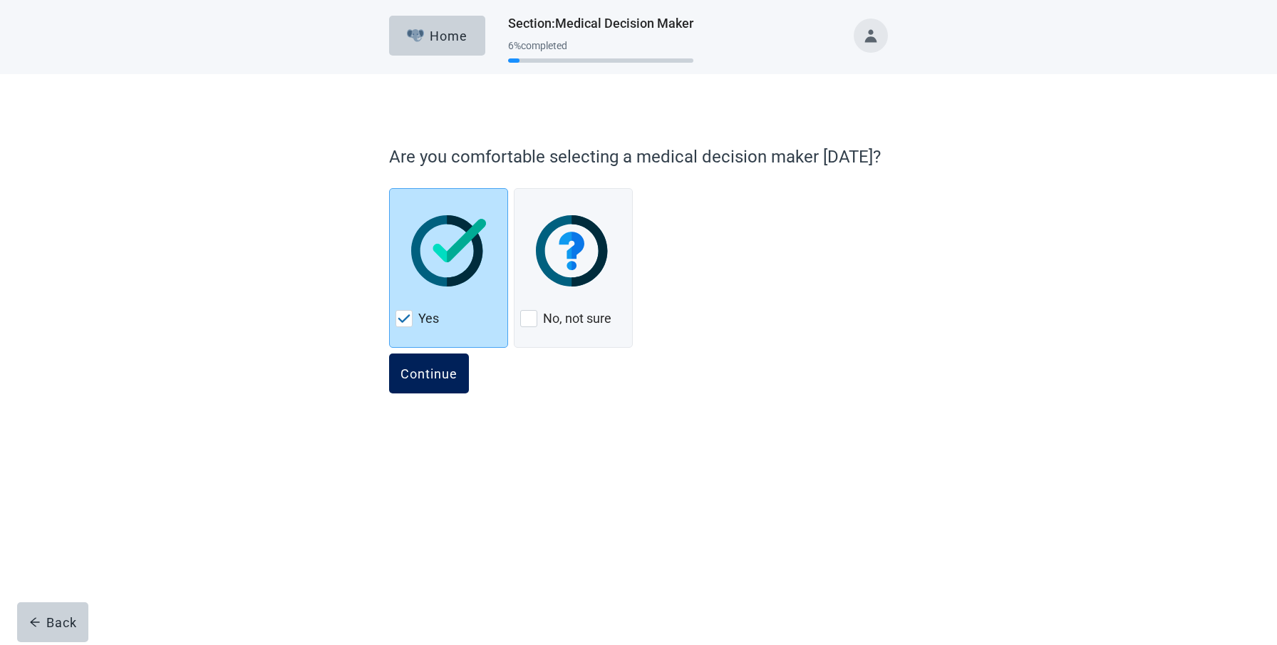
click at [423, 369] on div "Continue" at bounding box center [429, 373] width 57 height 14
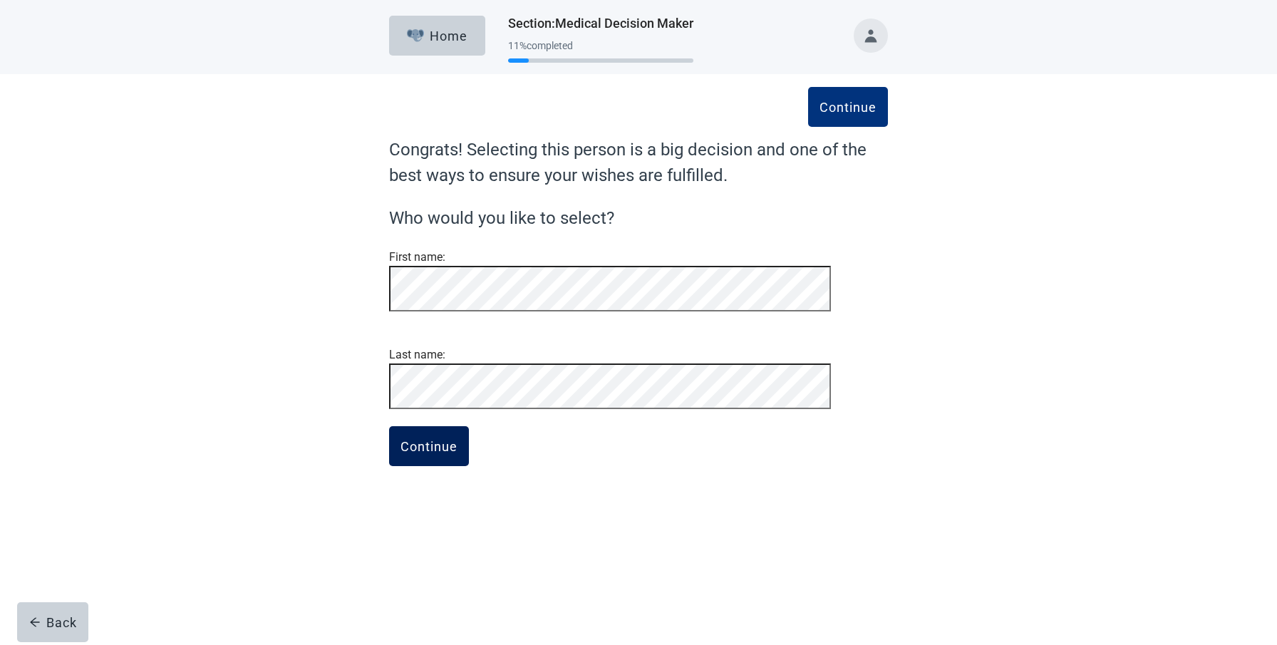
click at [424, 453] on div "Continue" at bounding box center [429, 446] width 57 height 14
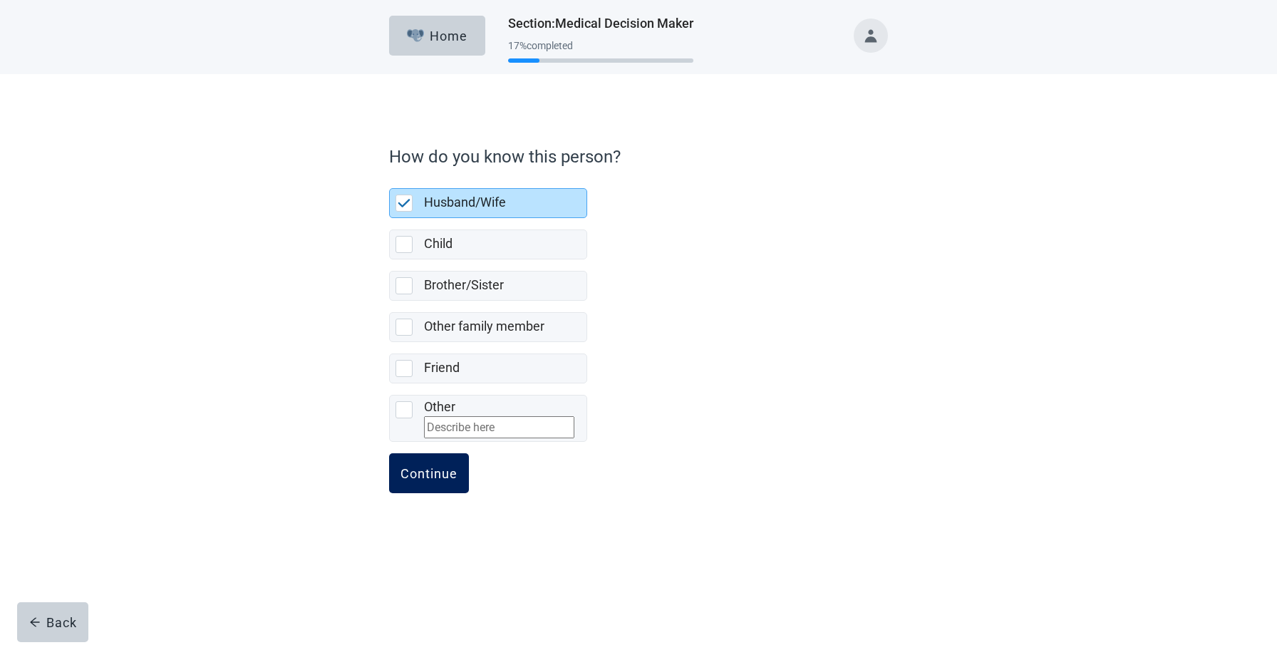
click at [426, 480] on div "Continue" at bounding box center [429, 473] width 57 height 14
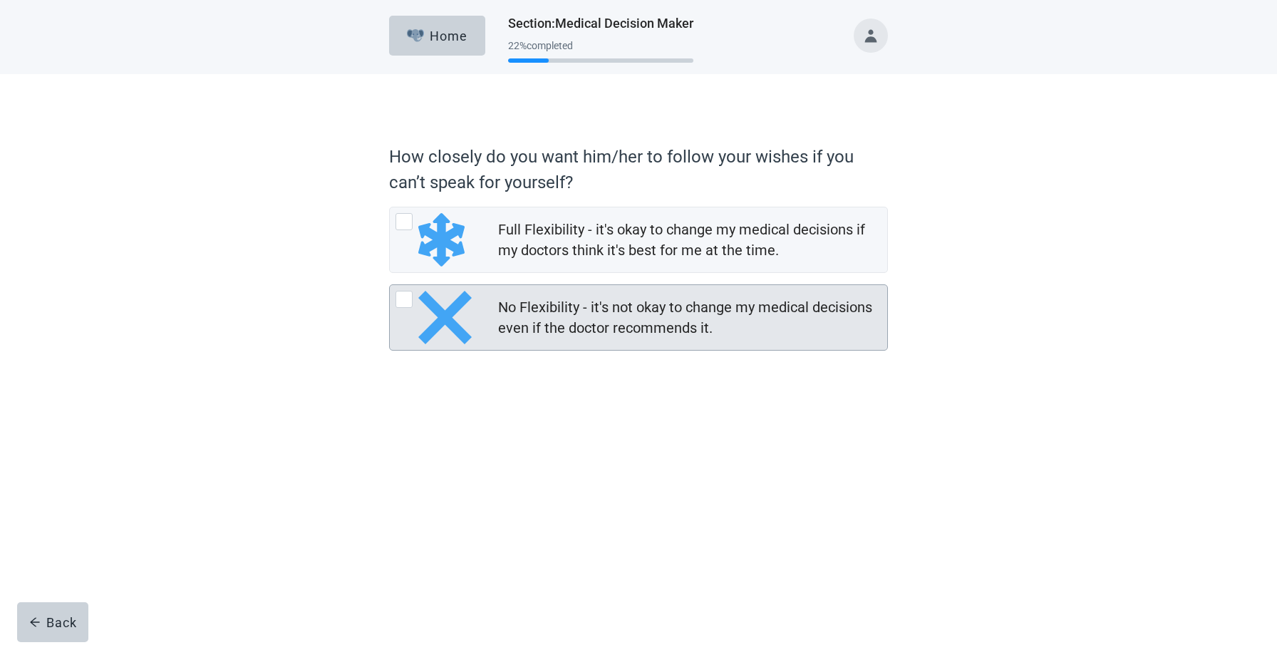
click at [393, 295] on div "No Flexibility - it's not okay to change my medical decisions even if the docto…" at bounding box center [639, 317] width 498 height 65
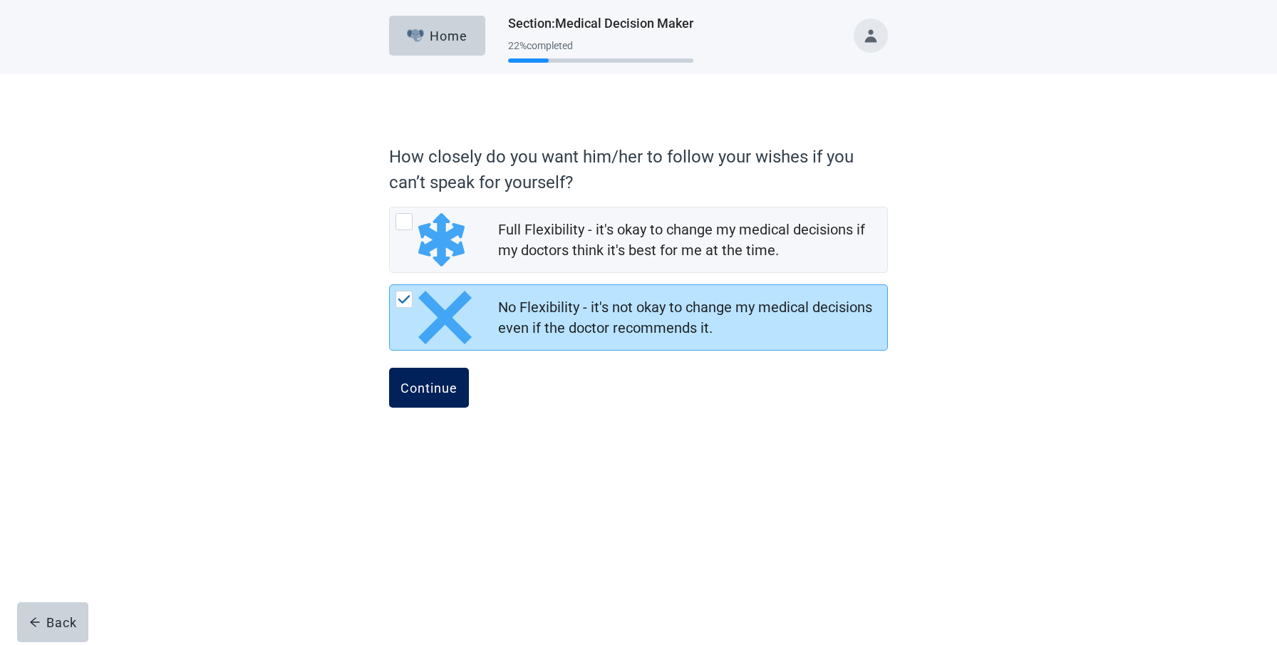
click at [430, 386] on div "Continue" at bounding box center [429, 388] width 57 height 14
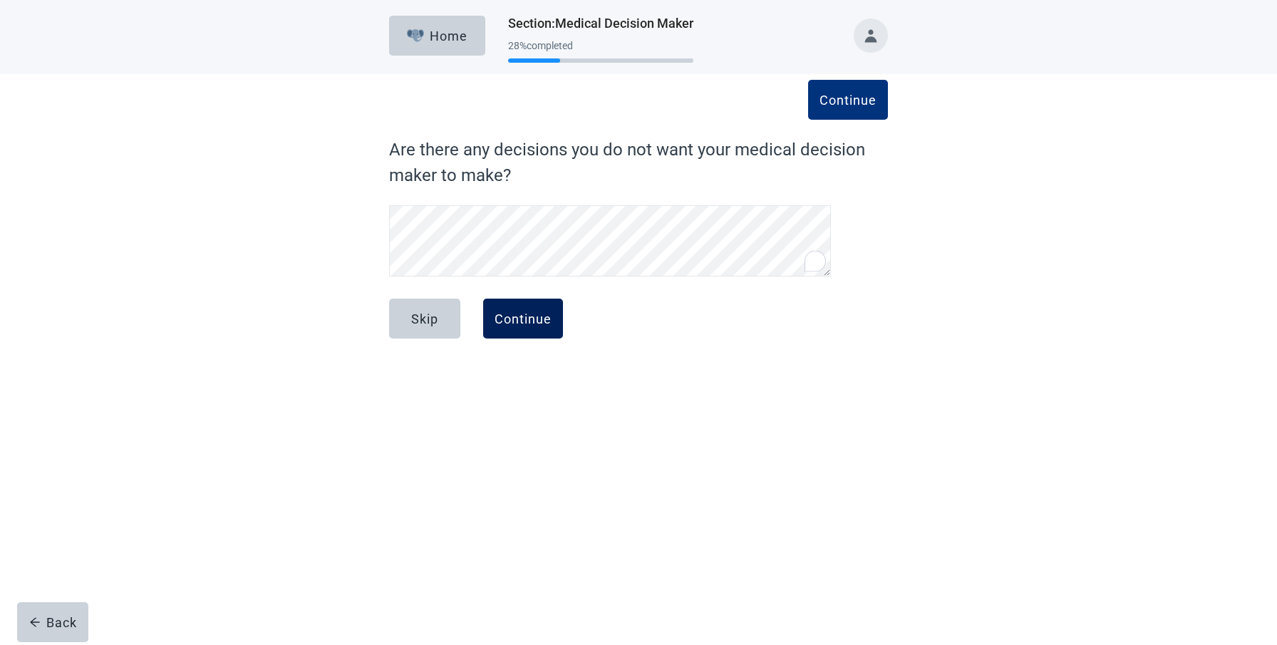
click at [515, 314] on div "Continue" at bounding box center [523, 319] width 57 height 14
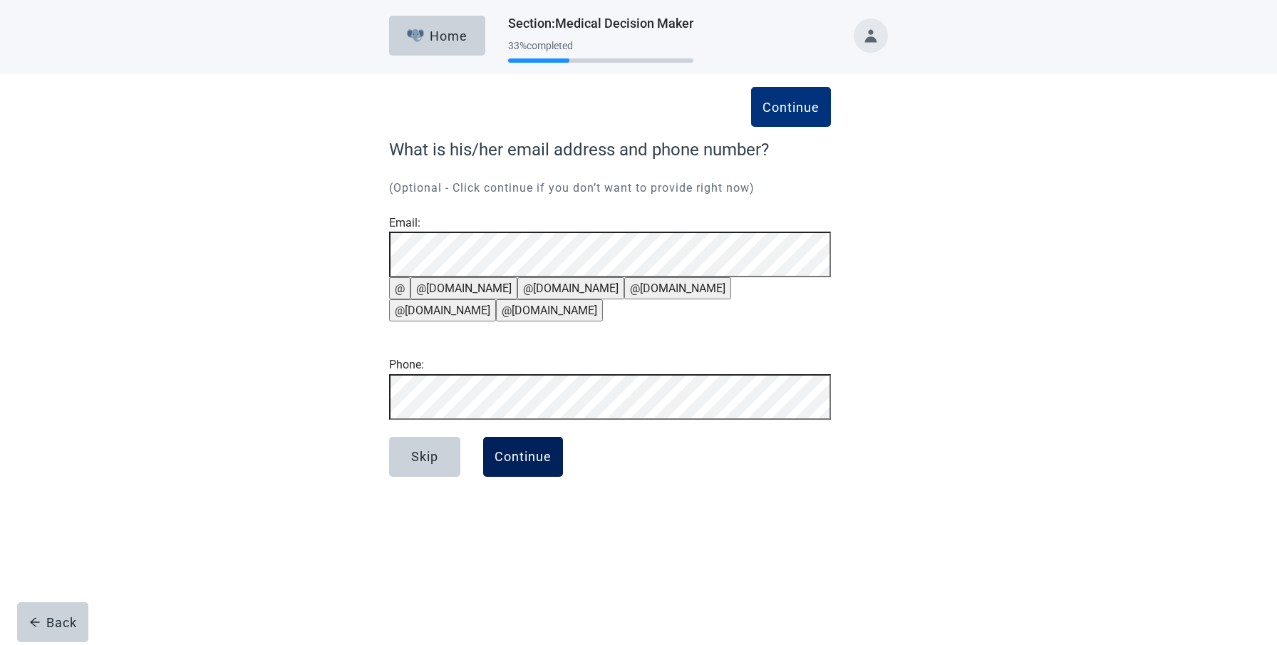
click at [518, 464] on div "Continue" at bounding box center [523, 457] width 57 height 14
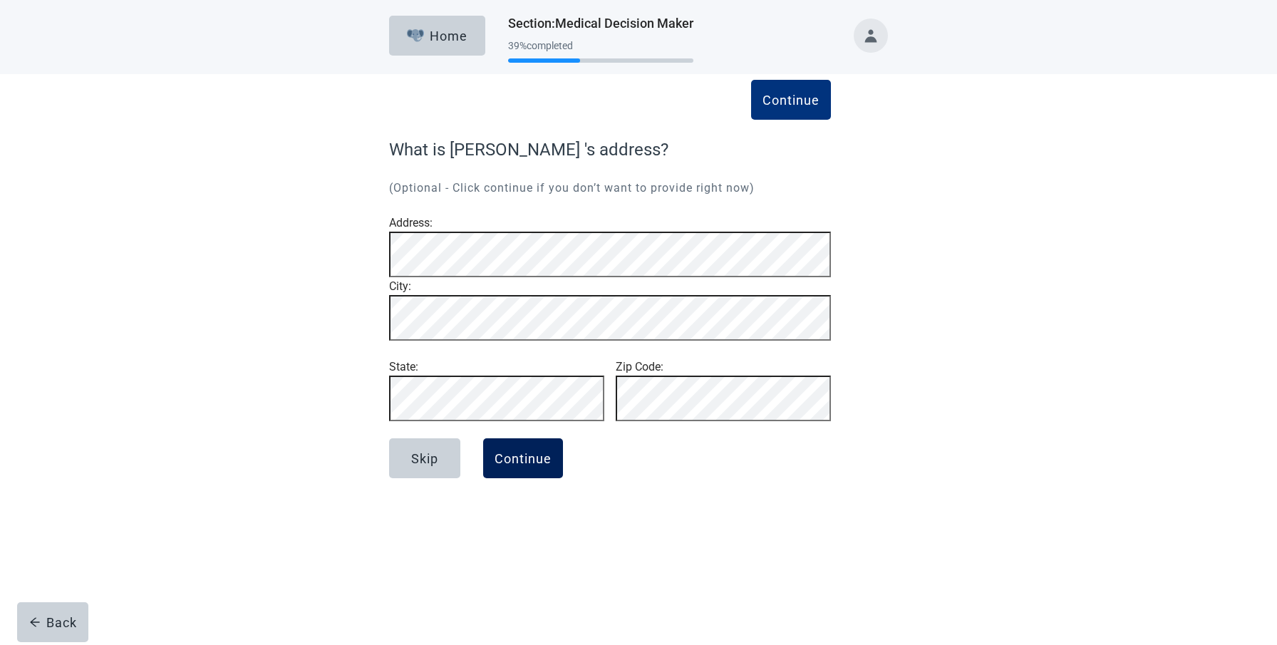
click at [515, 465] on div "Continue" at bounding box center [523, 458] width 57 height 14
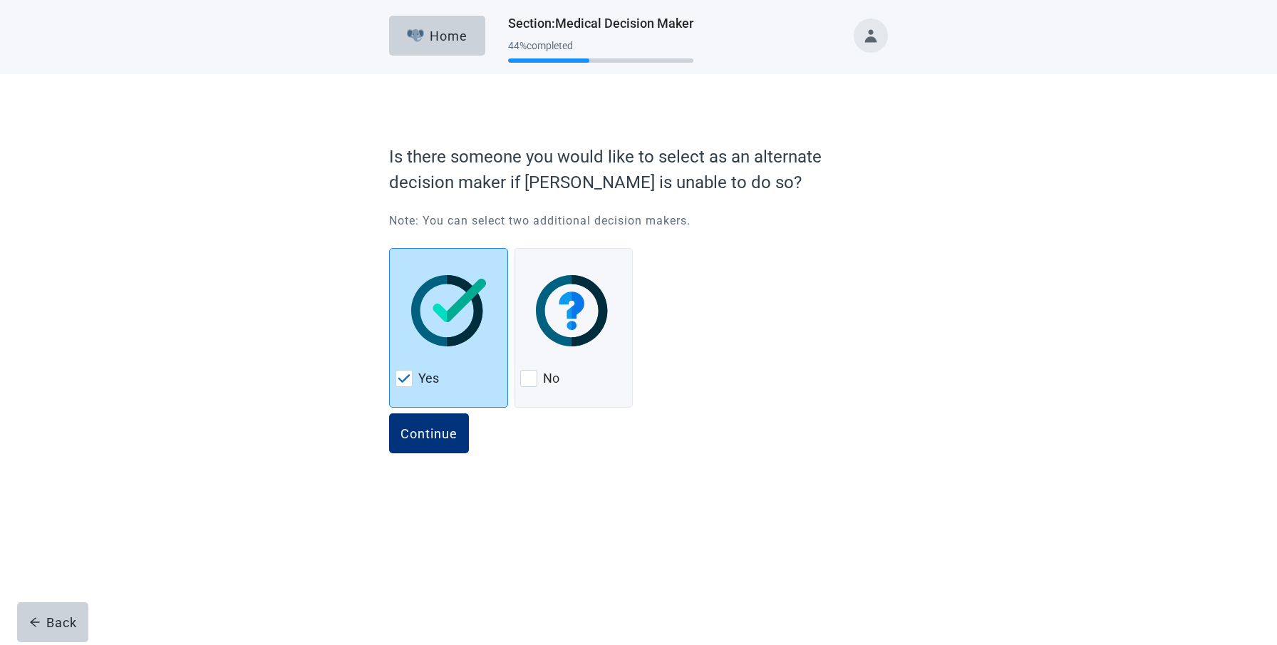
click at [451, 301] on img at bounding box center [448, 310] width 75 height 71
click at [426, 428] on div "Continue" at bounding box center [429, 433] width 57 height 14
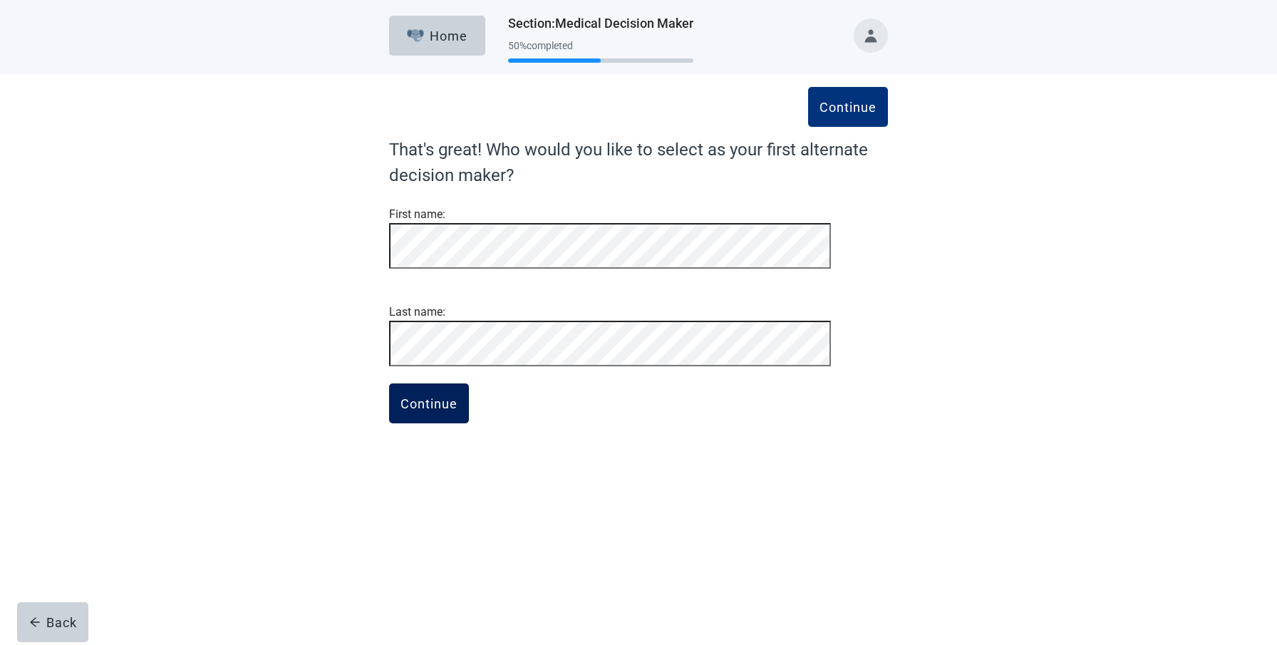
click at [428, 411] on div "Continue" at bounding box center [429, 403] width 57 height 14
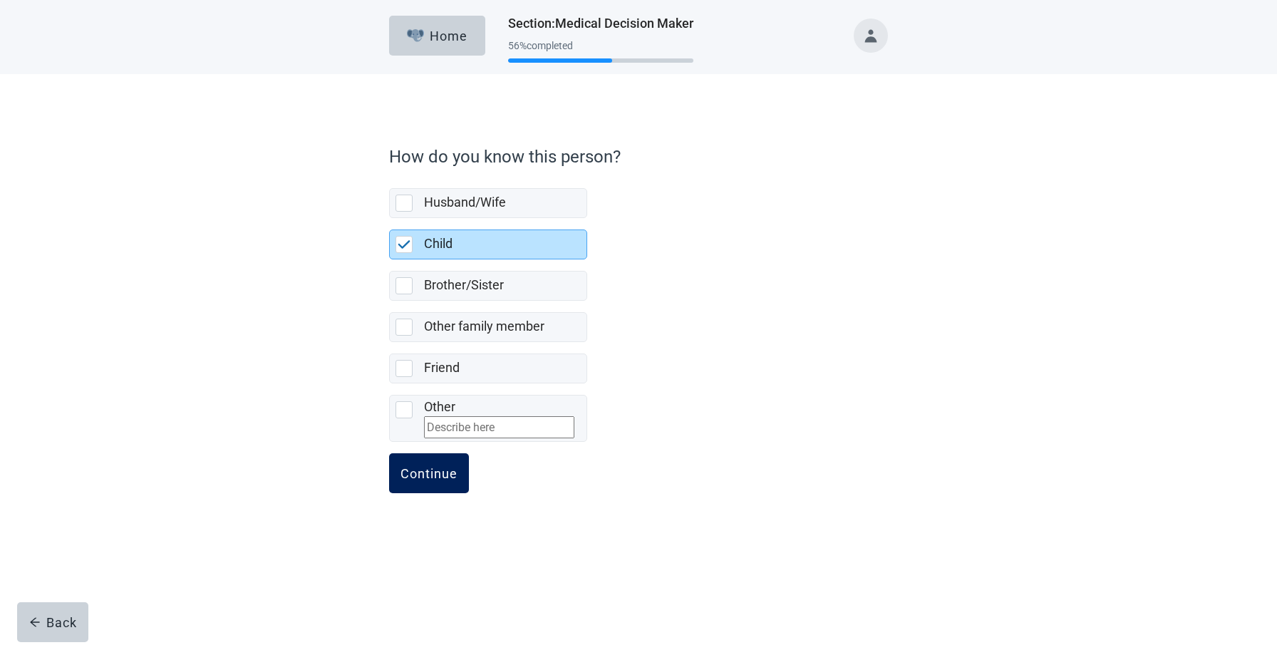
click at [413, 480] on div "Continue" at bounding box center [429, 473] width 57 height 14
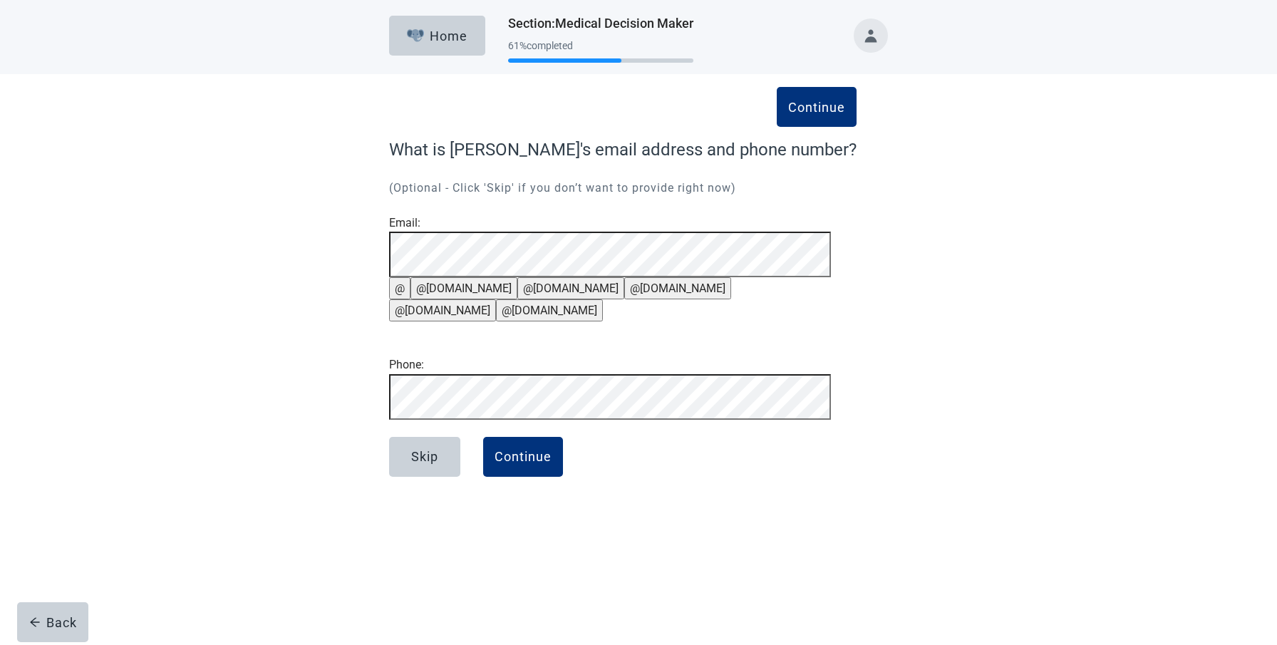
click at [639, 299] on button "@[DOMAIN_NAME]" at bounding box center [677, 288] width 107 height 22
click at [514, 464] on div "Continue" at bounding box center [523, 457] width 57 height 14
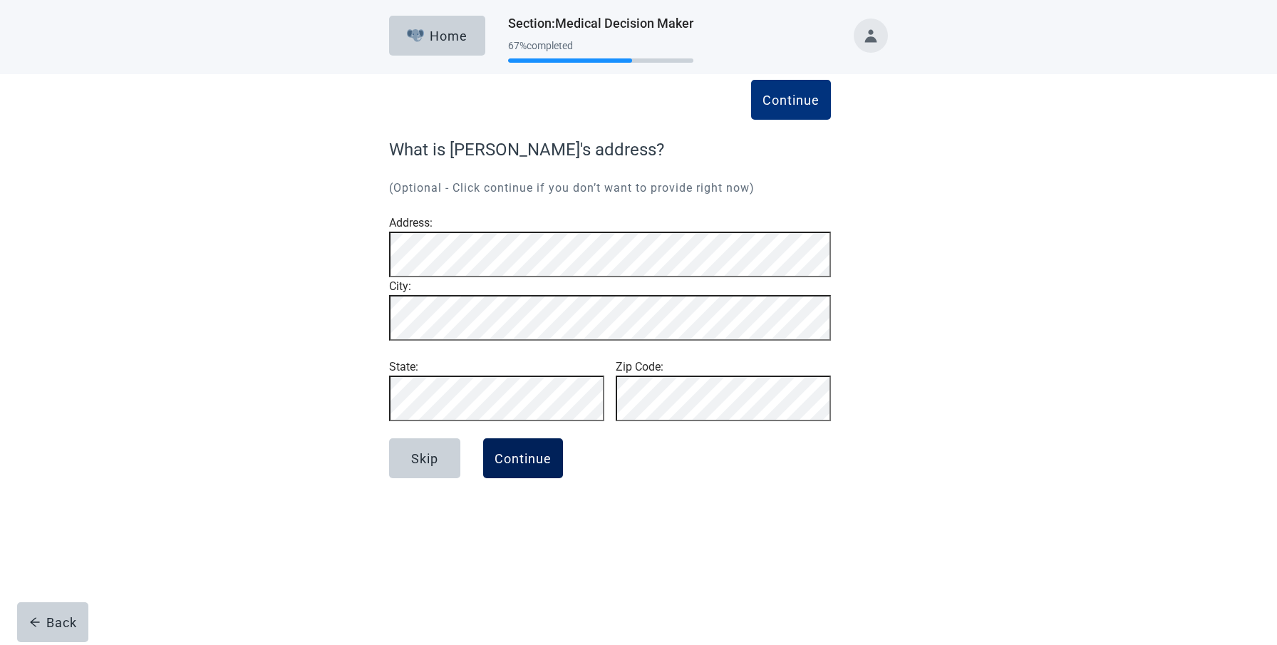
click at [519, 465] on div "Continue" at bounding box center [523, 458] width 57 height 14
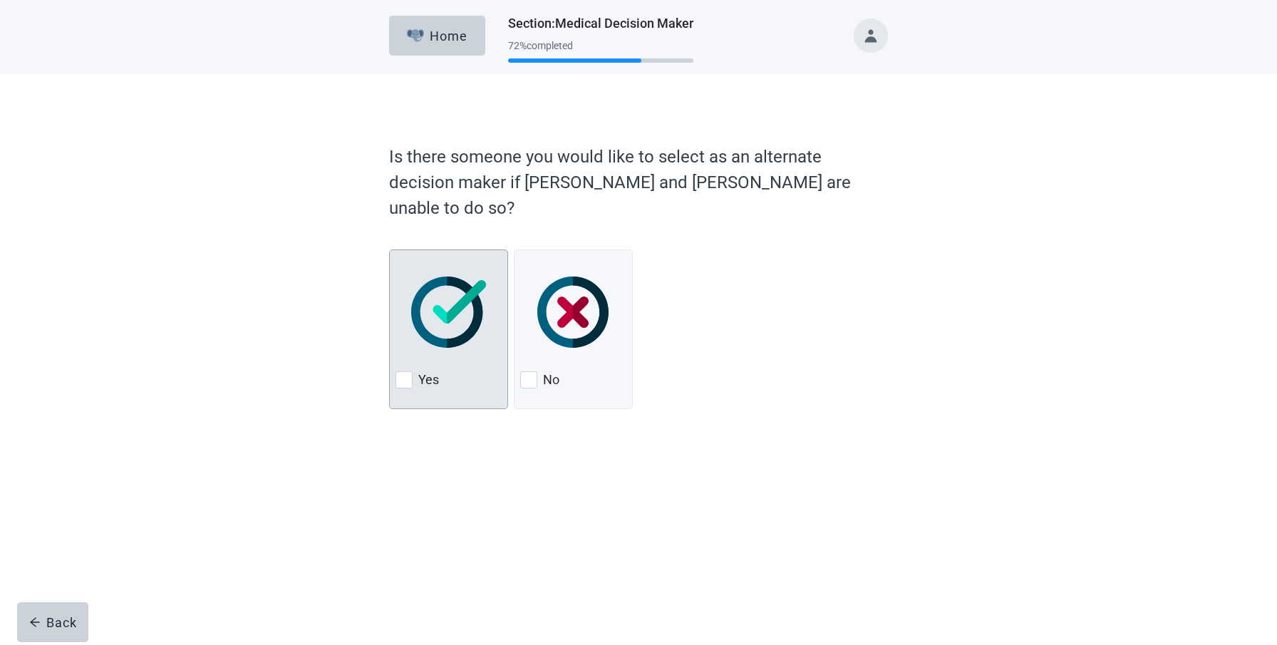
click at [405, 371] on div at bounding box center [404, 379] width 17 height 17
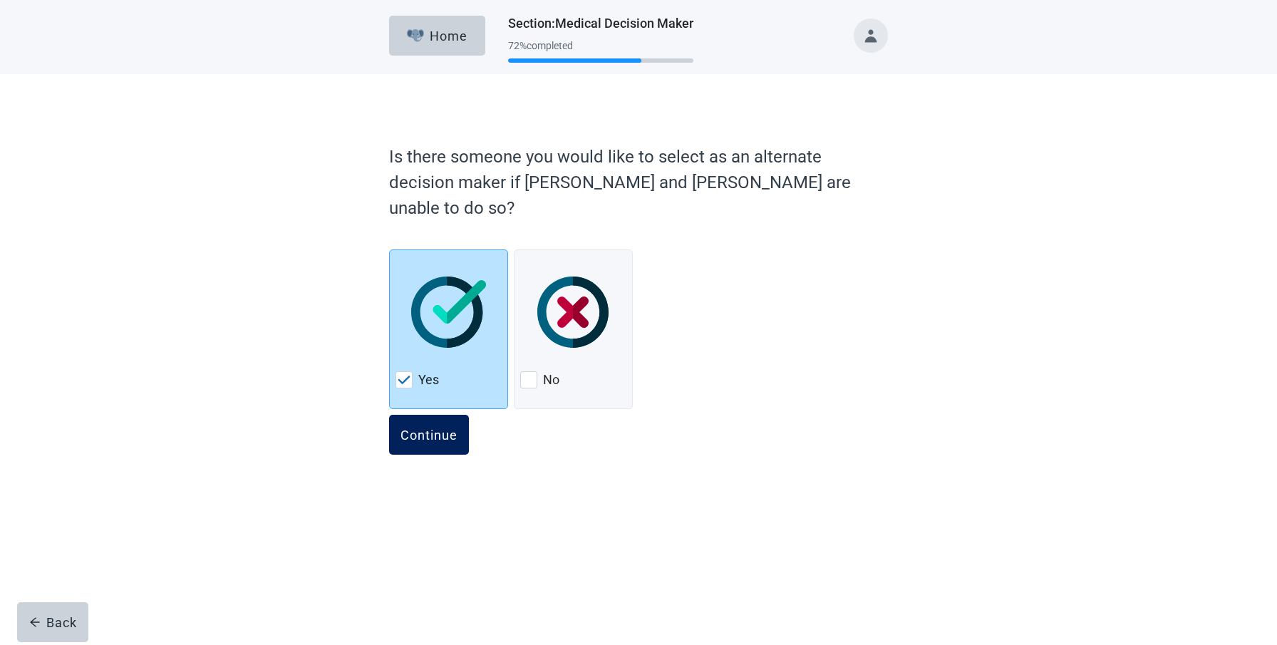
click at [419, 428] on div "Continue" at bounding box center [429, 435] width 57 height 14
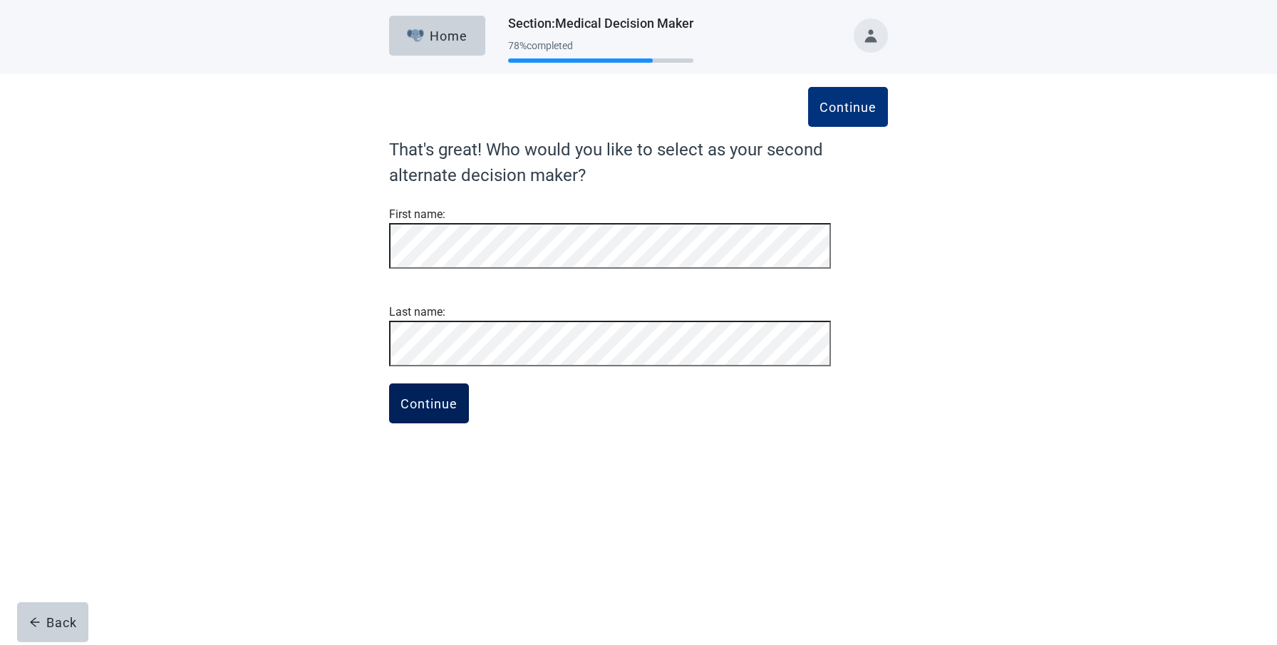
click at [428, 411] on div "Continue" at bounding box center [429, 403] width 57 height 14
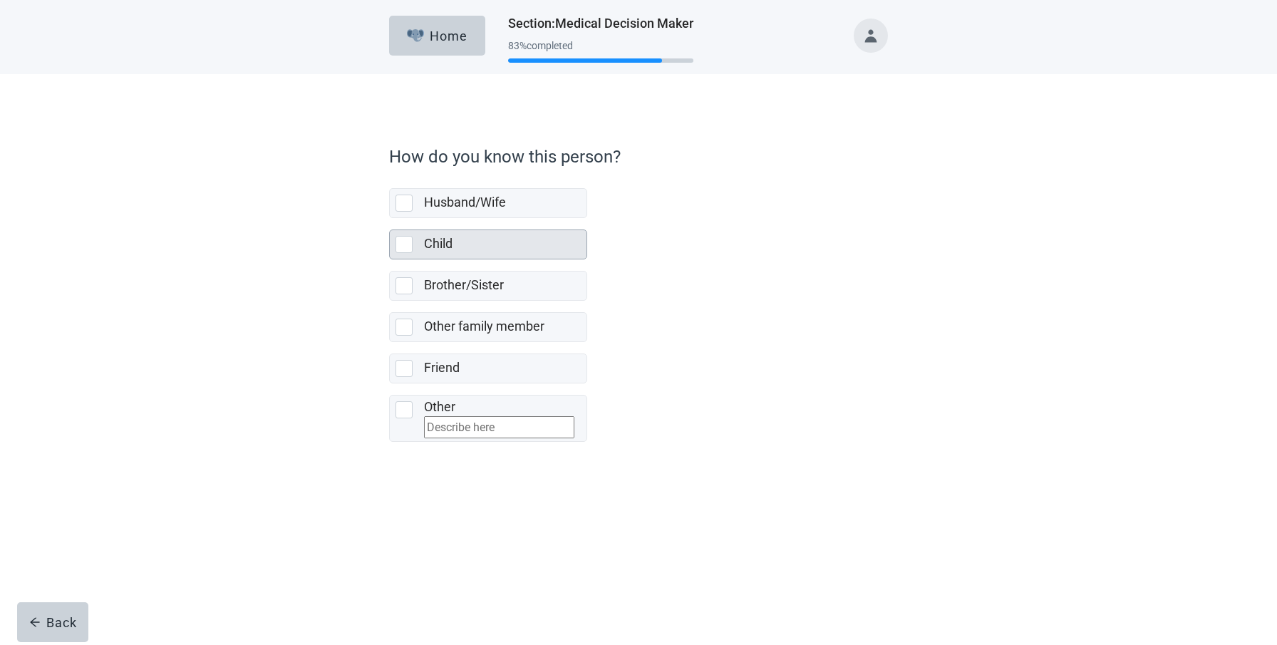
click at [403, 240] on div at bounding box center [404, 244] width 17 height 17
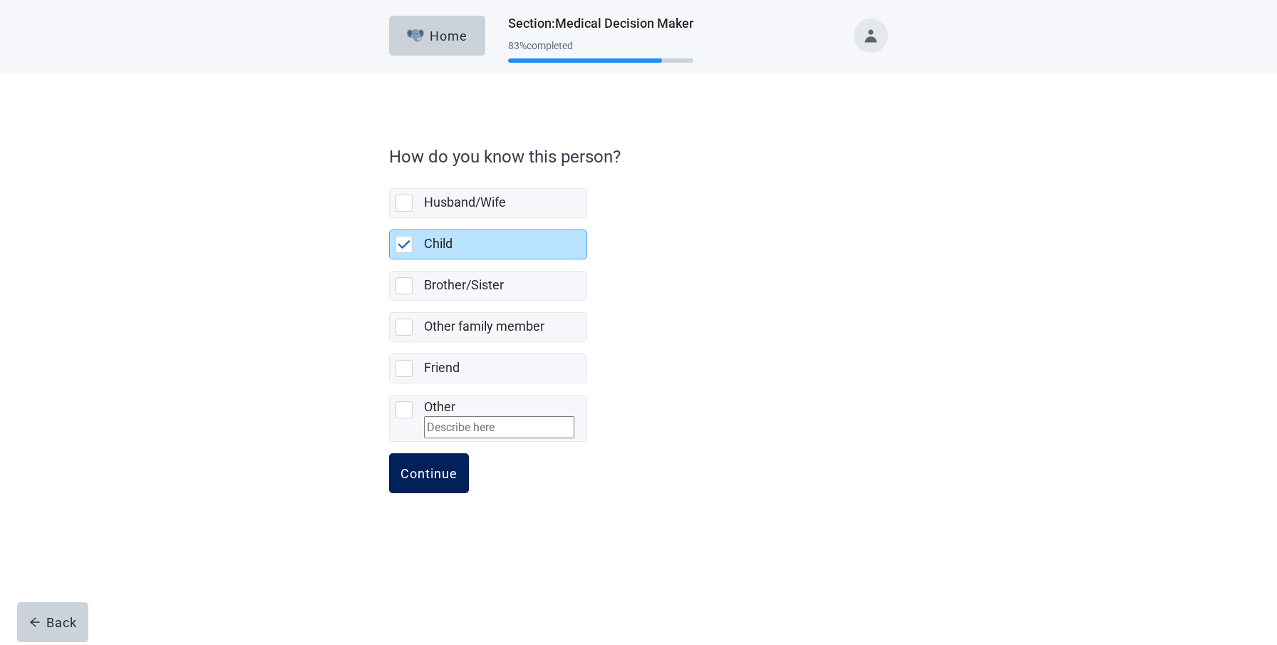
click at [432, 477] on div "Continue" at bounding box center [429, 473] width 57 height 14
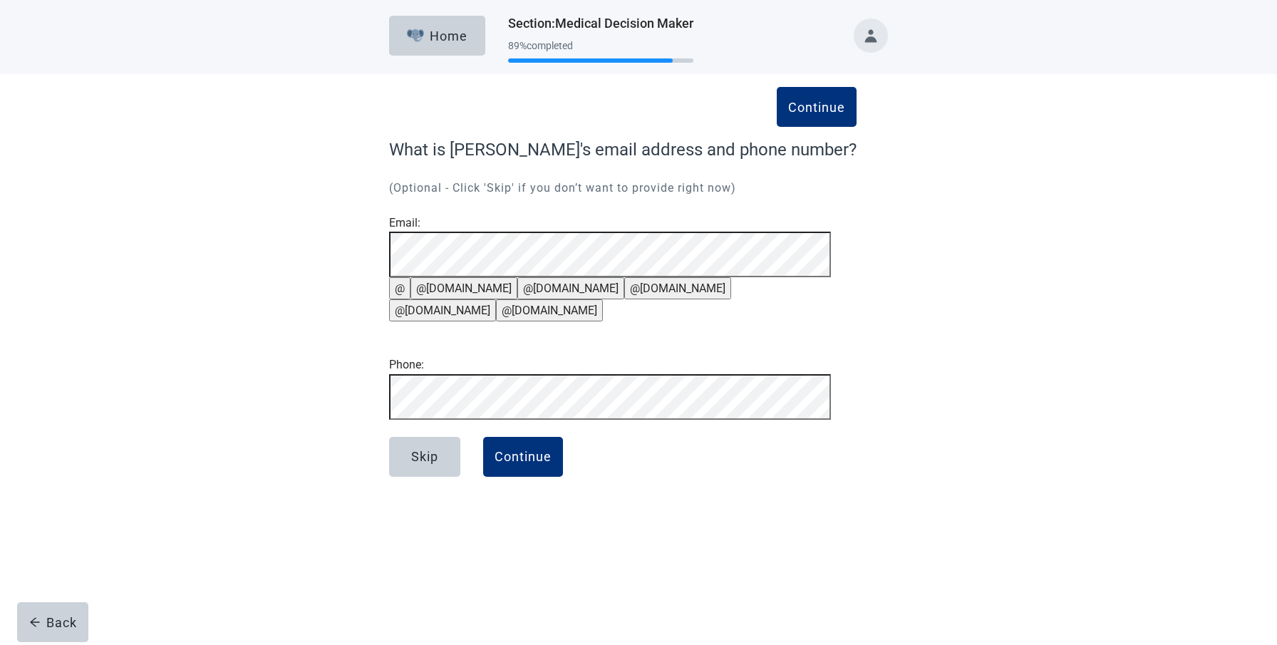
click at [644, 299] on button "@[DOMAIN_NAME]" at bounding box center [677, 288] width 107 height 22
click at [519, 477] on button "Continue" at bounding box center [523, 457] width 80 height 40
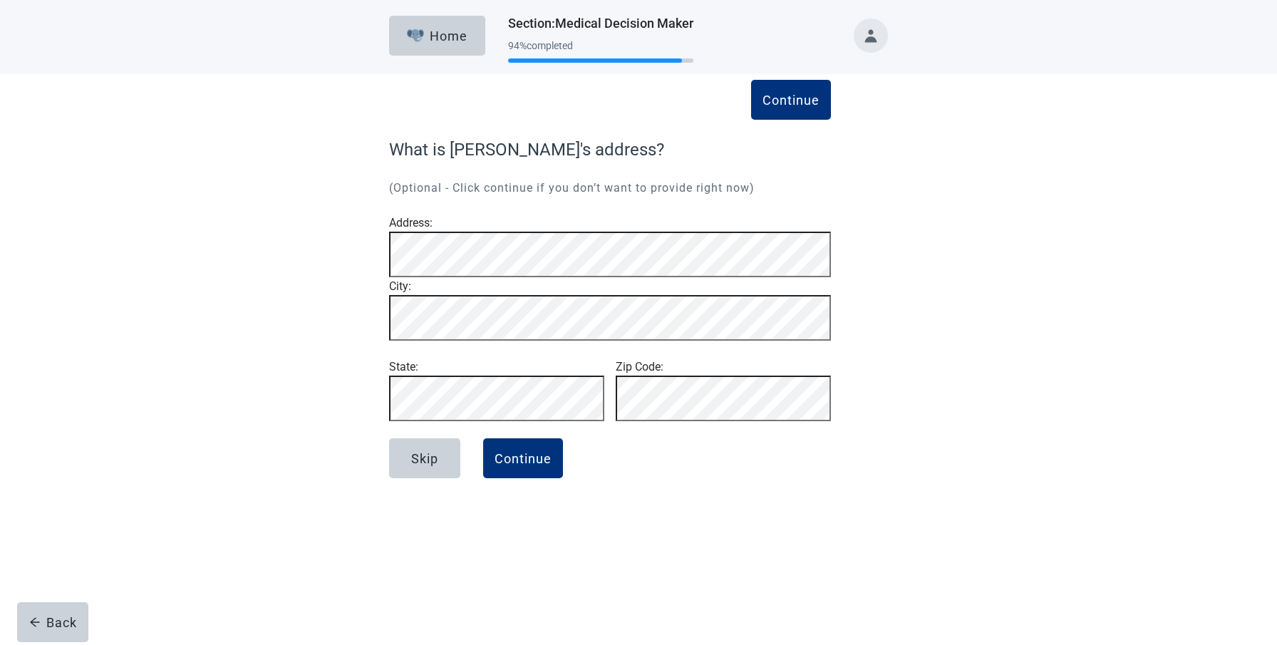
click at [778, 510] on div "Skip Continue" at bounding box center [610, 473] width 442 height 71
click at [521, 465] on div "Continue" at bounding box center [523, 458] width 57 height 14
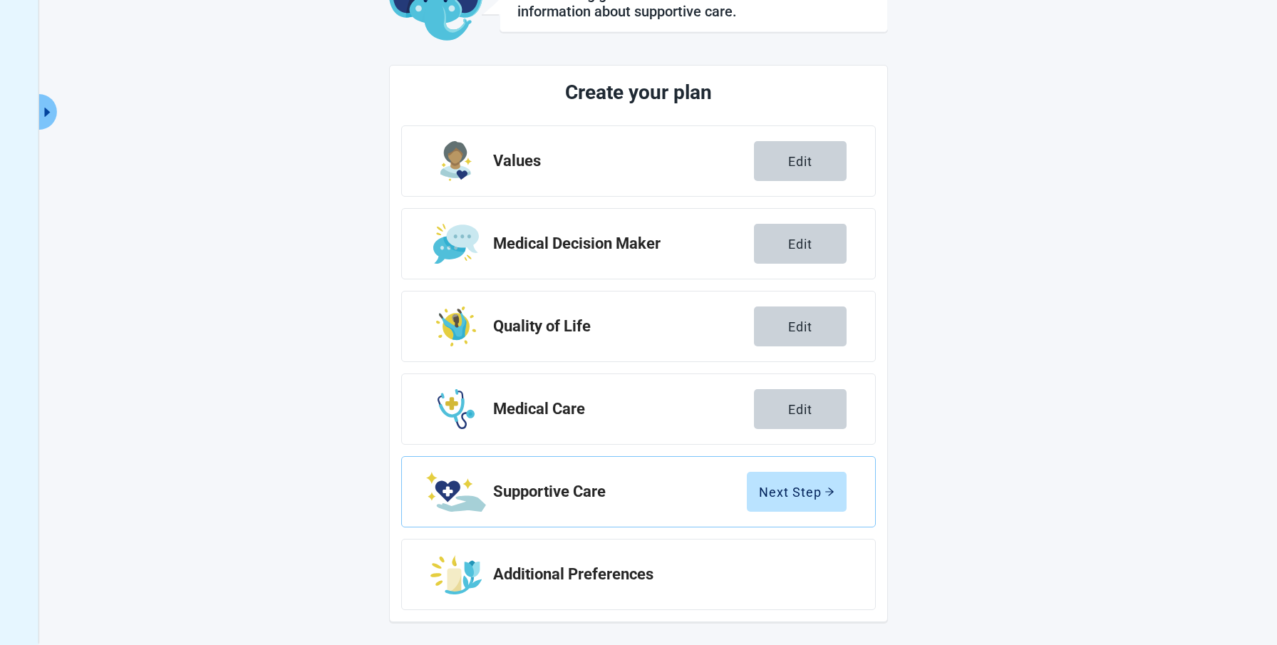
scroll to position [108, 0]
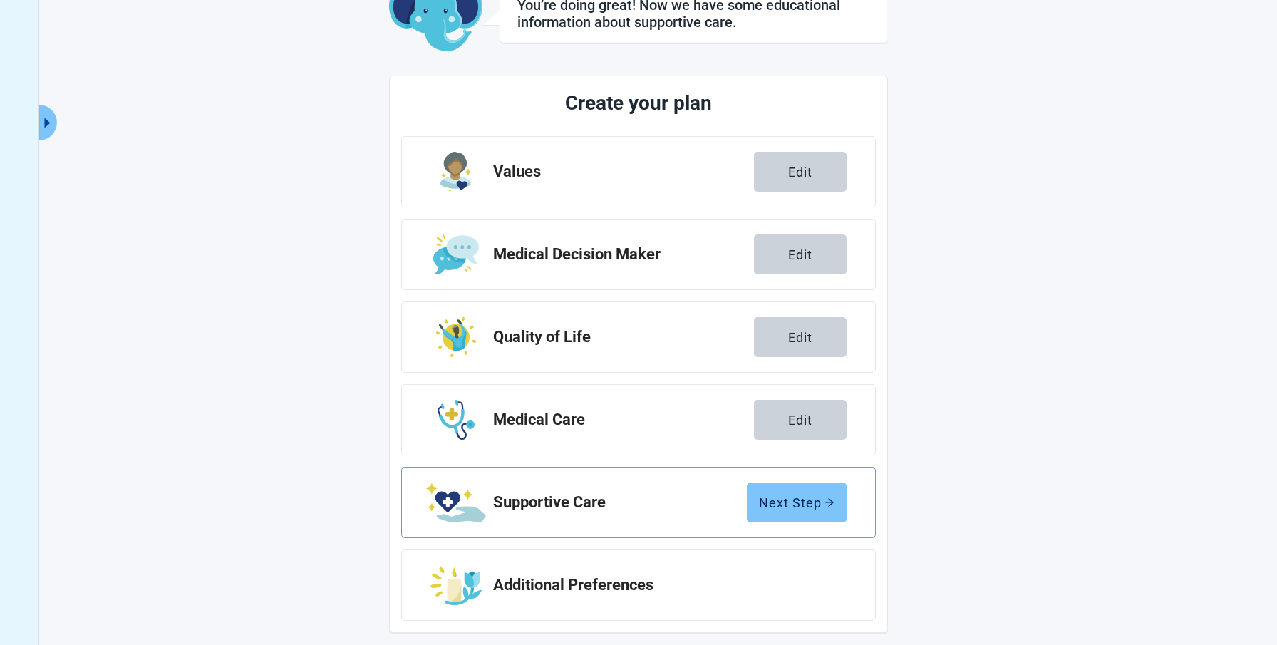
click at [788, 490] on button "Next Step" at bounding box center [797, 503] width 100 height 40
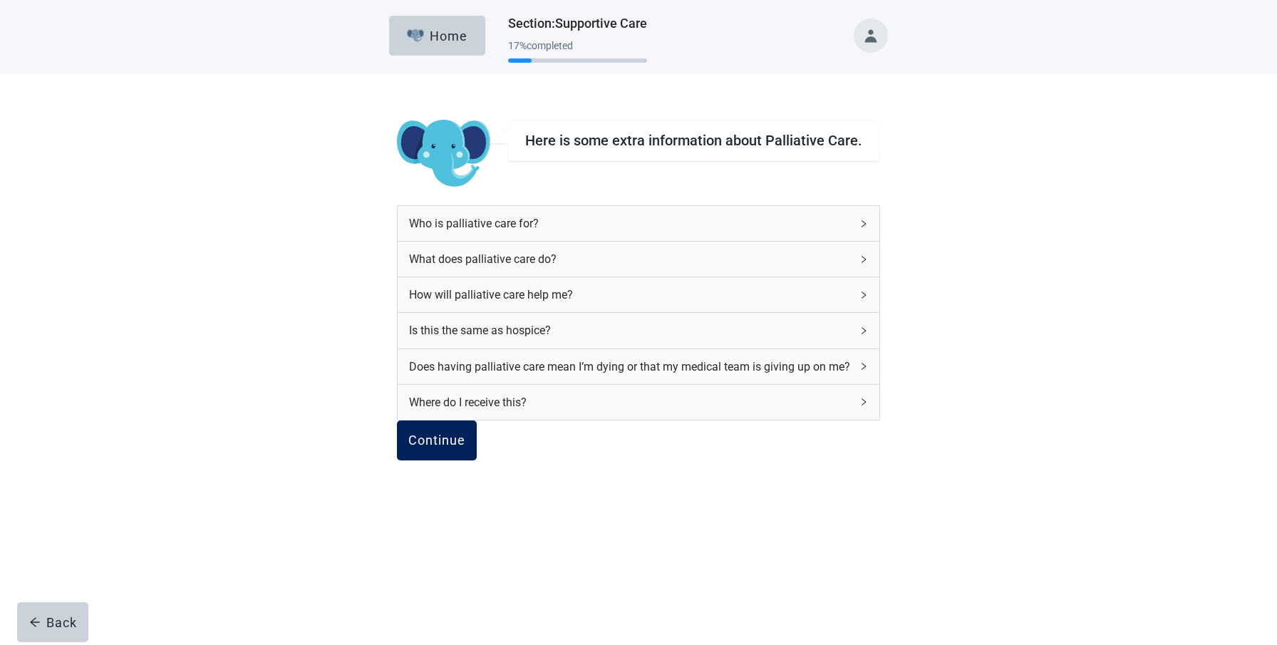
click at [458, 448] on div "Continue" at bounding box center [436, 440] width 57 height 14
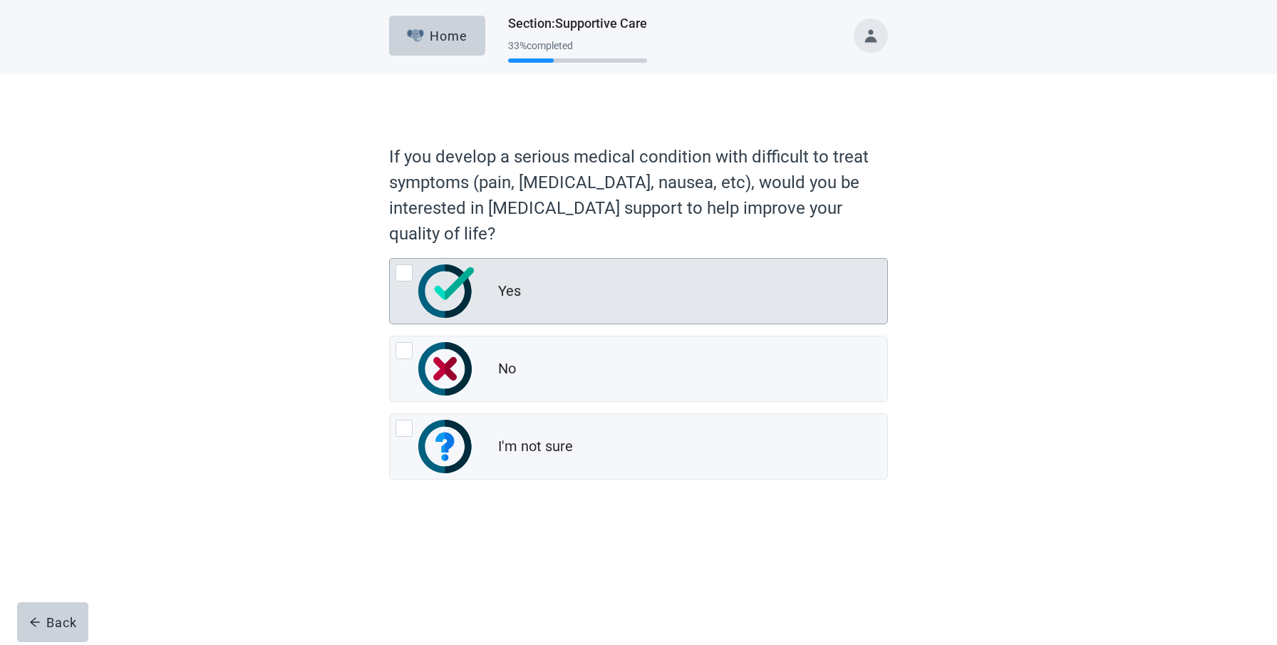
click at [408, 269] on div at bounding box center [404, 272] width 17 height 17
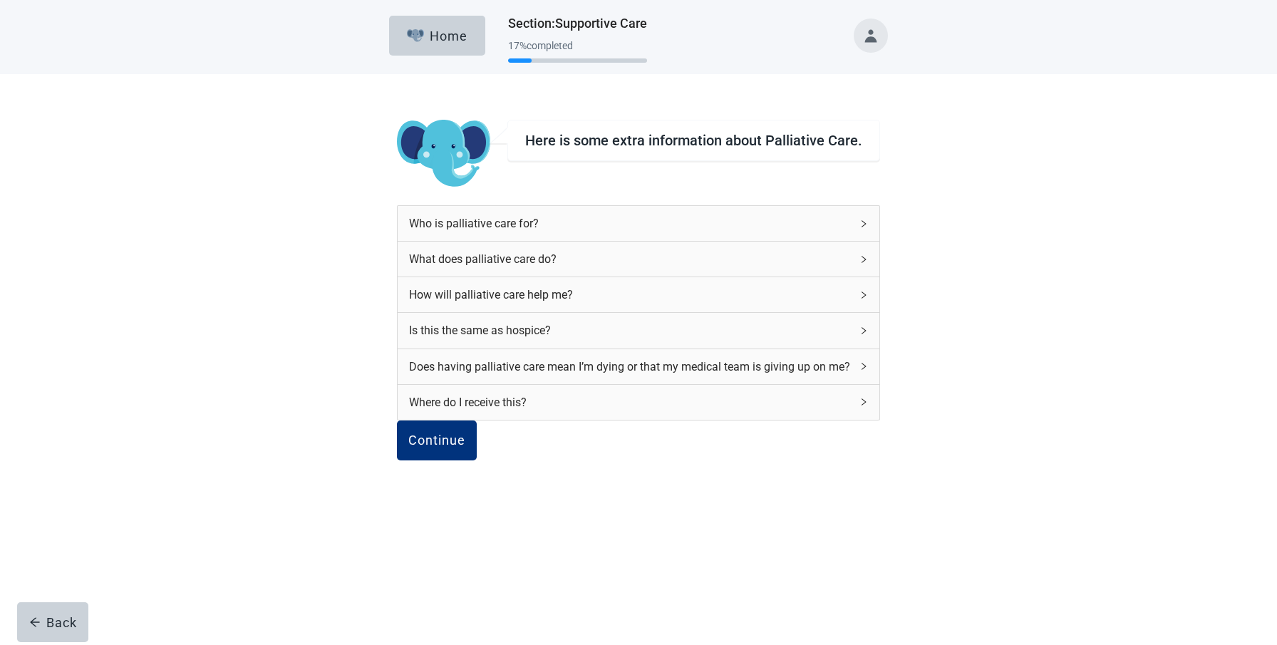
click at [835, 217] on div "Who is palliative care for?" at bounding box center [639, 223] width 482 height 35
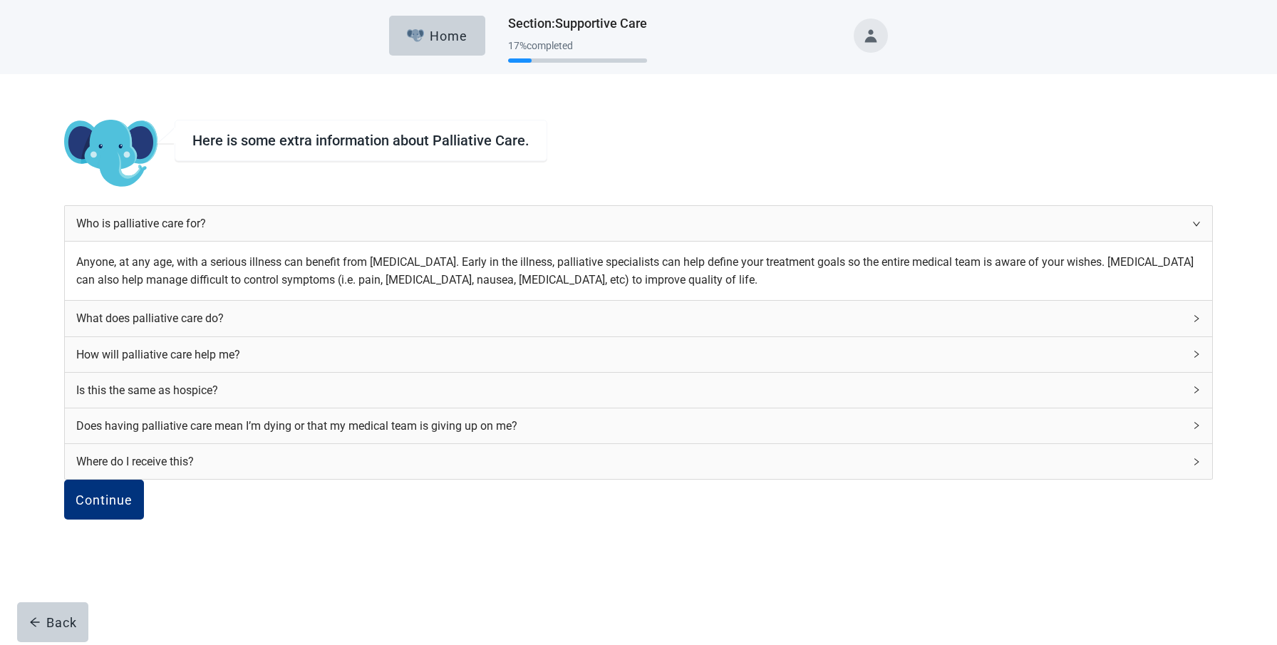
scroll to position [56, 0]
click at [818, 327] on div "What does palliative care do?" at bounding box center [630, 318] width 1108 height 18
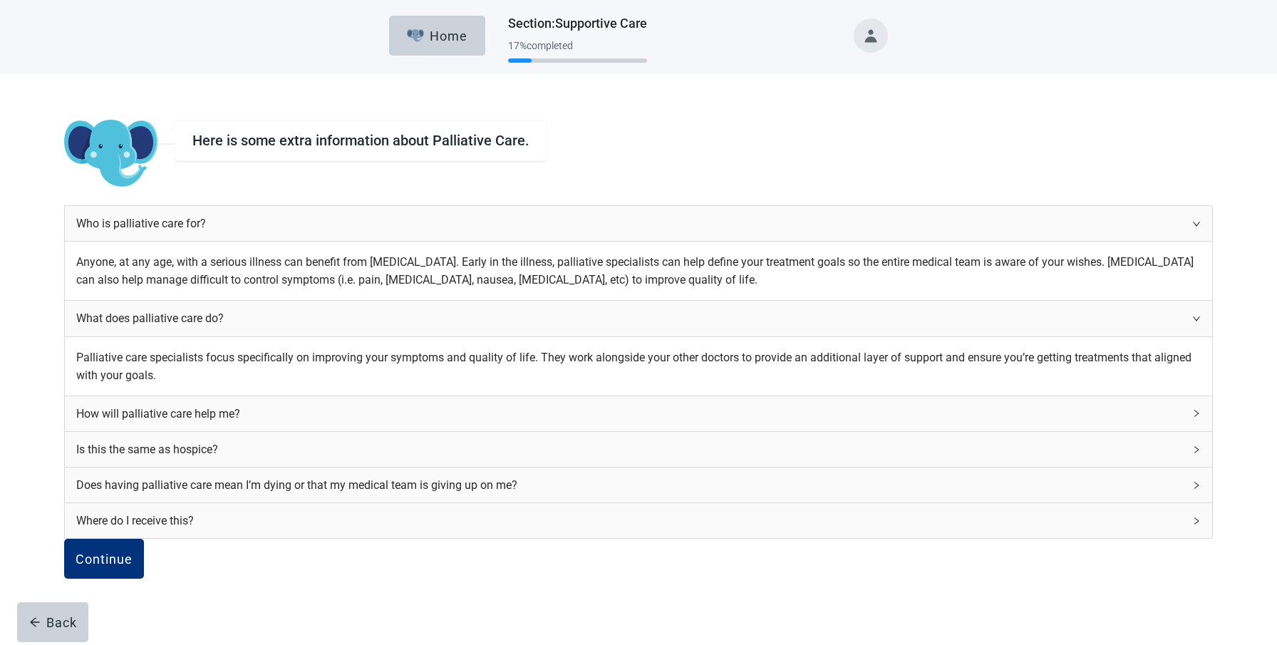
scroll to position [53, 0]
click at [835, 327] on div "What does palliative care do?" at bounding box center [639, 318] width 1148 height 35
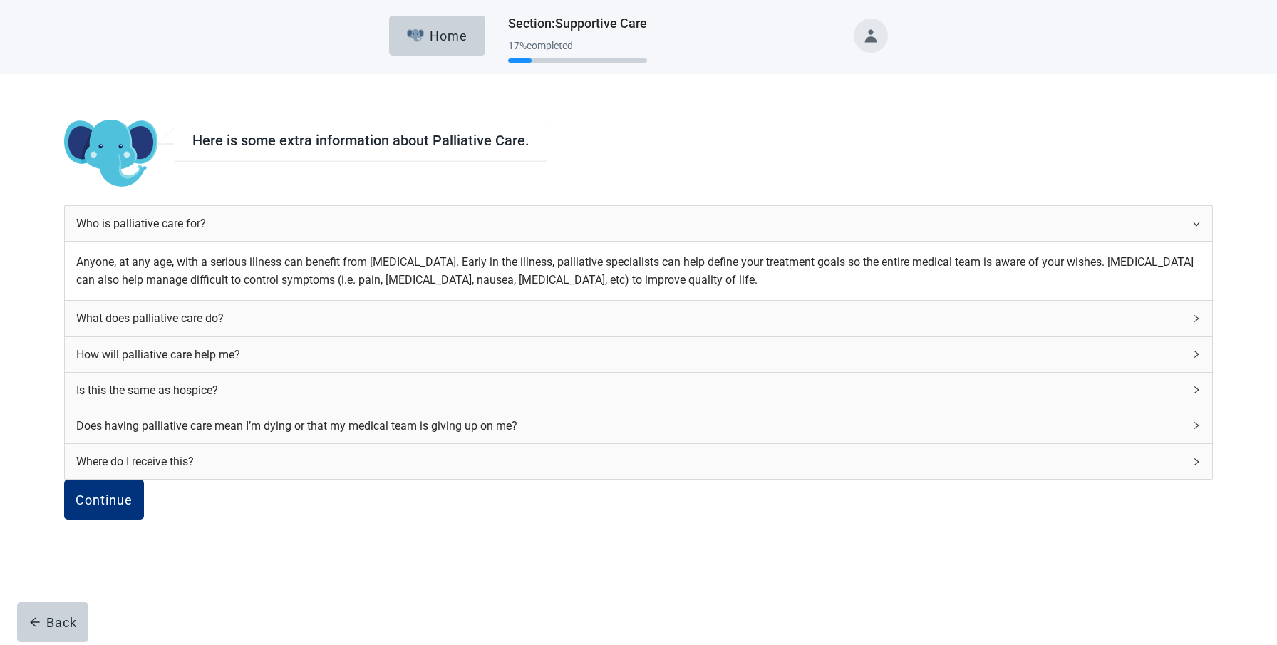
click at [830, 404] on div "Is this the same as hospice?" at bounding box center [639, 390] width 1148 height 35
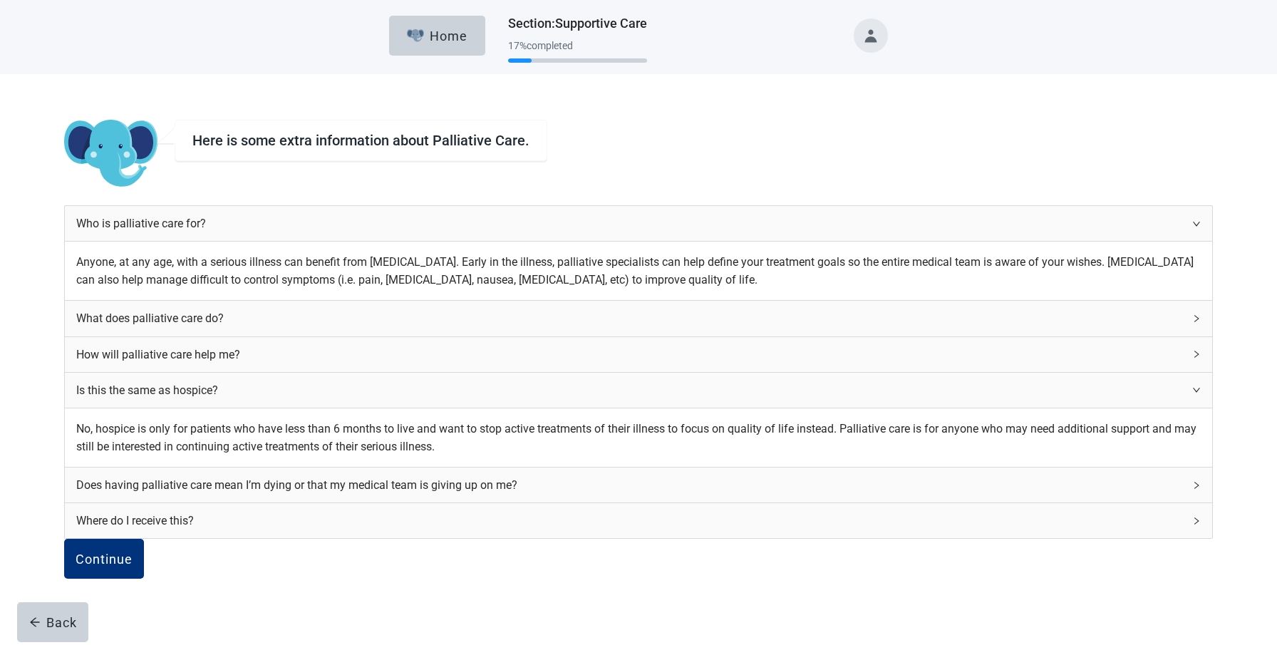
click at [1193, 394] on icon "right" at bounding box center [1197, 390] width 9 height 9
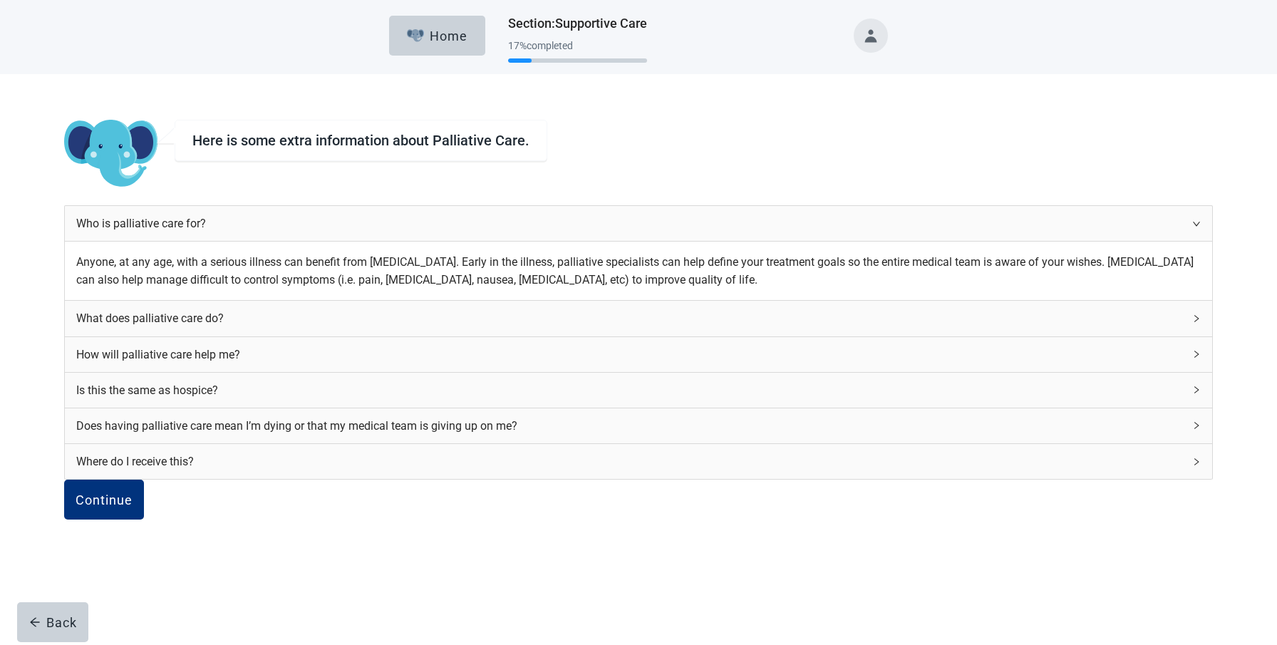
click at [835, 443] on div "Does having palliative care mean I’m dying or that my medical team is giving up…" at bounding box center [639, 425] width 1148 height 35
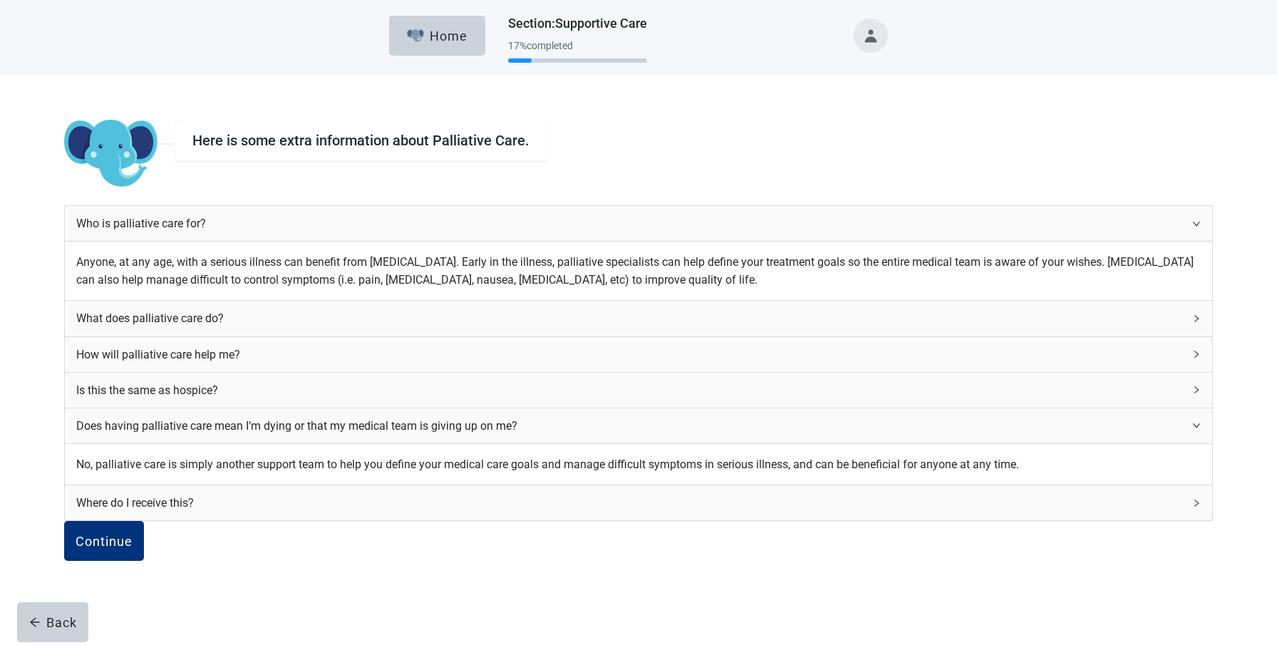
scroll to position [159, 0]
click at [833, 485] on div "Where do I receive this?" at bounding box center [639, 502] width 1148 height 35
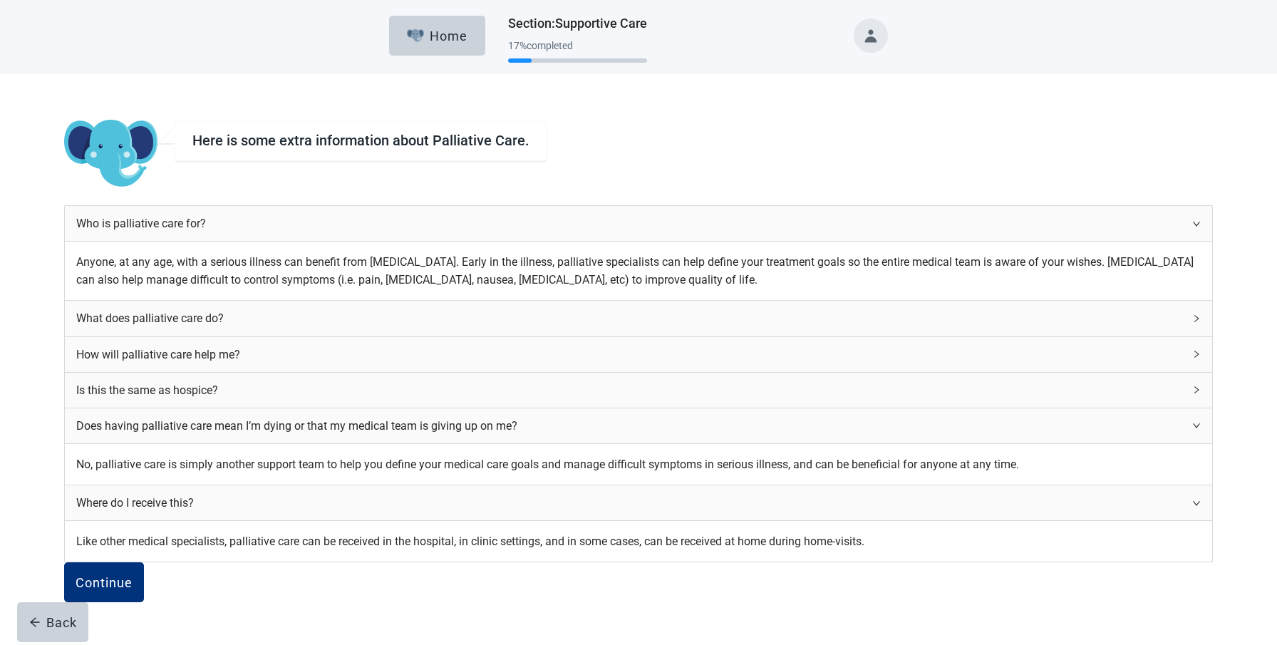
scroll to position [279, 0]
click at [133, 575] on div "Continue" at bounding box center [104, 582] width 57 height 14
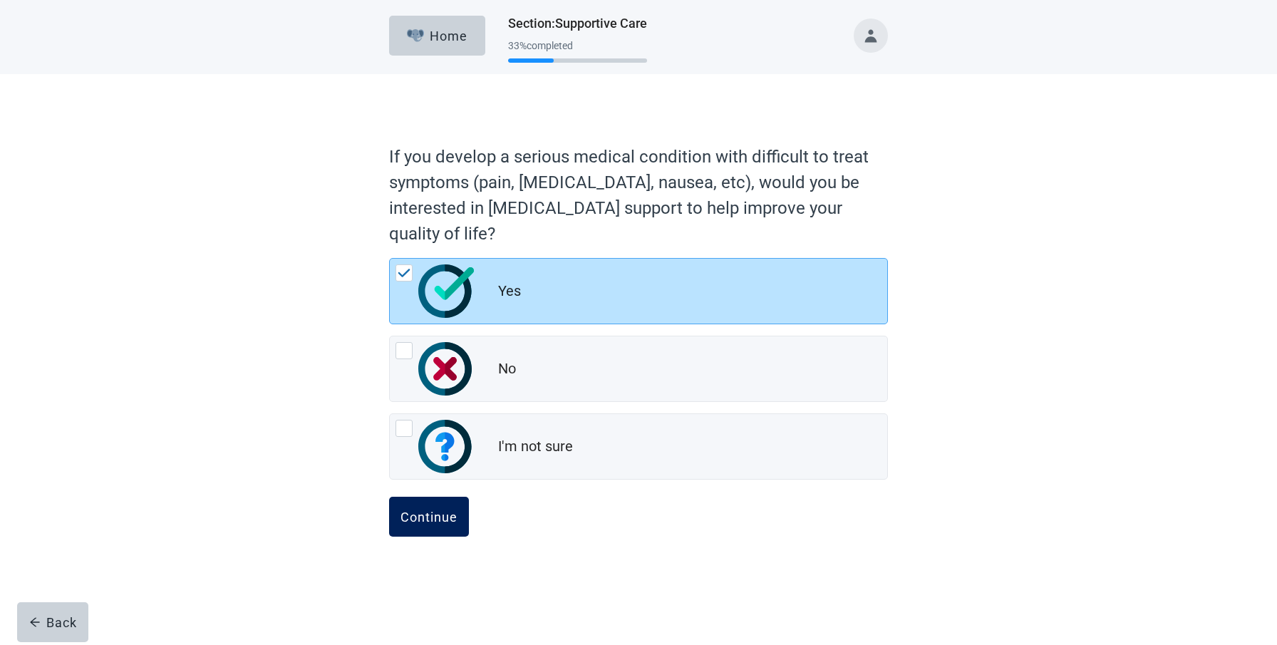
click at [429, 516] on div "Continue" at bounding box center [429, 517] width 57 height 14
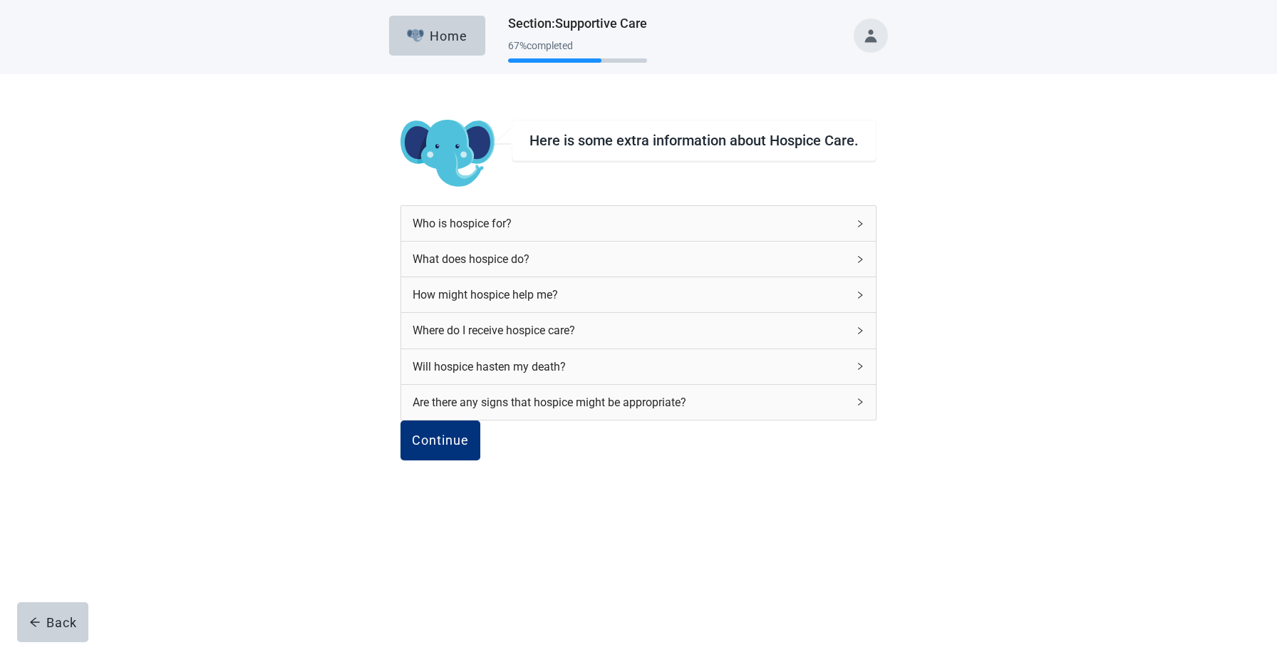
click at [833, 217] on div "Who is hospice for?" at bounding box center [638, 223] width 474 height 35
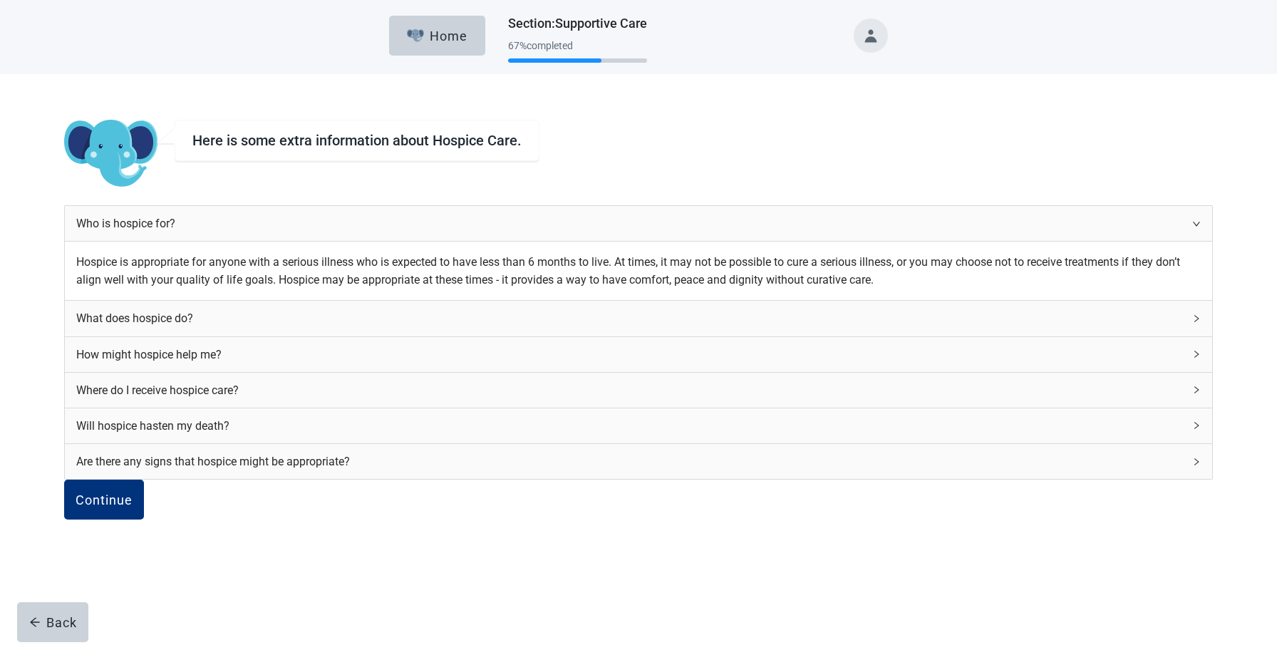
scroll to position [95, 0]
click at [826, 301] on div "What does hospice do?" at bounding box center [639, 318] width 1148 height 35
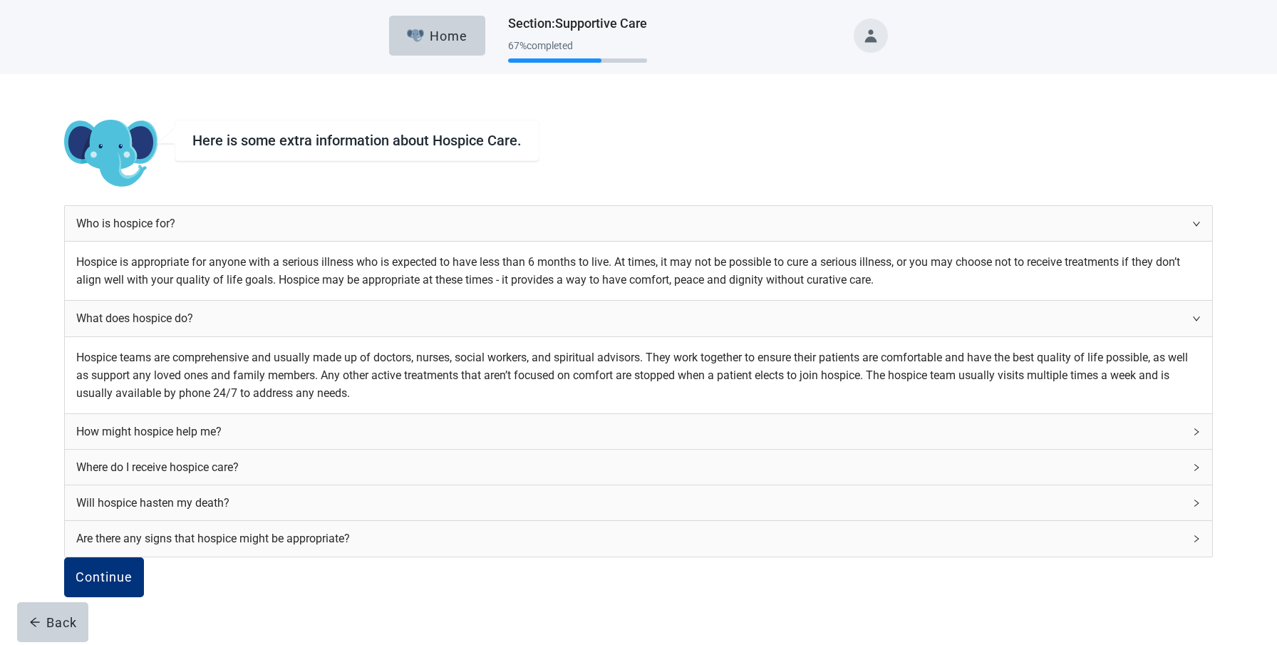
click at [833, 301] on div "What does hospice do?" at bounding box center [639, 318] width 1148 height 35
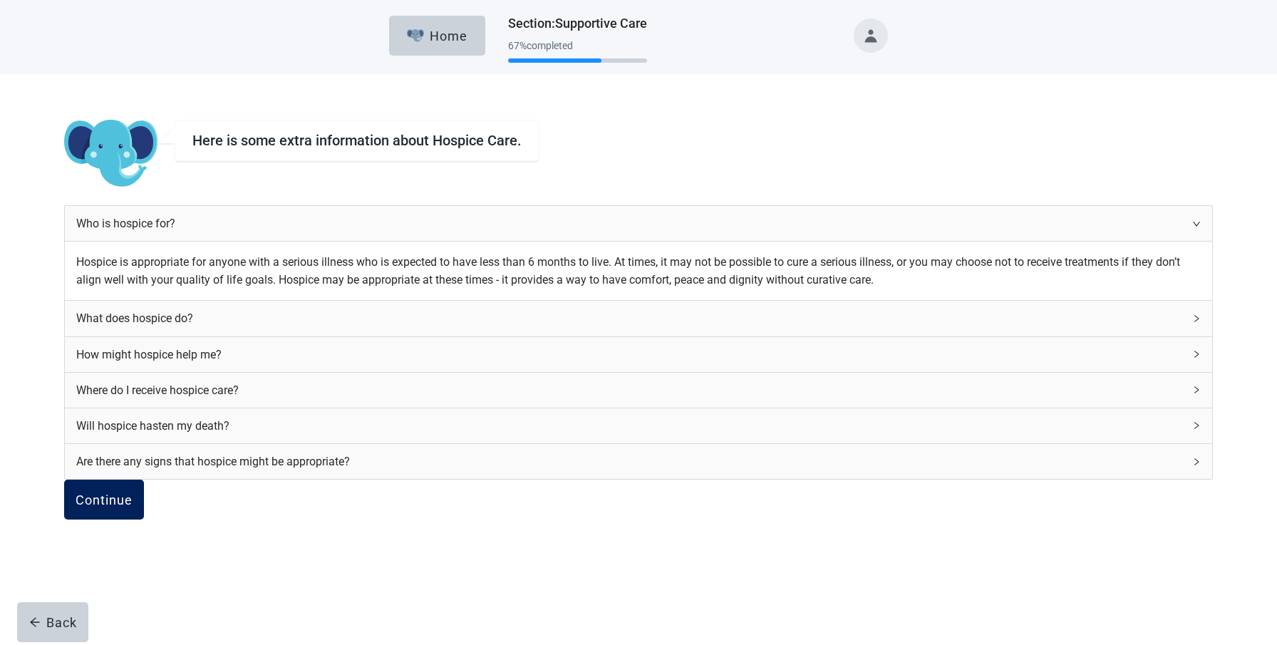
click at [133, 493] on div "Continue" at bounding box center [104, 500] width 57 height 14
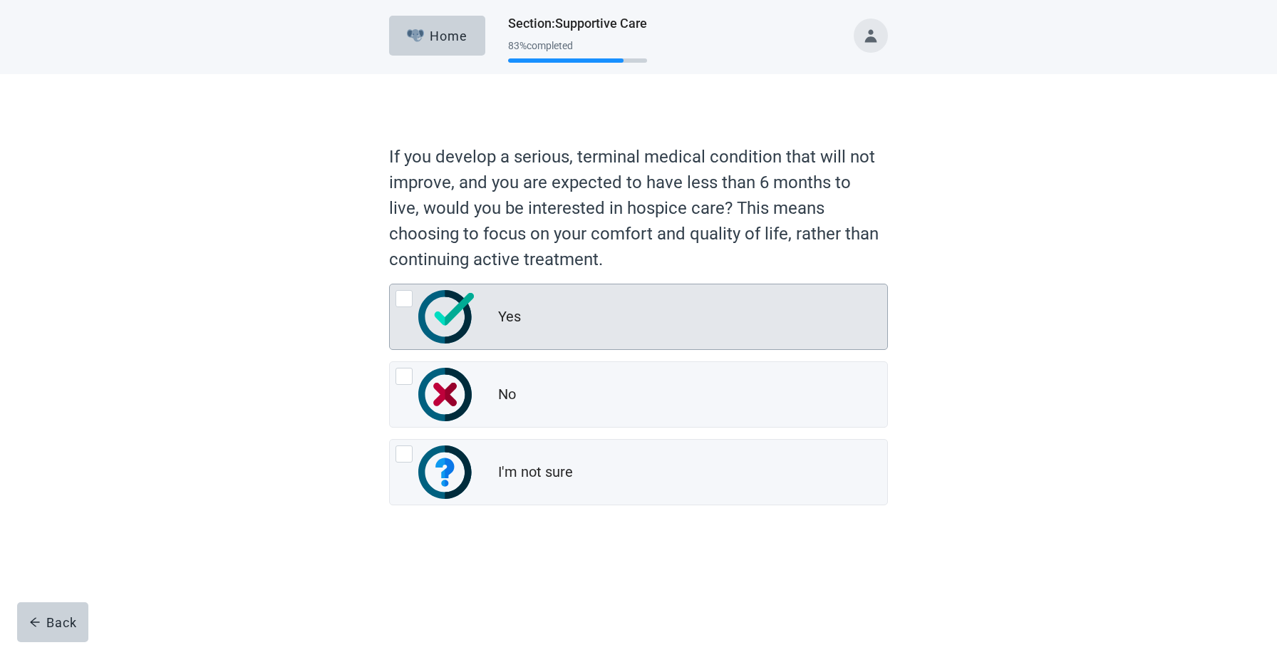
click at [403, 299] on div at bounding box center [404, 298] width 17 height 17
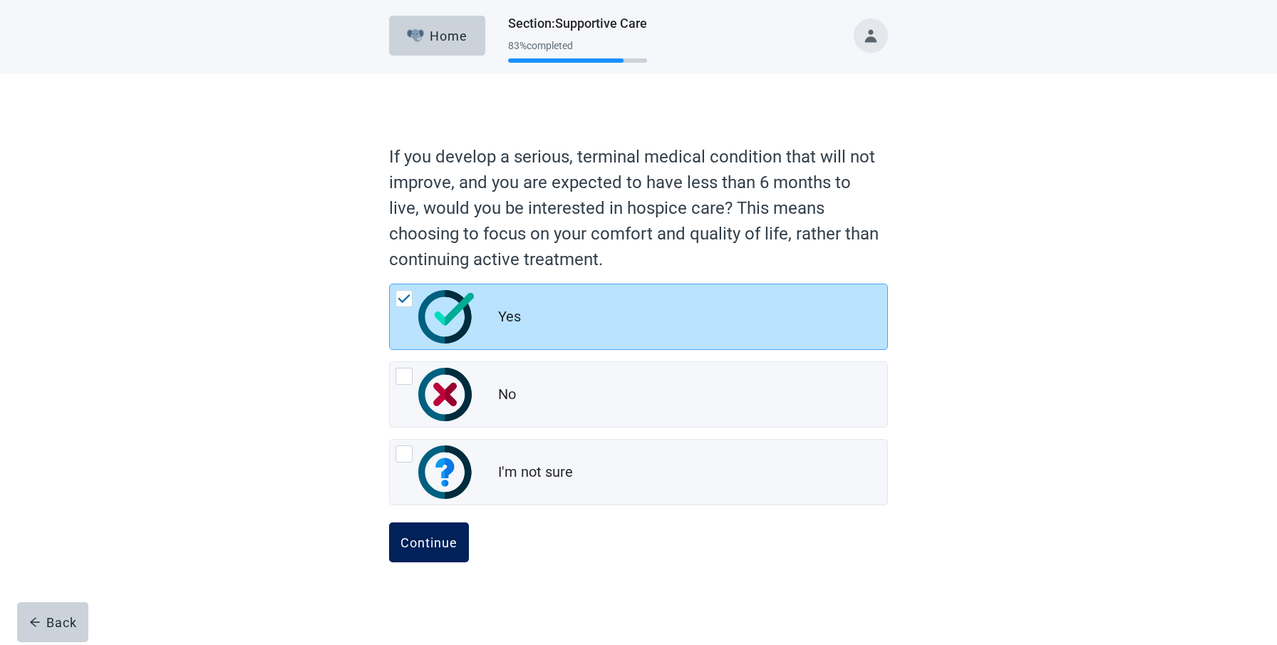
click at [434, 536] on div "Continue" at bounding box center [429, 542] width 57 height 14
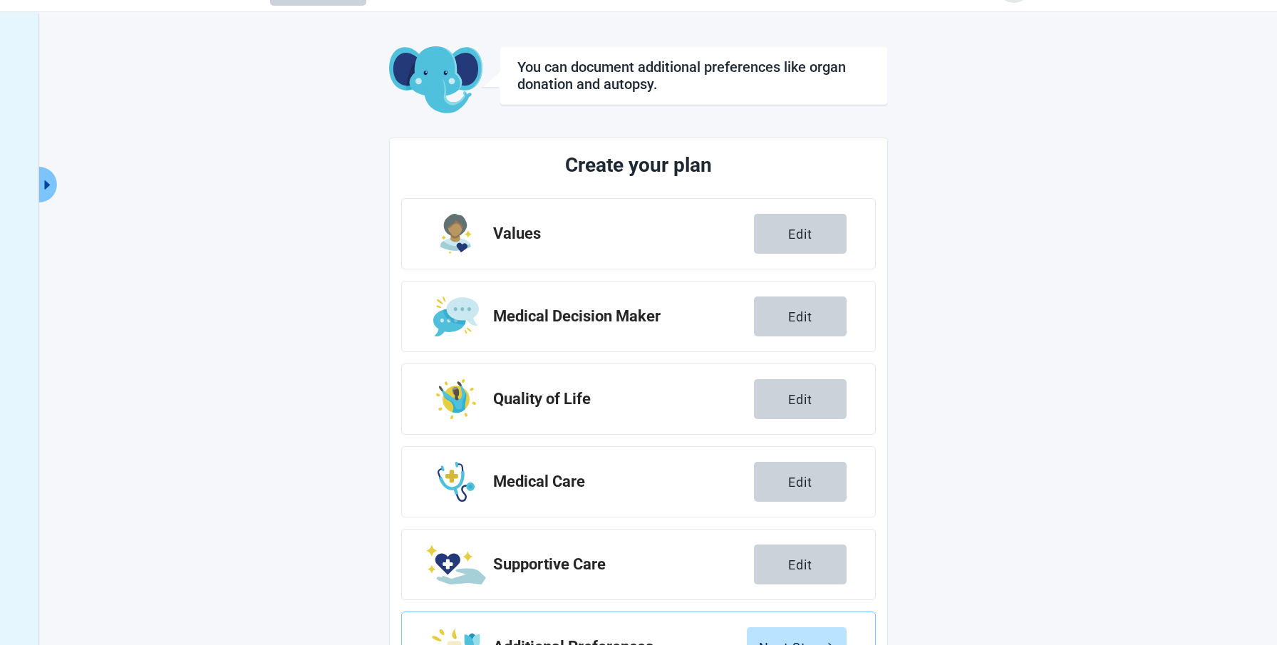
scroll to position [113, 0]
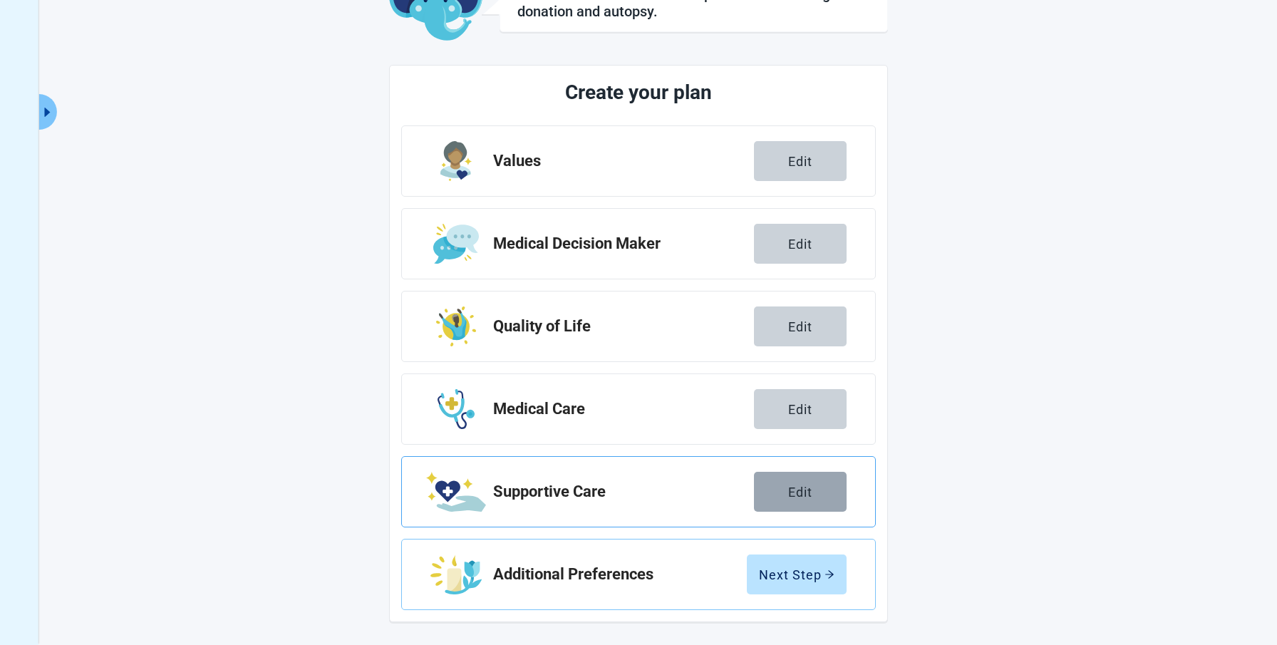
click at [810, 489] on div "Edit" at bounding box center [800, 492] width 24 height 14
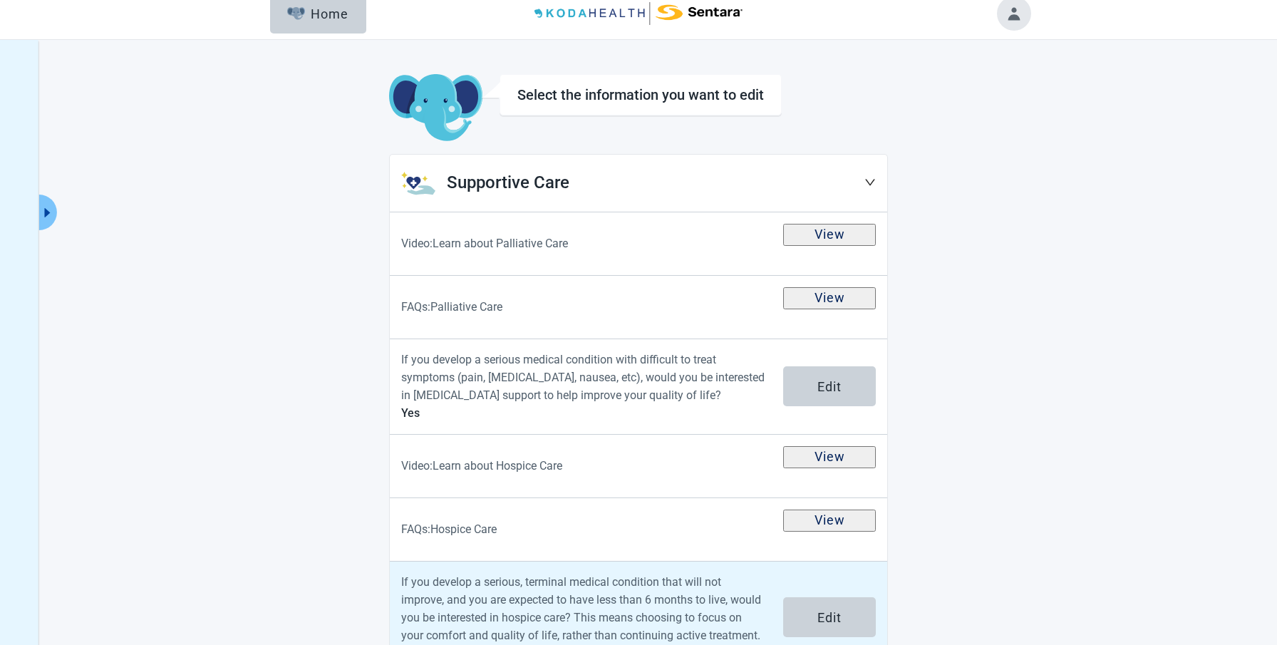
scroll to position [65, 0]
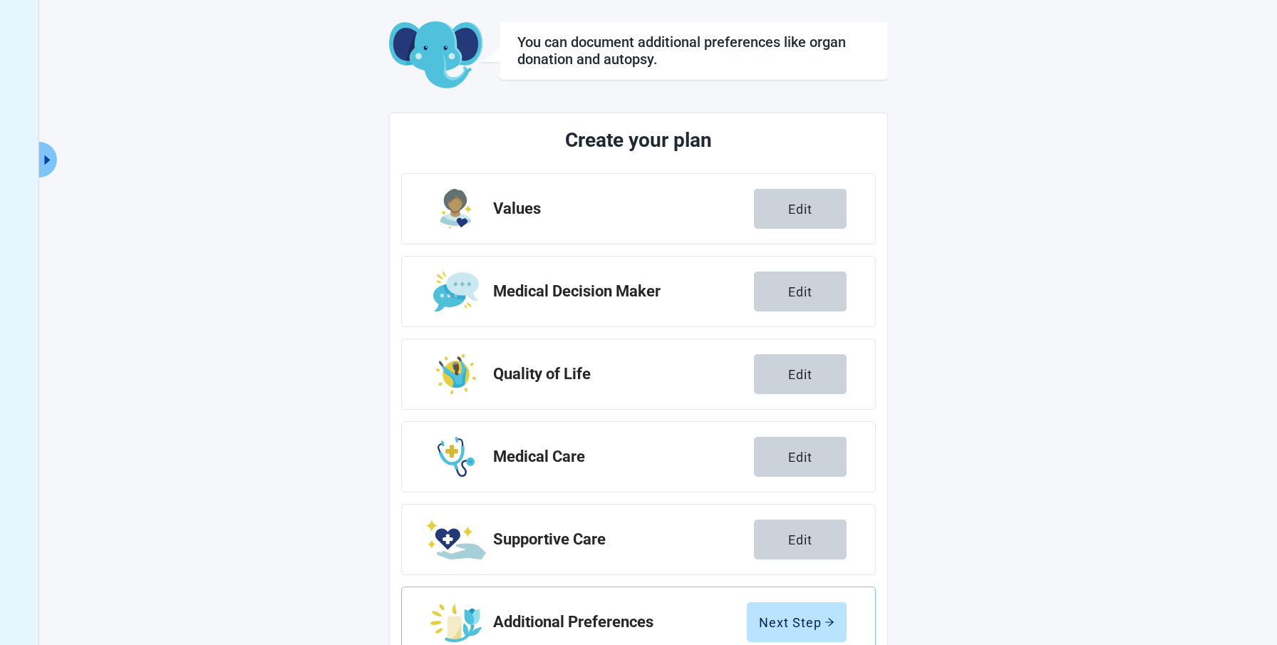
scroll to position [113, 0]
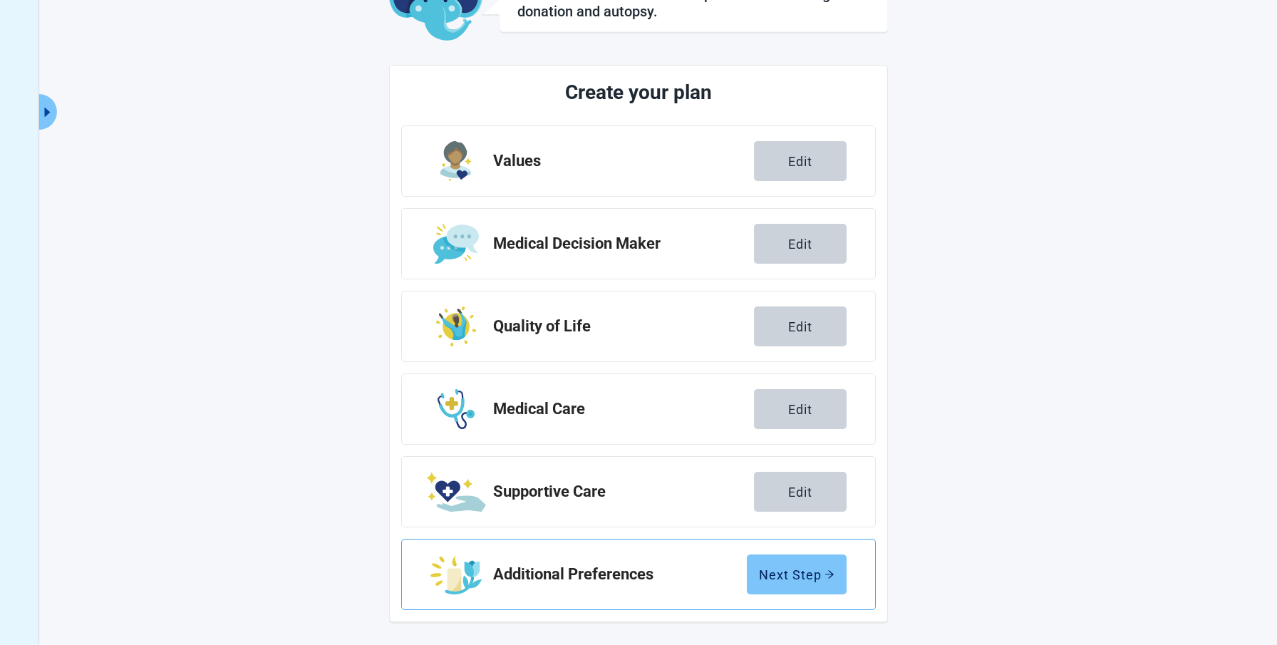
click at [780, 572] on div "Next Step" at bounding box center [797, 574] width 76 height 14
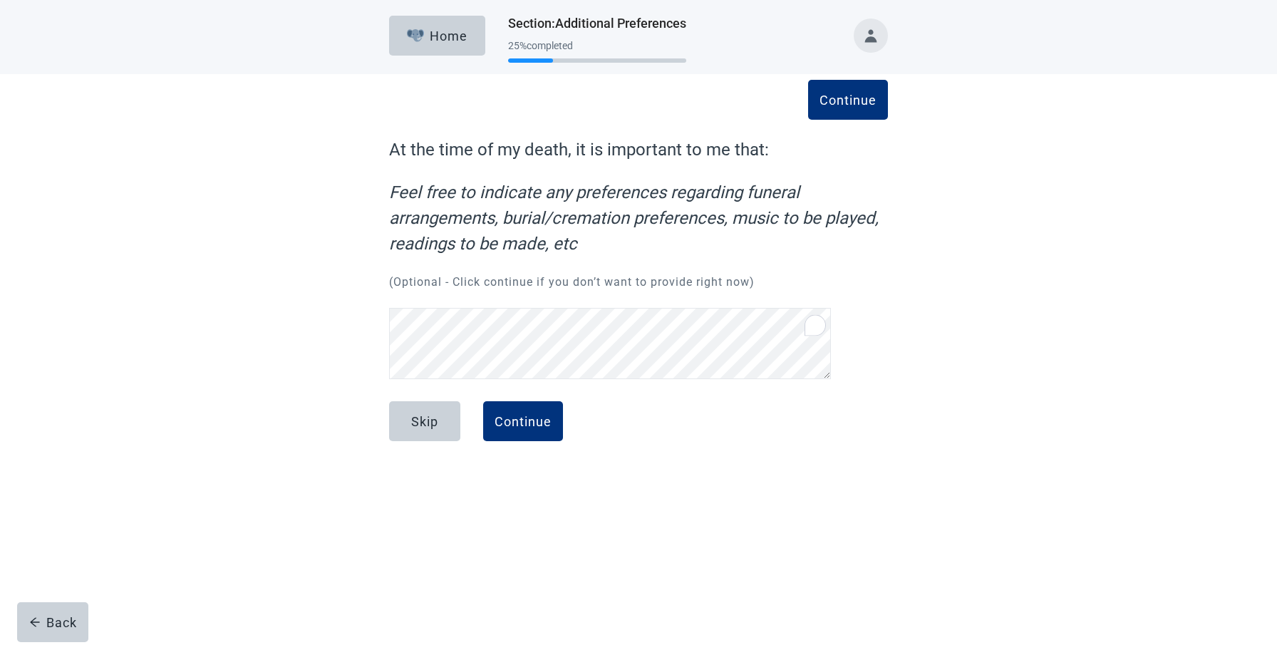
click at [696, 150] on label "At the time of my death, it is important to me that:" at bounding box center [638, 150] width 499 height 26
click at [696, 149] on label "At the time of my death, it is important to me that:" at bounding box center [638, 150] width 499 height 26
click at [695, 148] on label "At the time of my death, it is important to me that:" at bounding box center [638, 150] width 499 height 26
click at [753, 148] on label "At the time of my death, it is important to me that:" at bounding box center [638, 150] width 499 height 26
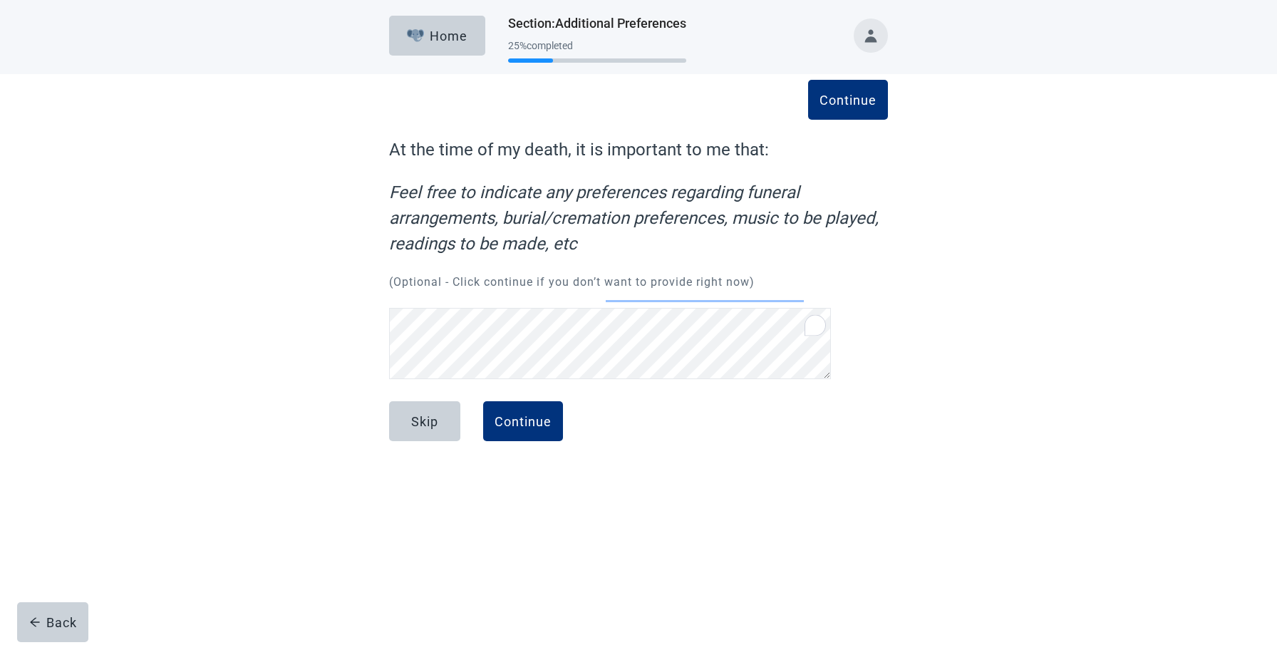
click at [572, 439] on div "Home Section : Additional Preferences 25 % completed Continue At the time of my…" at bounding box center [638, 322] width 1277 height 645
click at [537, 470] on div "Home Section : Additional Preferences 25 % completed Continue At the time of my…" at bounding box center [638, 322] width 1277 height 645
click at [522, 414] on div "Continue" at bounding box center [523, 421] width 57 height 14
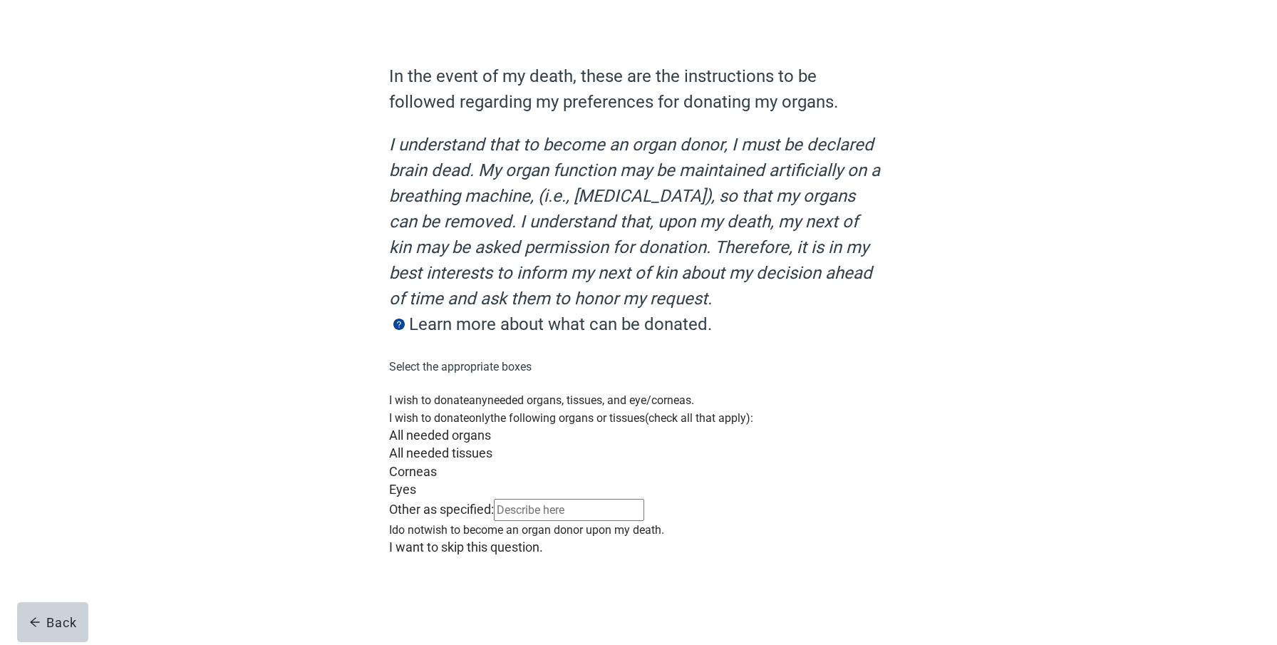
scroll to position [160, 0]
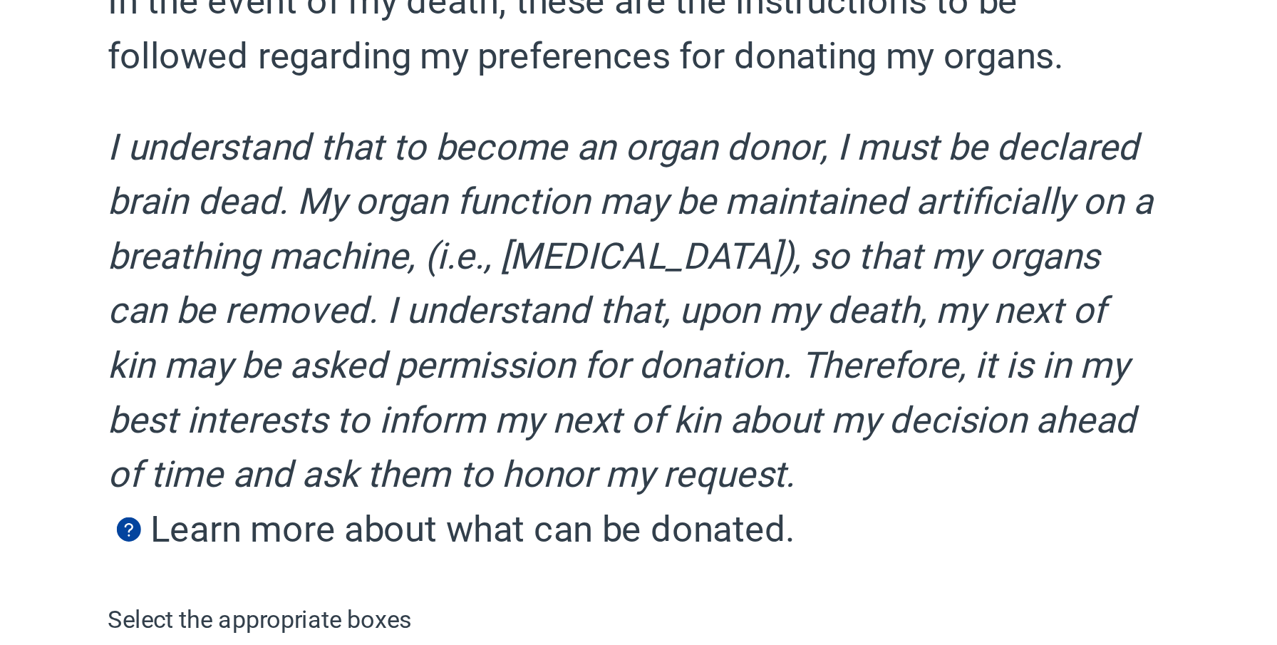
click at [766, 312] on label "Learn more about what can be donated." at bounding box center [635, 325] width 492 height 26
click at [862, 312] on label "Learn more about what can be donated." at bounding box center [635, 325] width 492 height 26
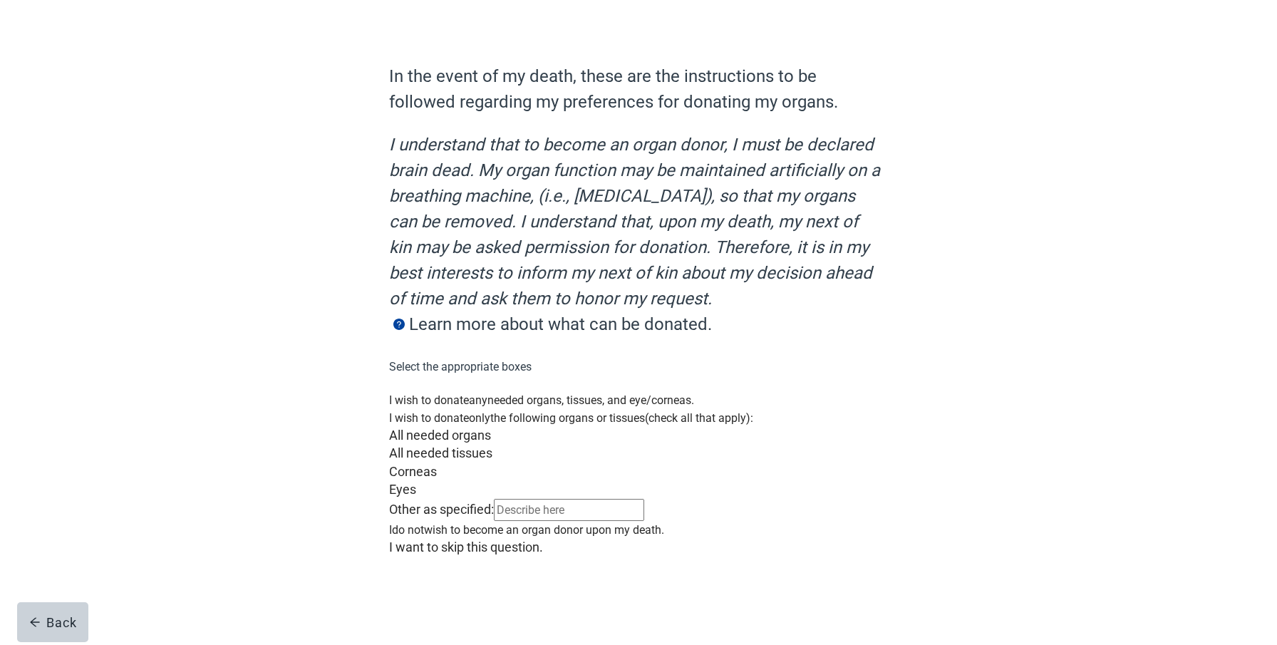
scroll to position [235, 0]
click at [404, 521] on div at bounding box center [638, 521] width 499 height 0
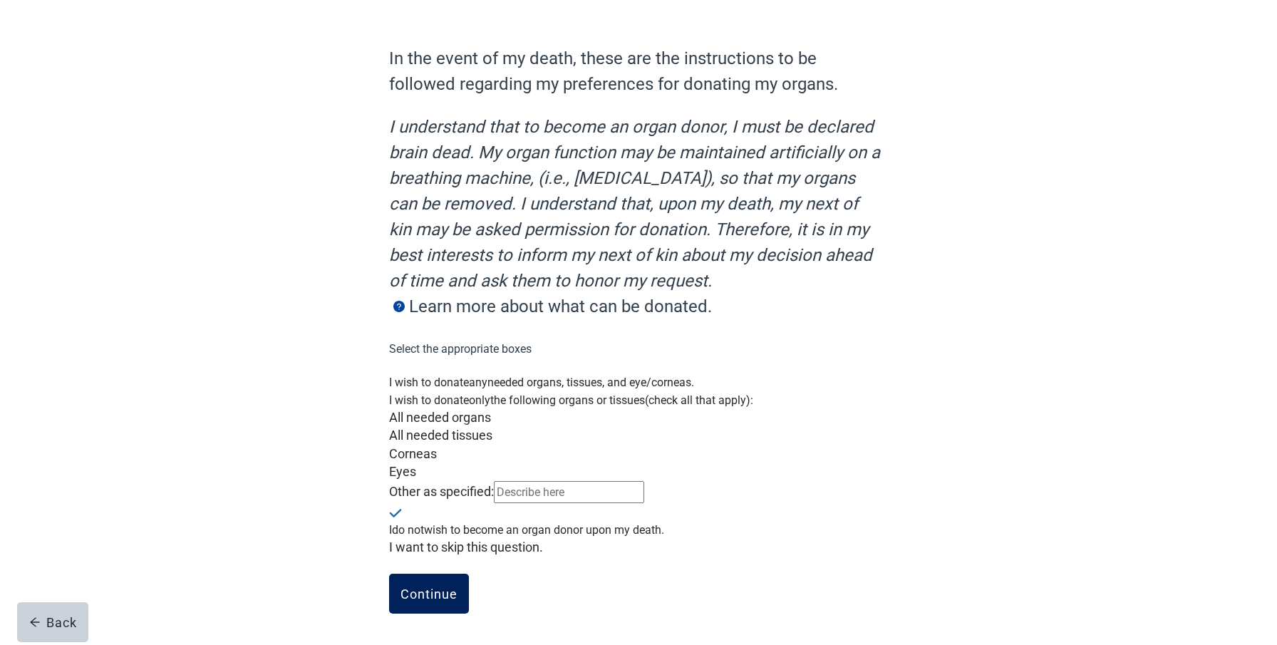
drag, startPoint x: 424, startPoint y: 604, endPoint x: 425, endPoint y: 594, distance: 10.0
click at [425, 594] on button "Continue" at bounding box center [429, 594] width 80 height 40
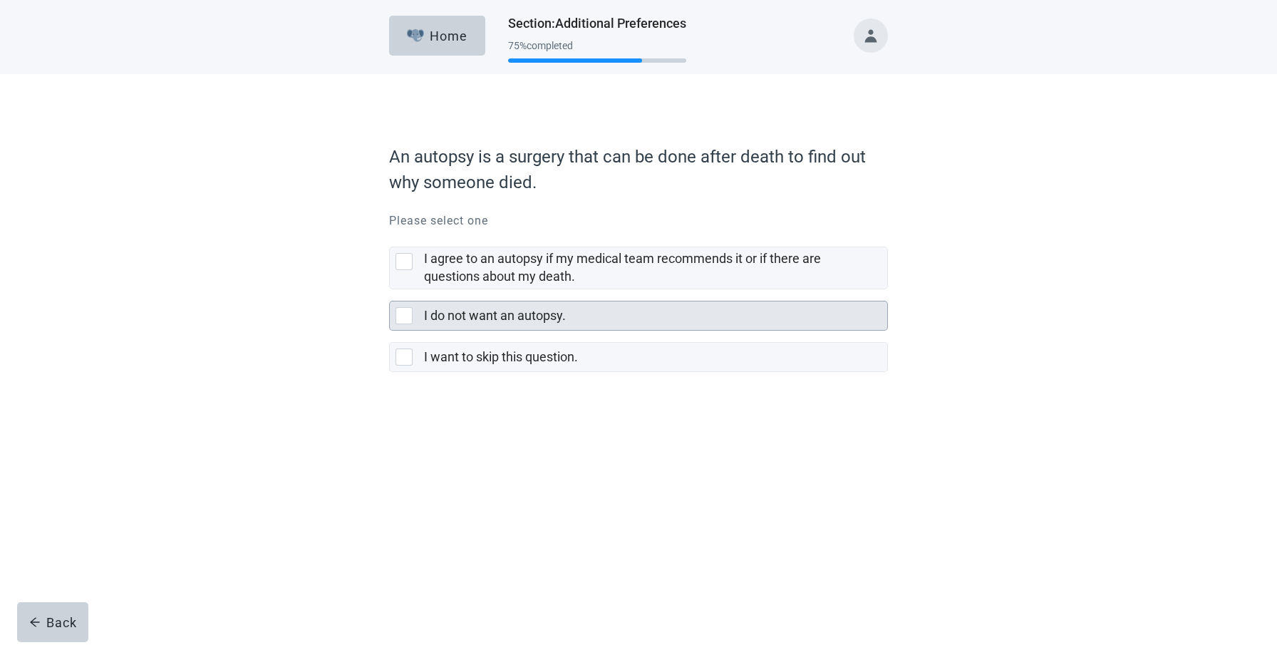
click at [405, 312] on div at bounding box center [404, 315] width 17 height 17
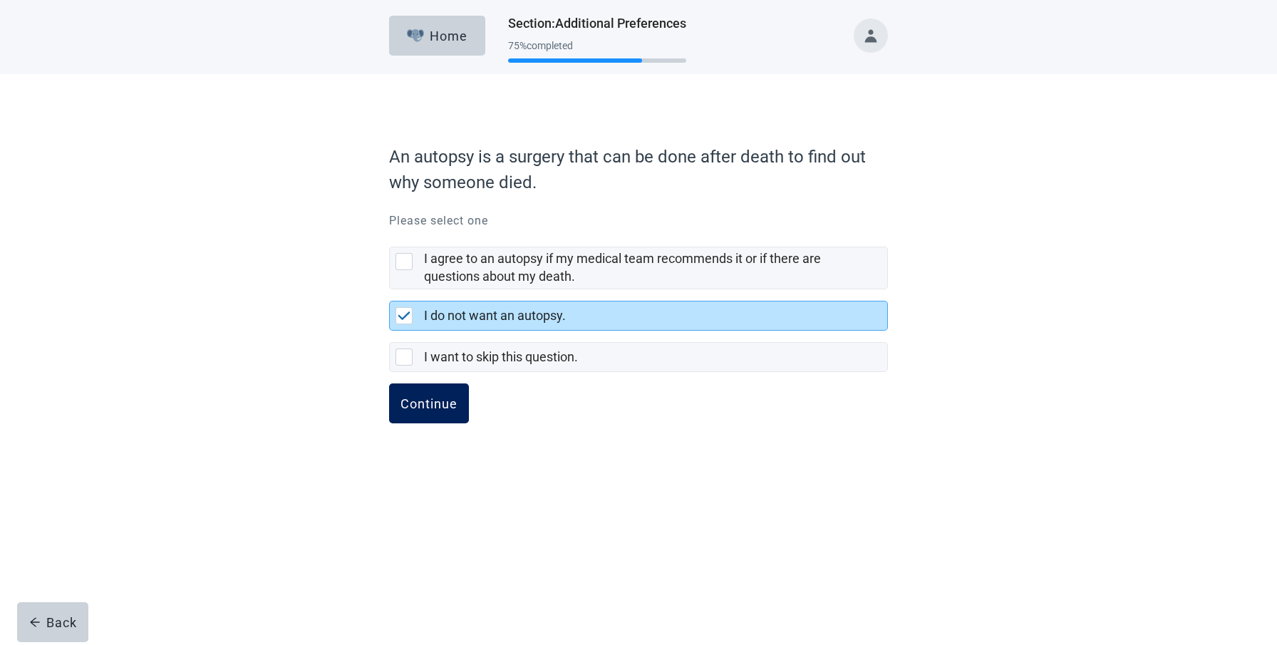
click at [420, 400] on div "Continue" at bounding box center [429, 403] width 57 height 14
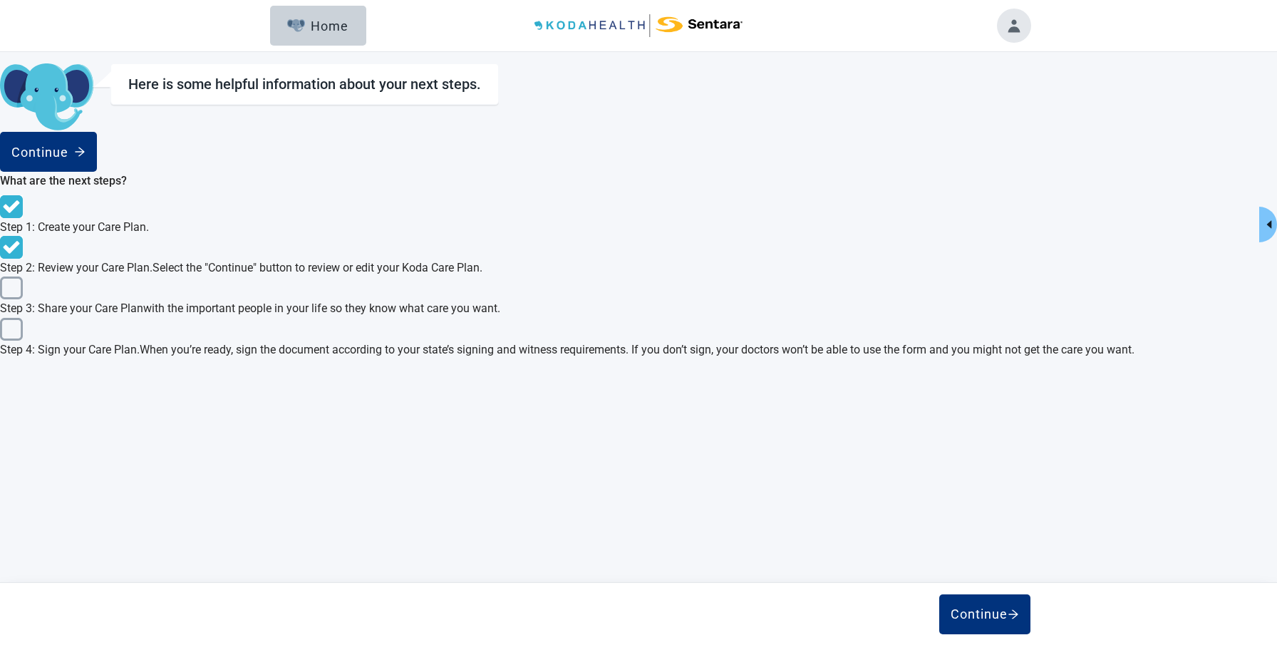
drag, startPoint x: 476, startPoint y: 377, endPoint x: 435, endPoint y: 392, distance: 44.0
click at [23, 299] on img at bounding box center [11, 288] width 23 height 23
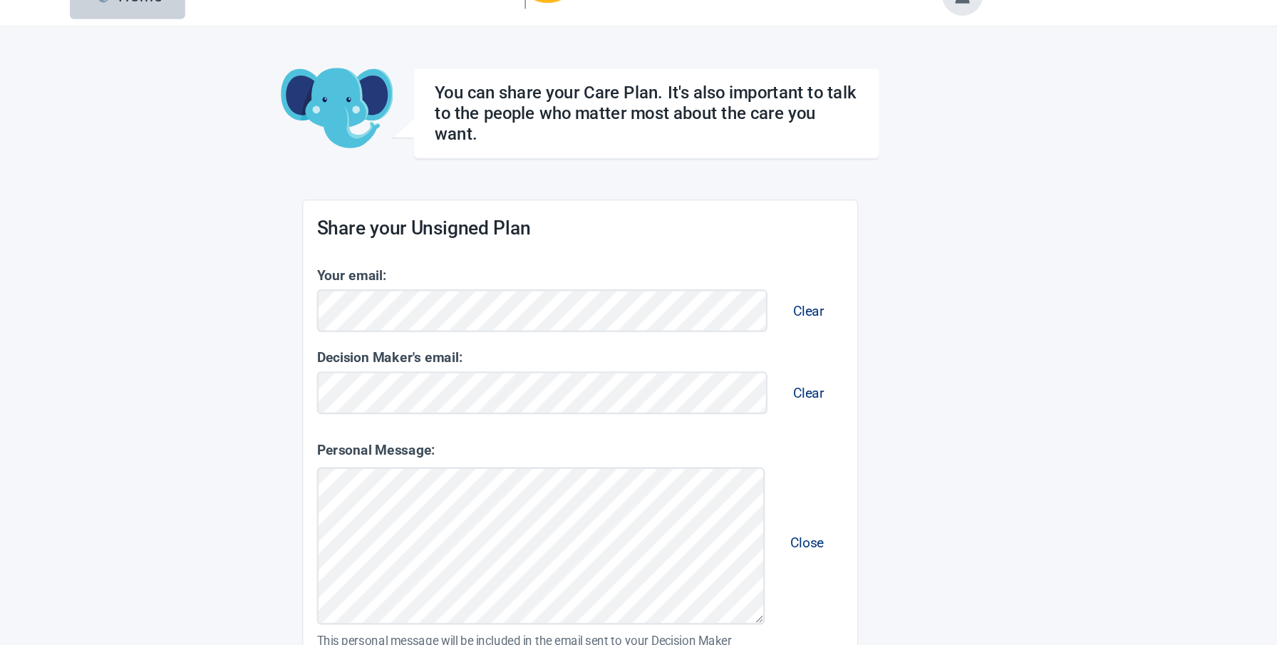
scroll to position [24, 0]
